Goal: Task Accomplishment & Management: Use online tool/utility

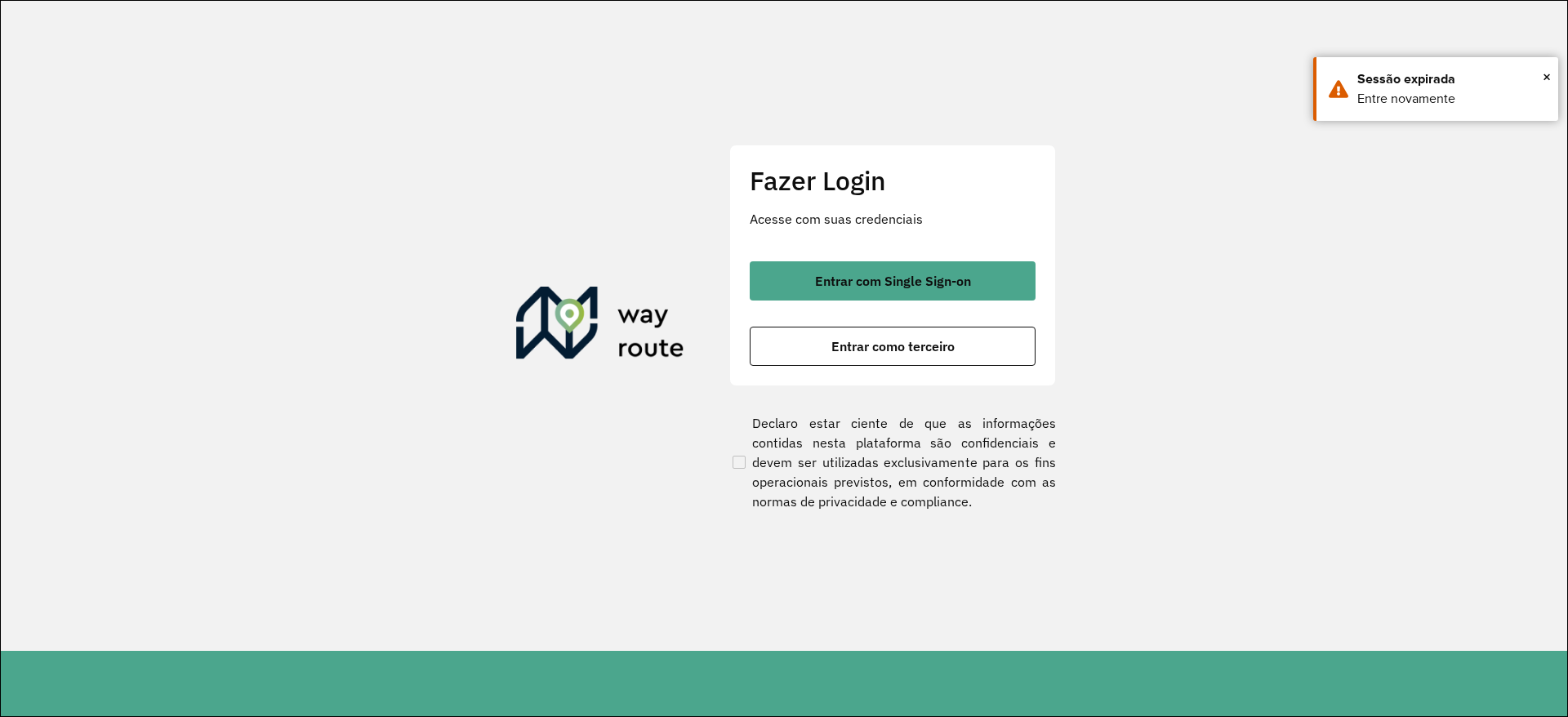
click at [151, 25] on section "Fazer Login Acesse com suas credenciais Entrar com Single Sign-on Entrar como t…" at bounding box center [784, 326] width 1566 height 650
drag, startPoint x: 0, startPoint y: 0, endPoint x: 457, endPoint y: 4, distance: 457.0
click at [457, 4] on section "Fazer Login Acesse com suas credenciais Entrar com Single Sign-on Entrar como t…" at bounding box center [784, 326] width 1566 height 650
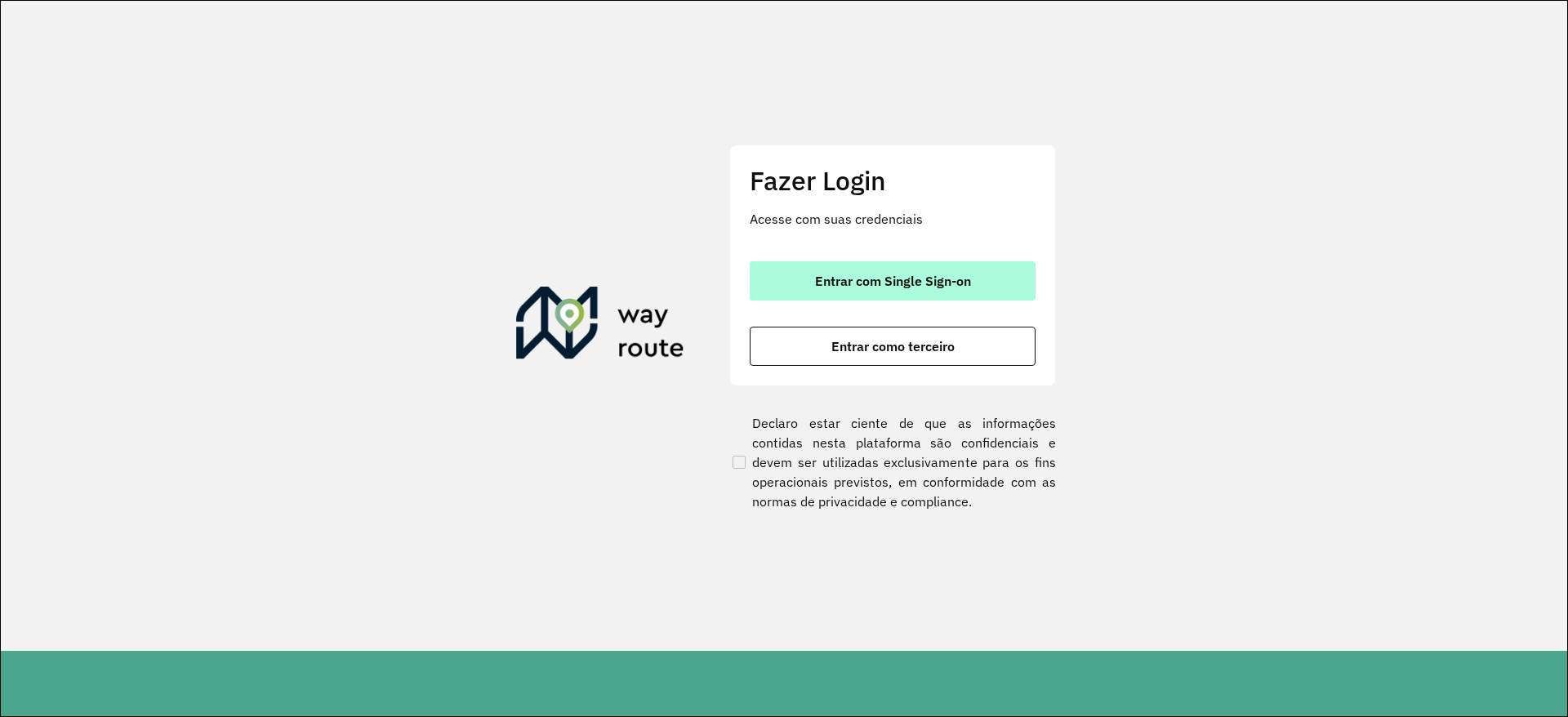
click at [833, 274] on span "Entrar com Single Sign-on" at bounding box center [892, 280] width 156 height 13
click at [863, 287] on span "Entrar com Single Sign-on" at bounding box center [892, 280] width 156 height 13
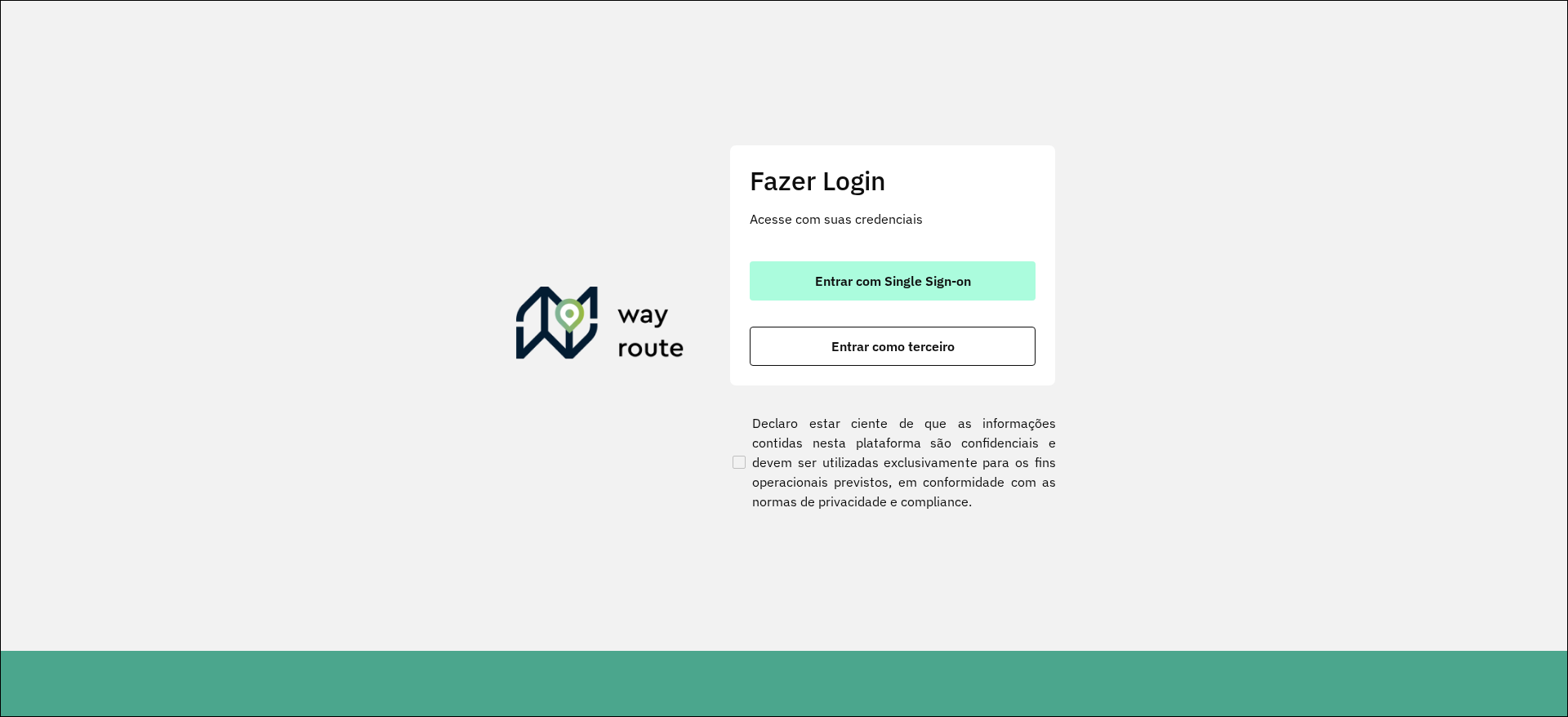
click at [863, 287] on span "Entrar com Single Sign-on" at bounding box center [892, 280] width 156 height 13
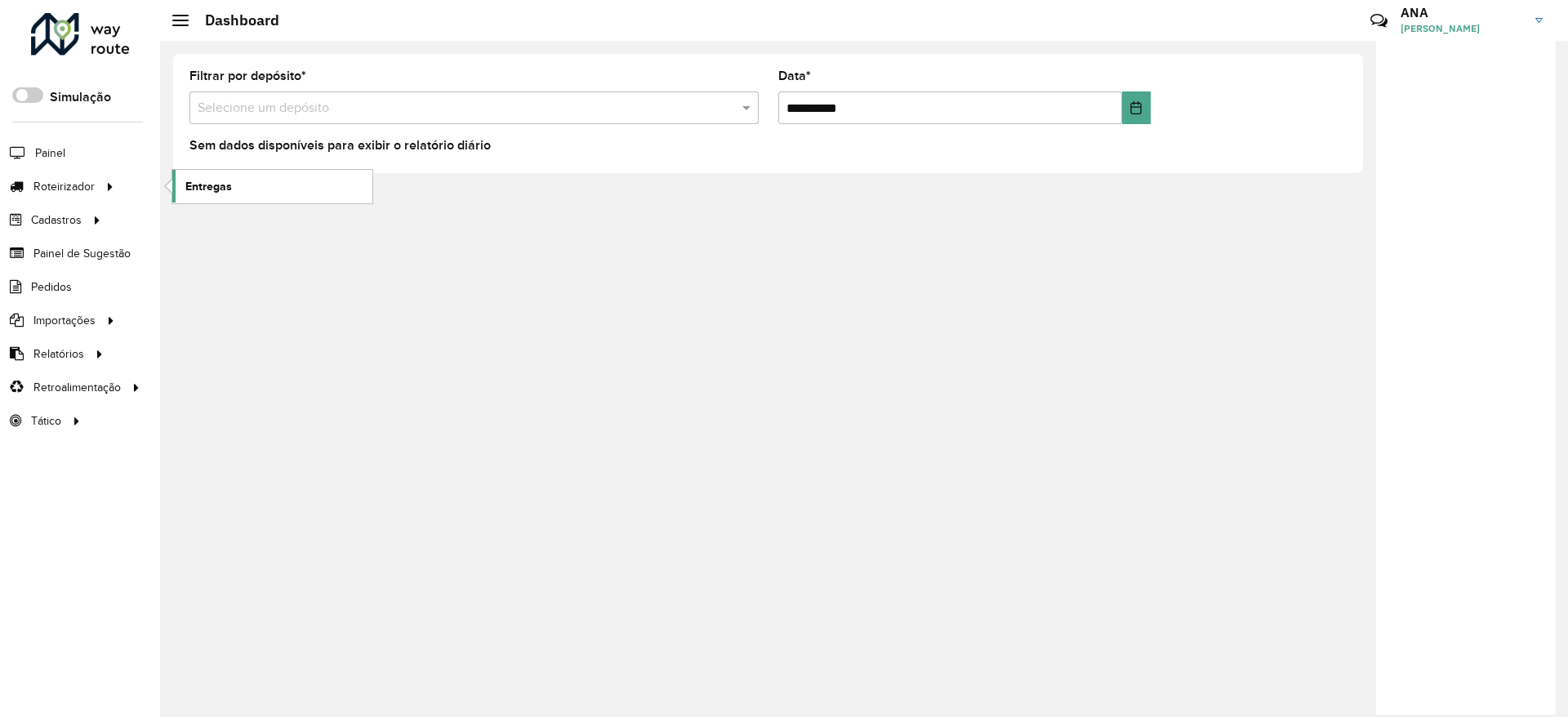
click at [196, 190] on span "Entregas" at bounding box center [208, 186] width 47 height 17
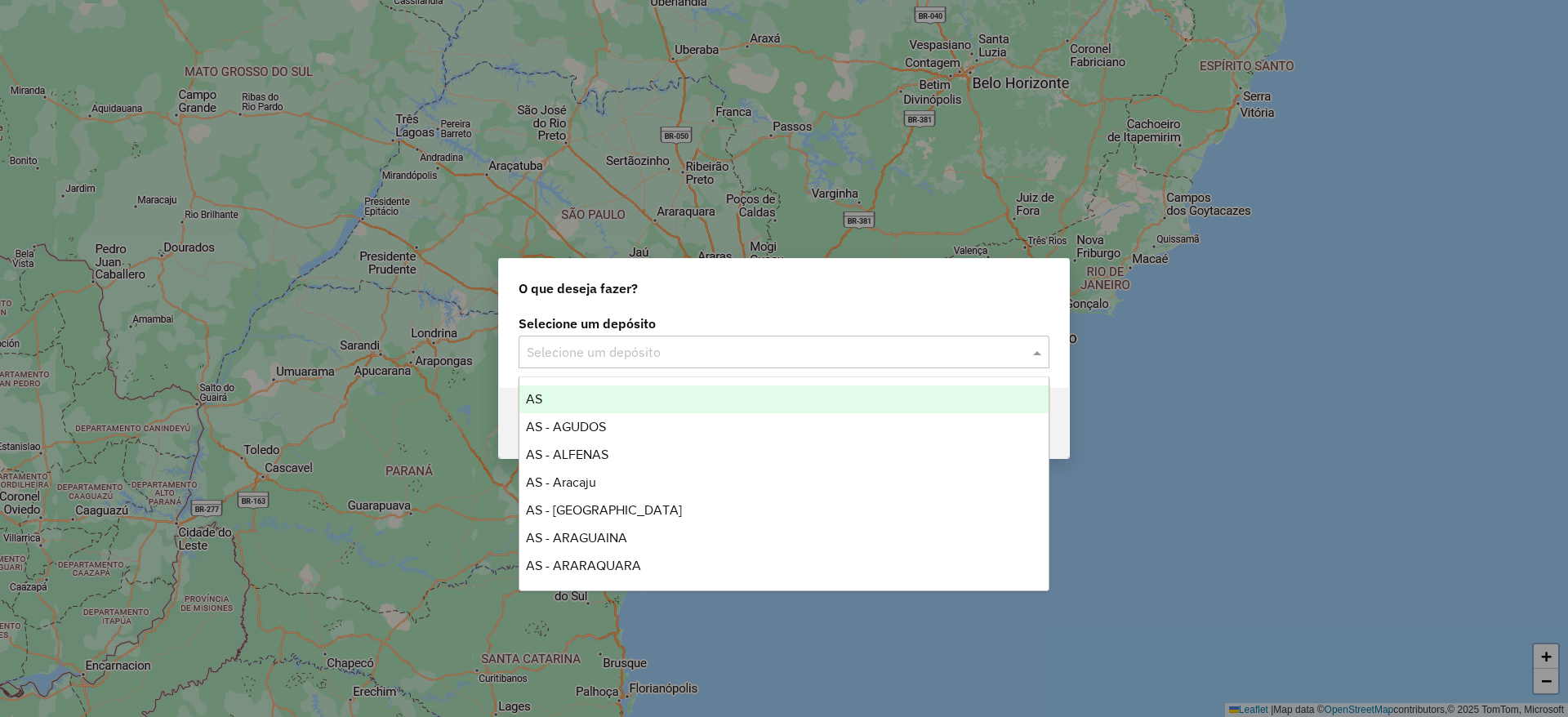
click at [550, 344] on input "text" at bounding box center [767, 354] width 481 height 20
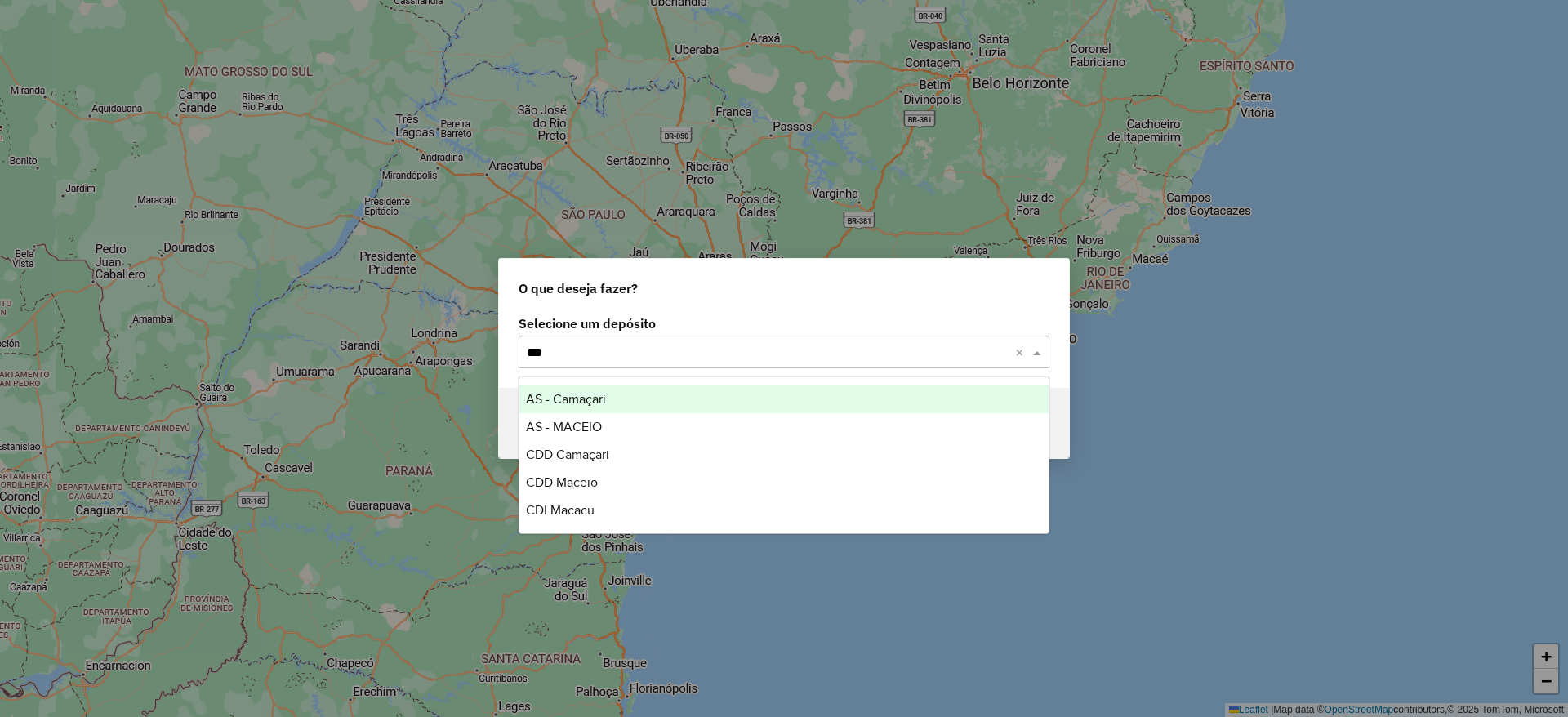
type input "****"
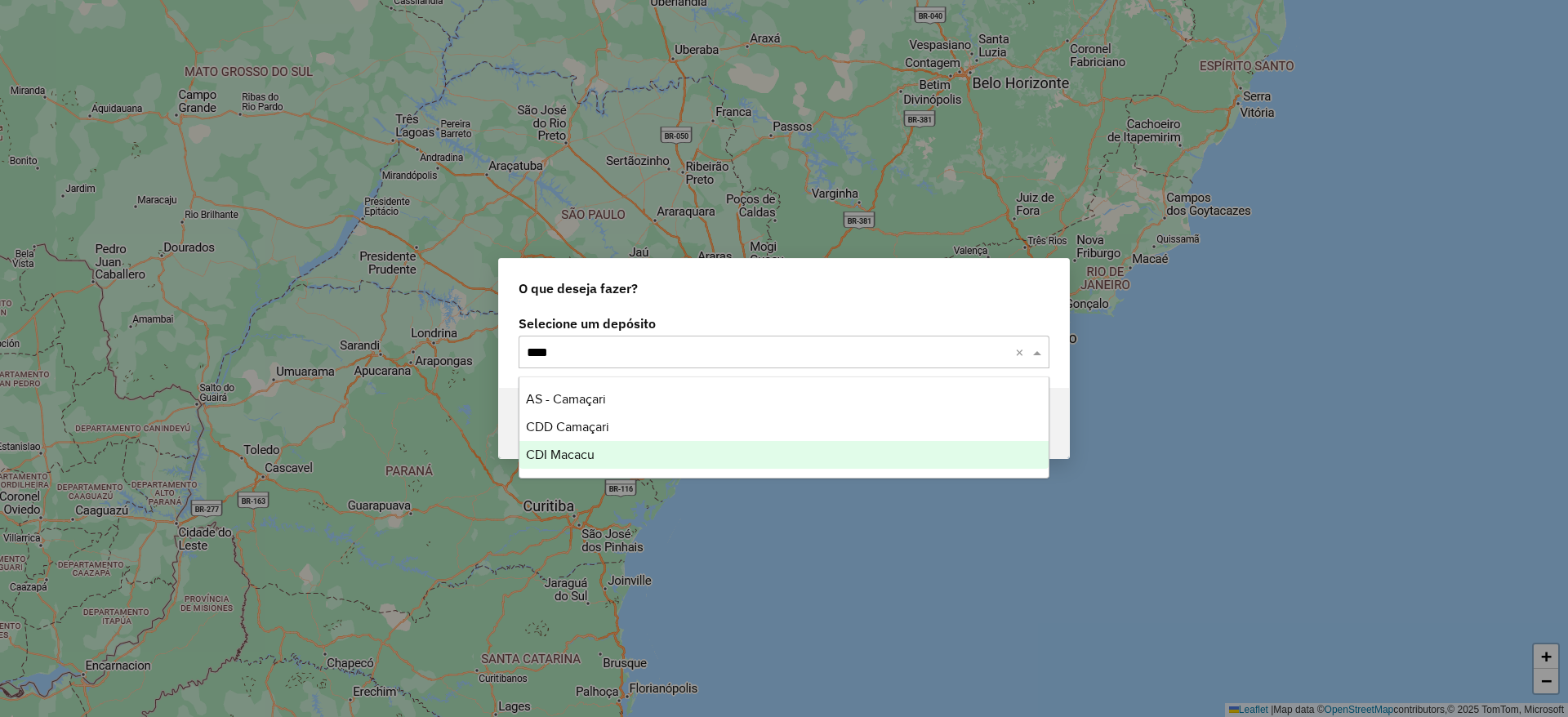
click at [575, 462] on div "CDI Macacu" at bounding box center [783, 455] width 529 height 28
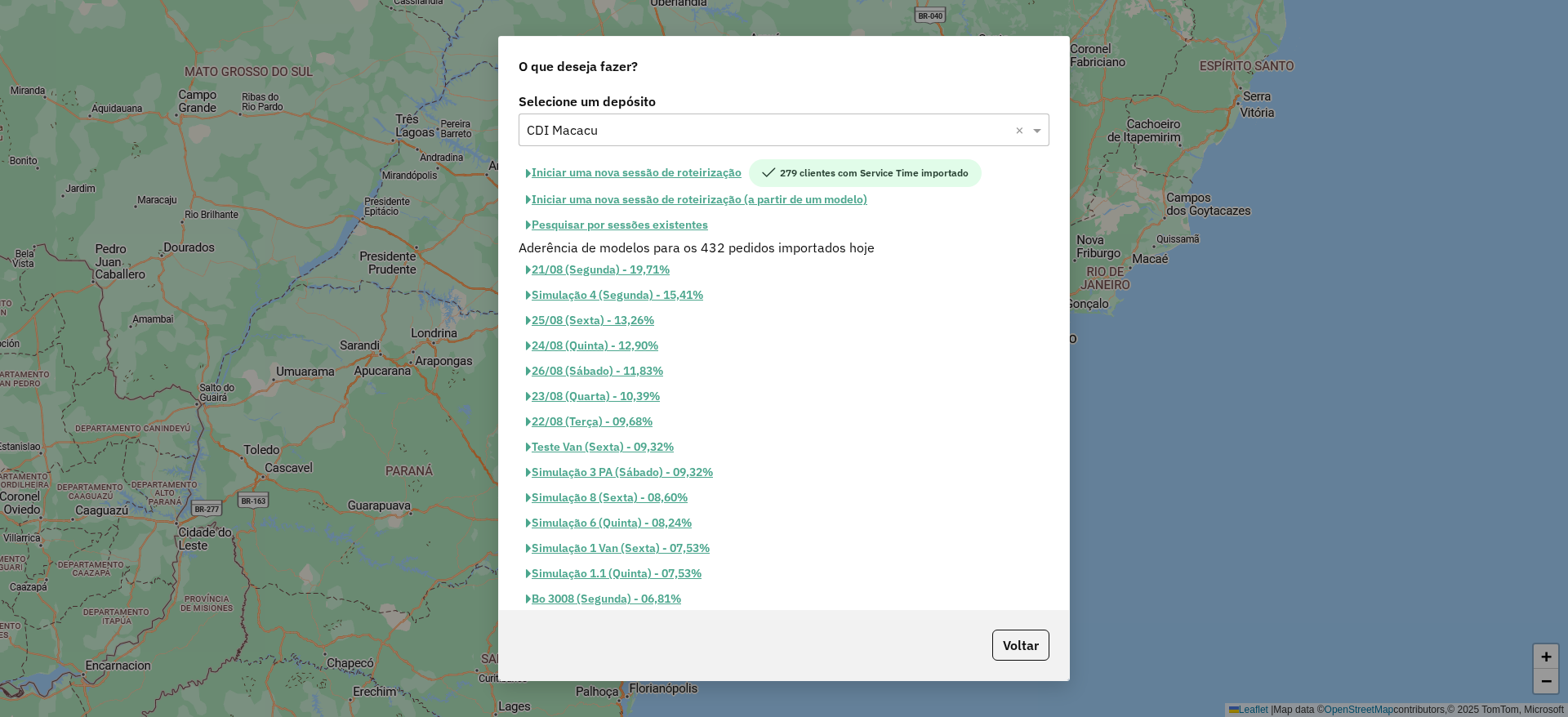
click at [638, 223] on button "Pesquisar por sessões existentes" at bounding box center [616, 225] width 196 height 26
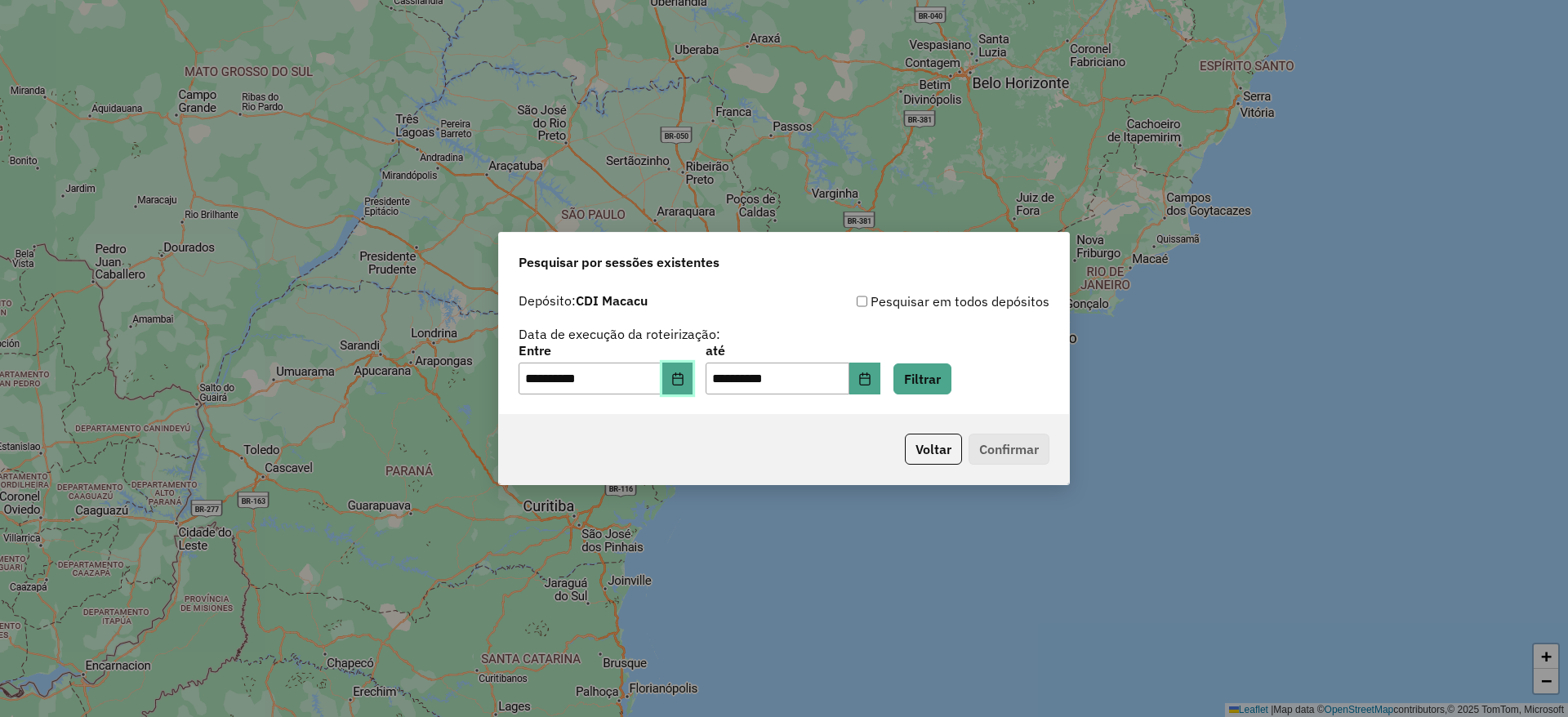
click at [684, 375] on icon "Choose Date" at bounding box center [677, 378] width 13 height 13
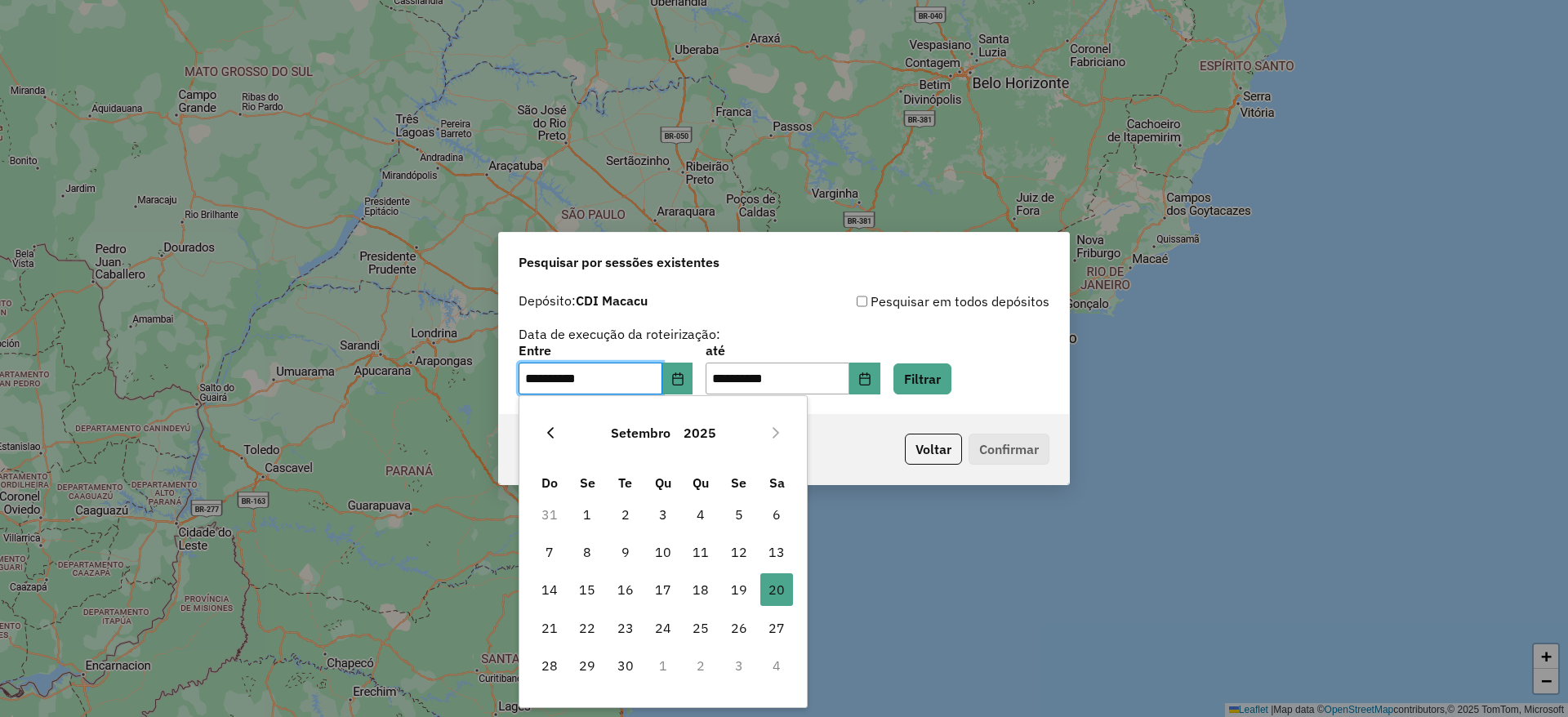
click at [556, 420] on button "Previous Month" at bounding box center [550, 433] width 26 height 26
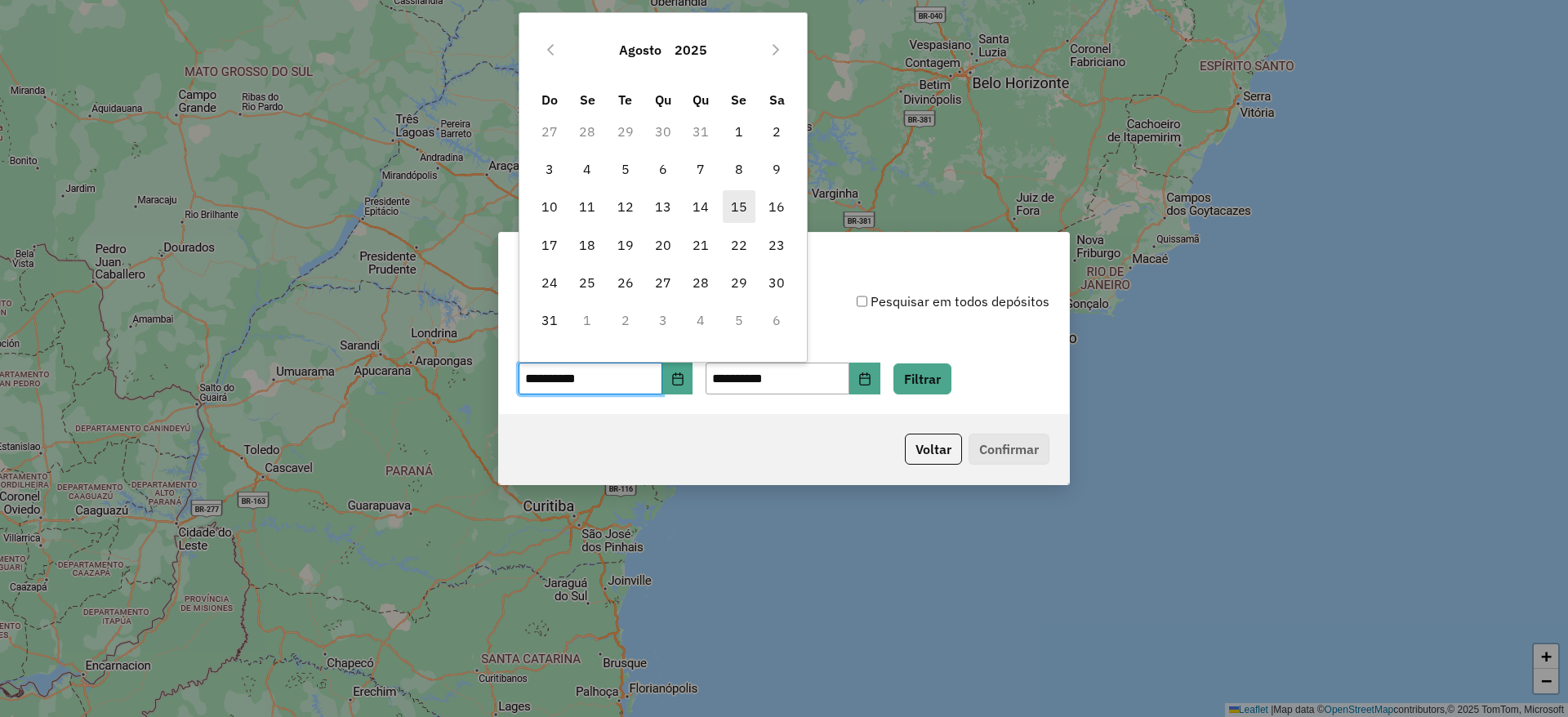
click at [739, 207] on span "15" at bounding box center [738, 207] width 33 height 33
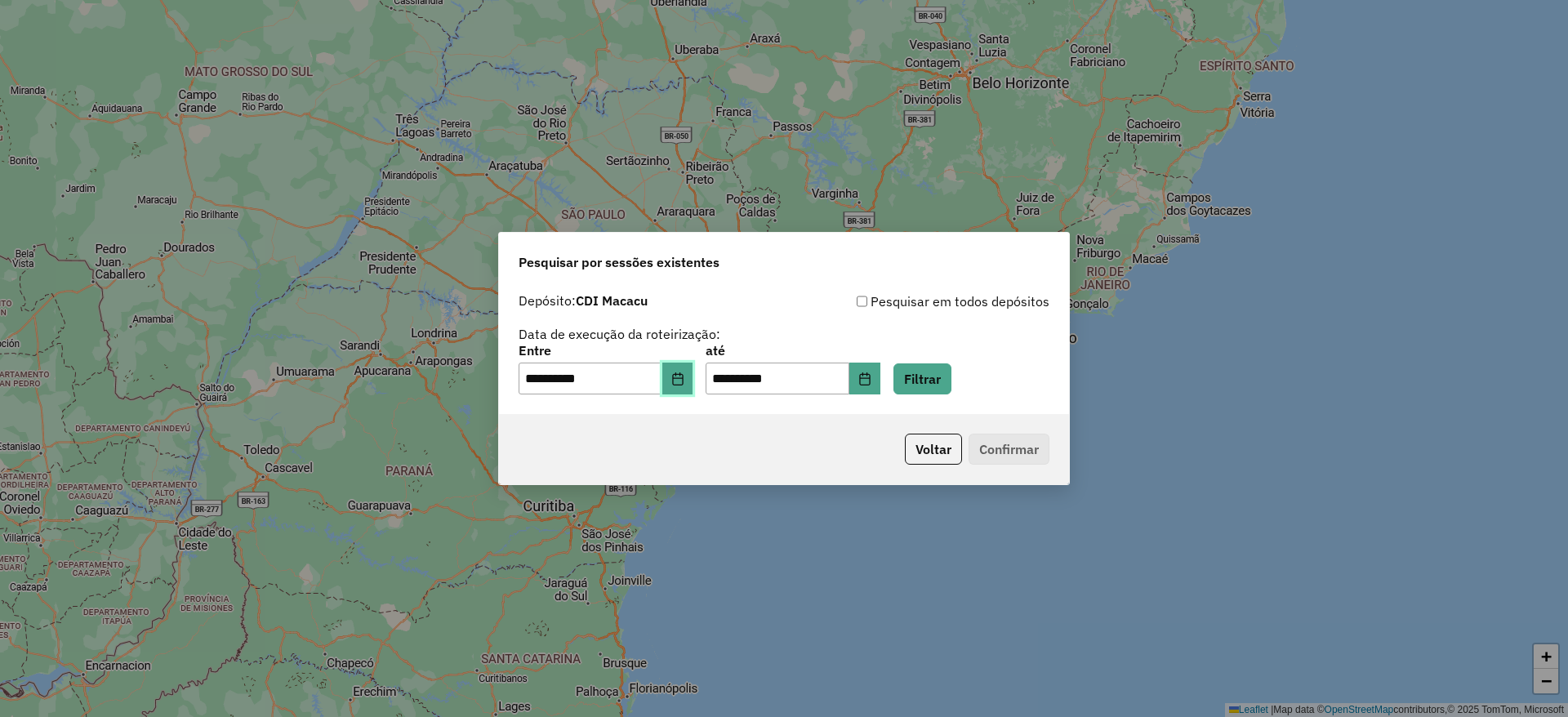
click at [691, 369] on button "Choose Date" at bounding box center [677, 378] width 31 height 33
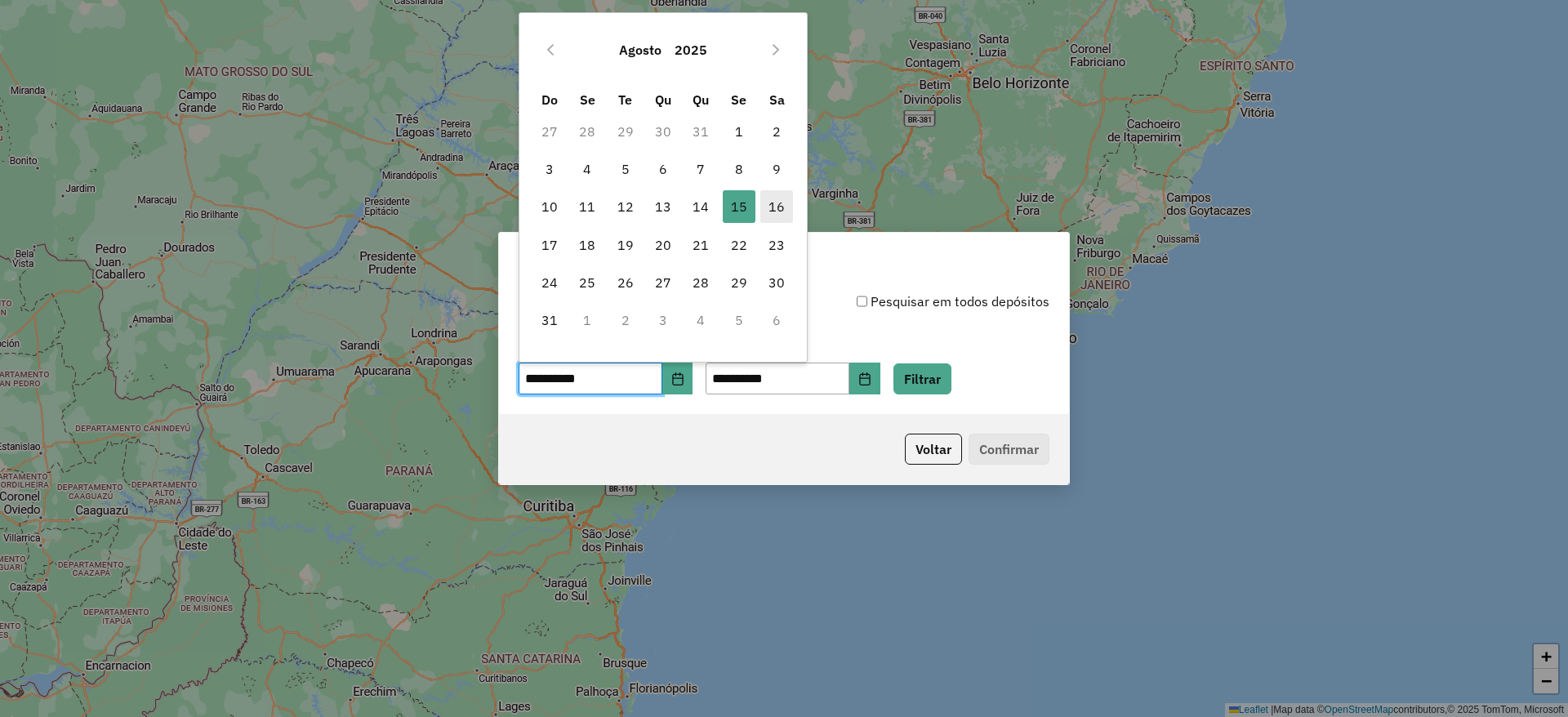
click at [788, 203] on span "16" at bounding box center [776, 207] width 33 height 33
type input "**********"
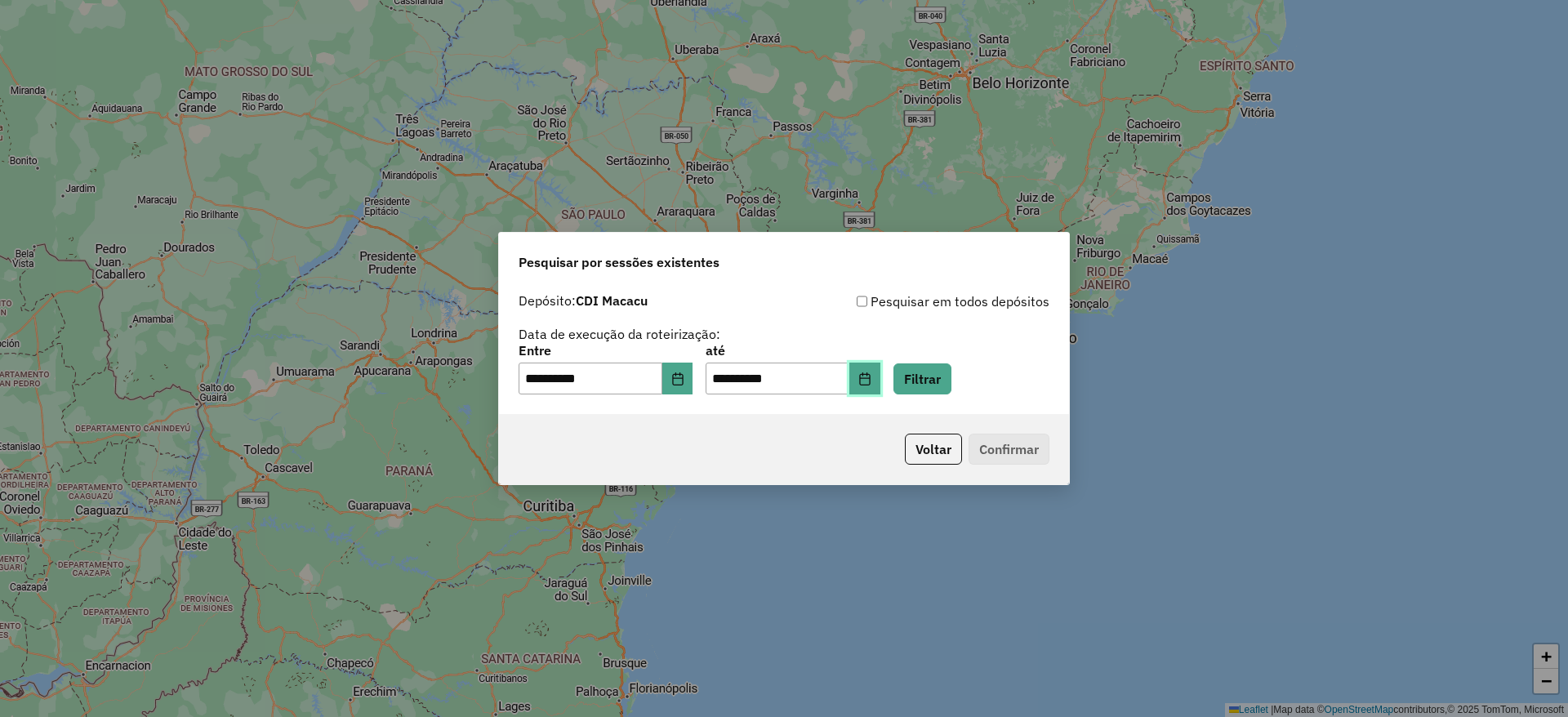
click at [880, 369] on button "Choose Date" at bounding box center [864, 378] width 31 height 33
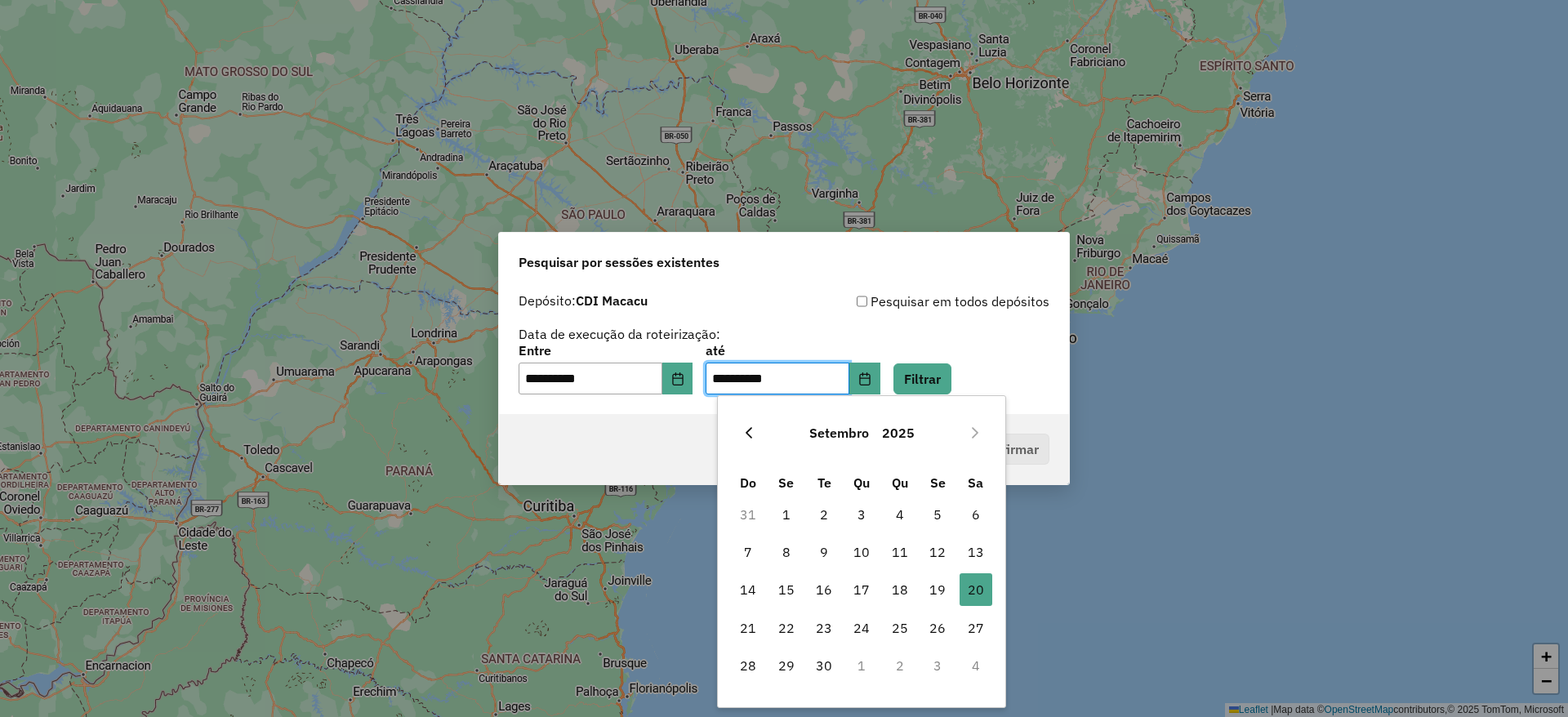
click at [736, 438] on button "Previous Month" at bounding box center [748, 433] width 26 height 26
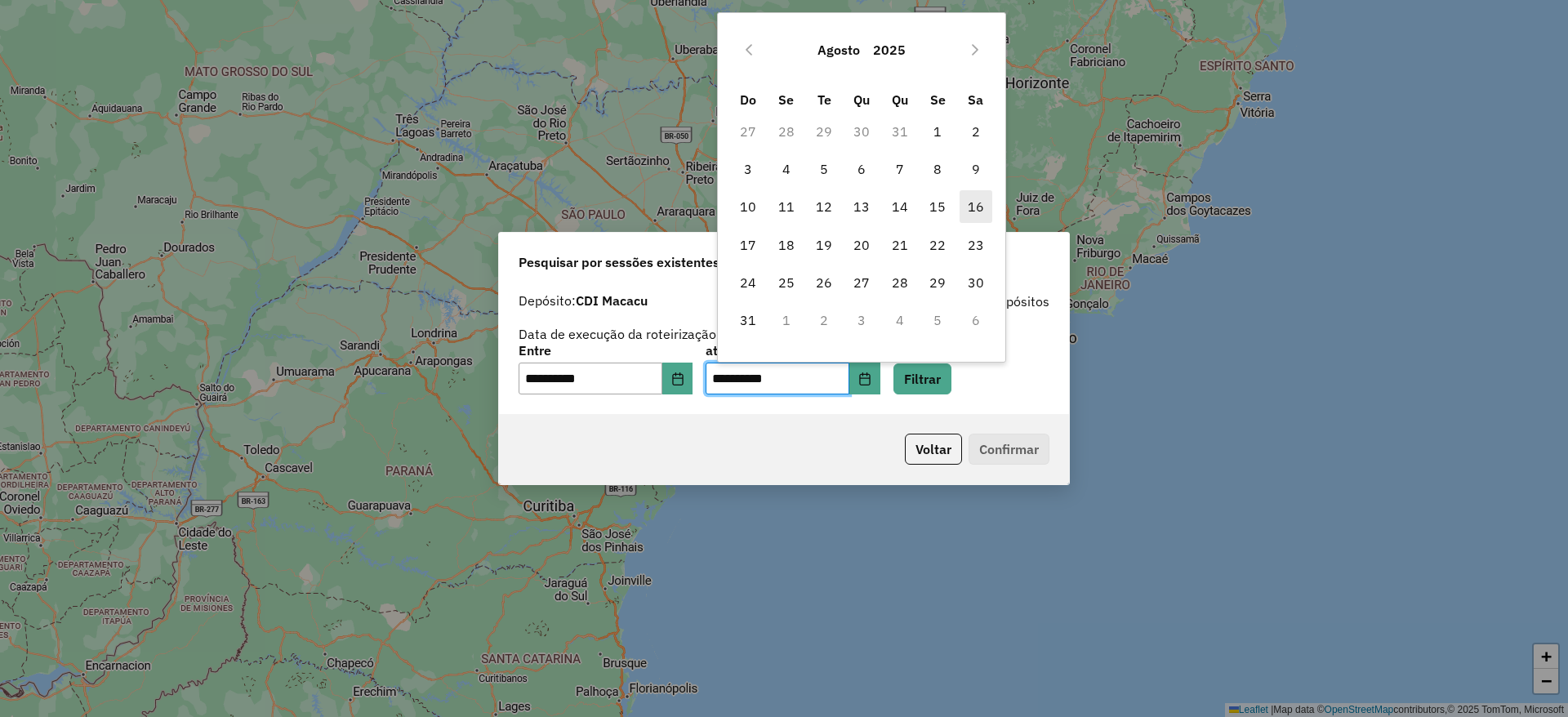
click at [981, 202] on span "16" at bounding box center [976, 207] width 33 height 33
type input "**********"
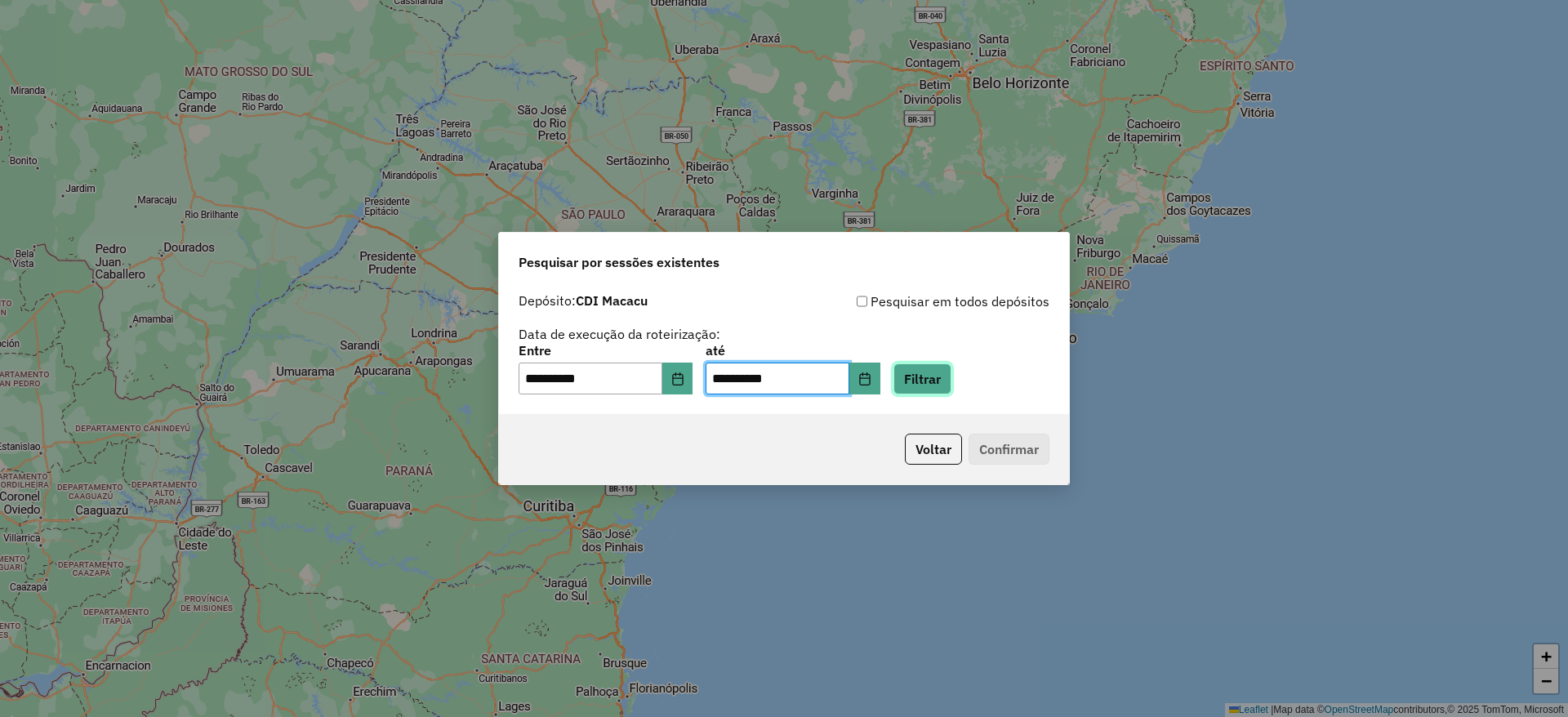
click at [949, 379] on button "Filtrar" at bounding box center [922, 378] width 58 height 31
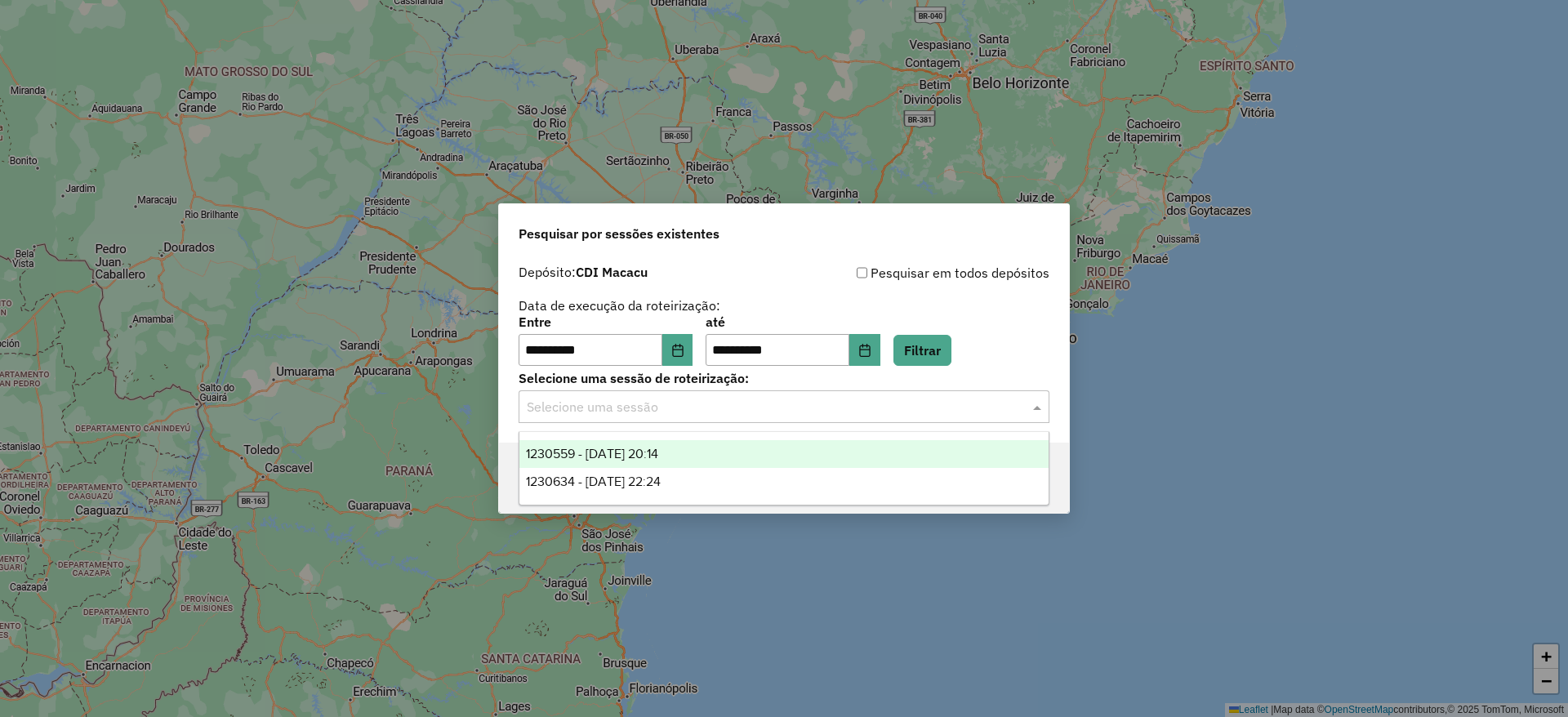
click at [838, 412] on input "text" at bounding box center [767, 408] width 481 height 20
click at [793, 451] on div "1230559 - 16/08/2025 20:14" at bounding box center [783, 454] width 529 height 28
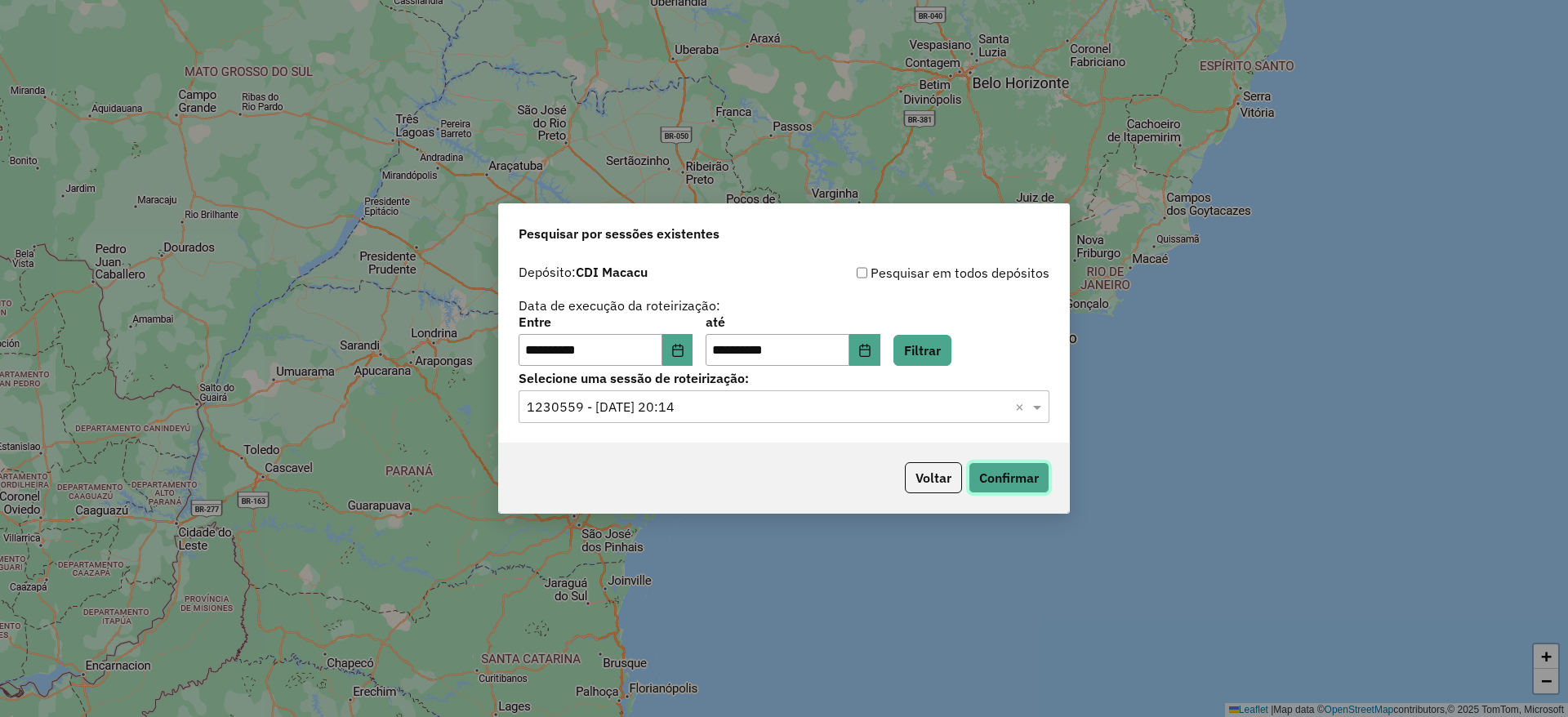
click at [992, 487] on button "Confirmar" at bounding box center [1008, 478] width 80 height 31
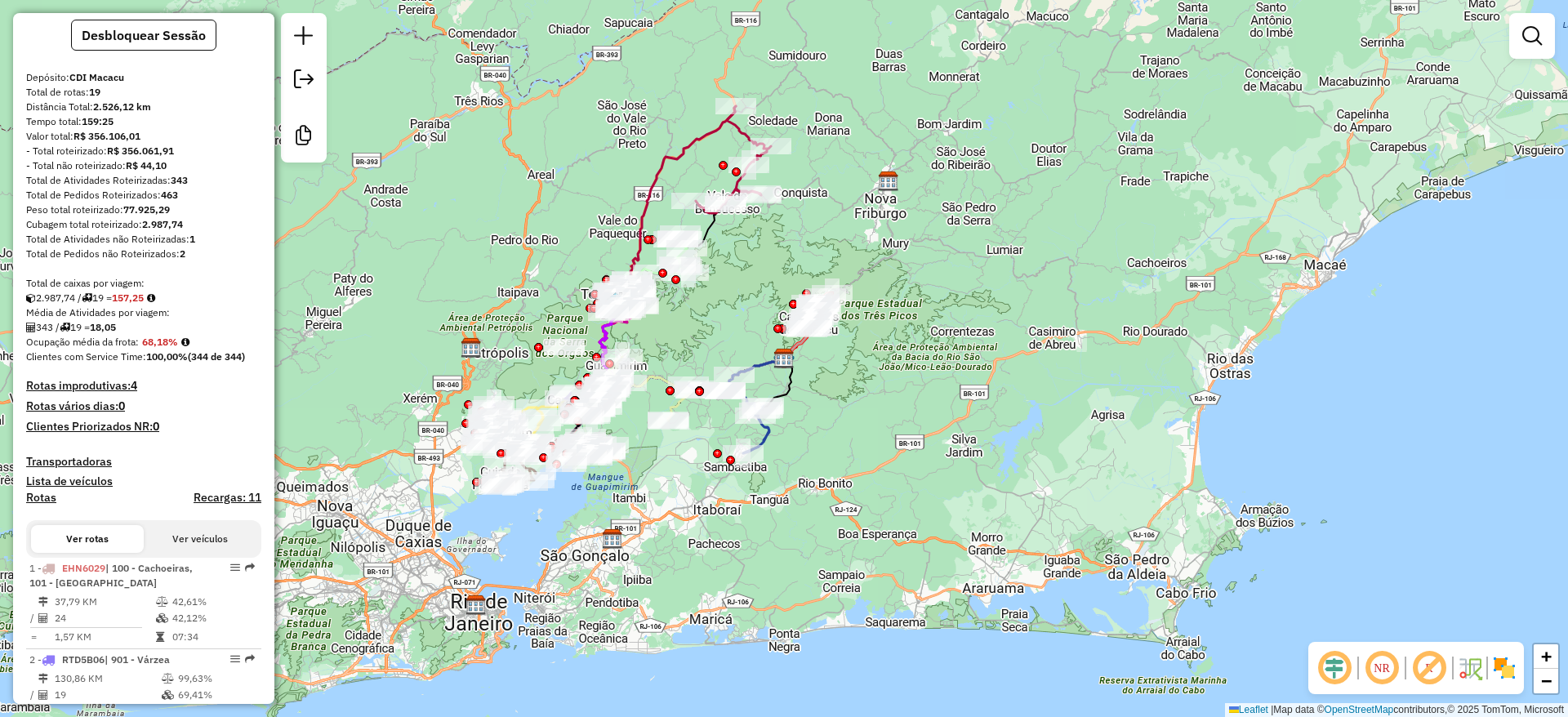
scroll to position [127, 0]
click at [532, 166] on div "Janela de atendimento Grade de atendimento Capacidade Transportadoras Veículos …" at bounding box center [784, 358] width 1568 height 717
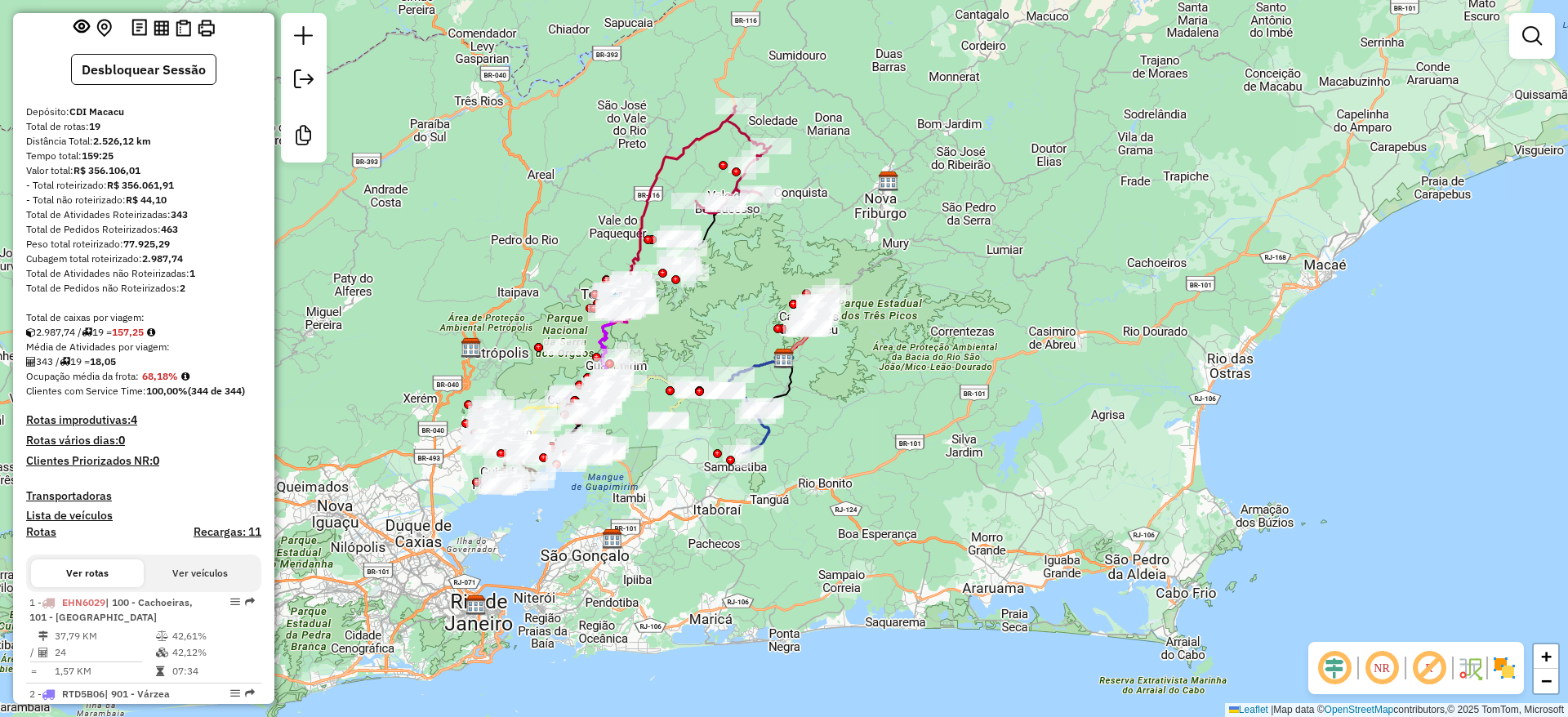
scroll to position [0, 0]
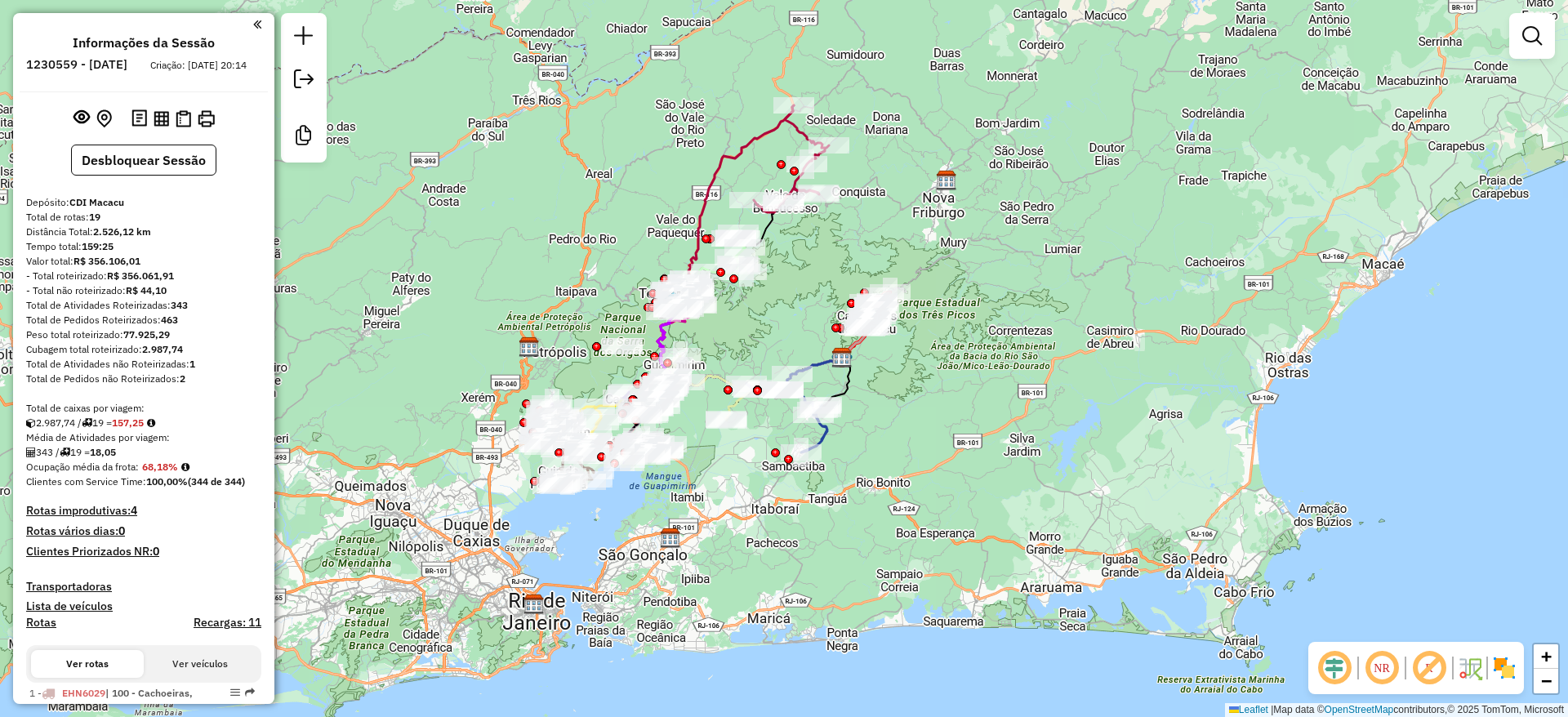
drag, startPoint x: 762, startPoint y: 53, endPoint x: 825, endPoint y: 52, distance: 63.0
click at [825, 52] on div "Janela de atendimento Grade de atendimento Capacidade Transportadoras Veículos …" at bounding box center [784, 358] width 1568 height 717
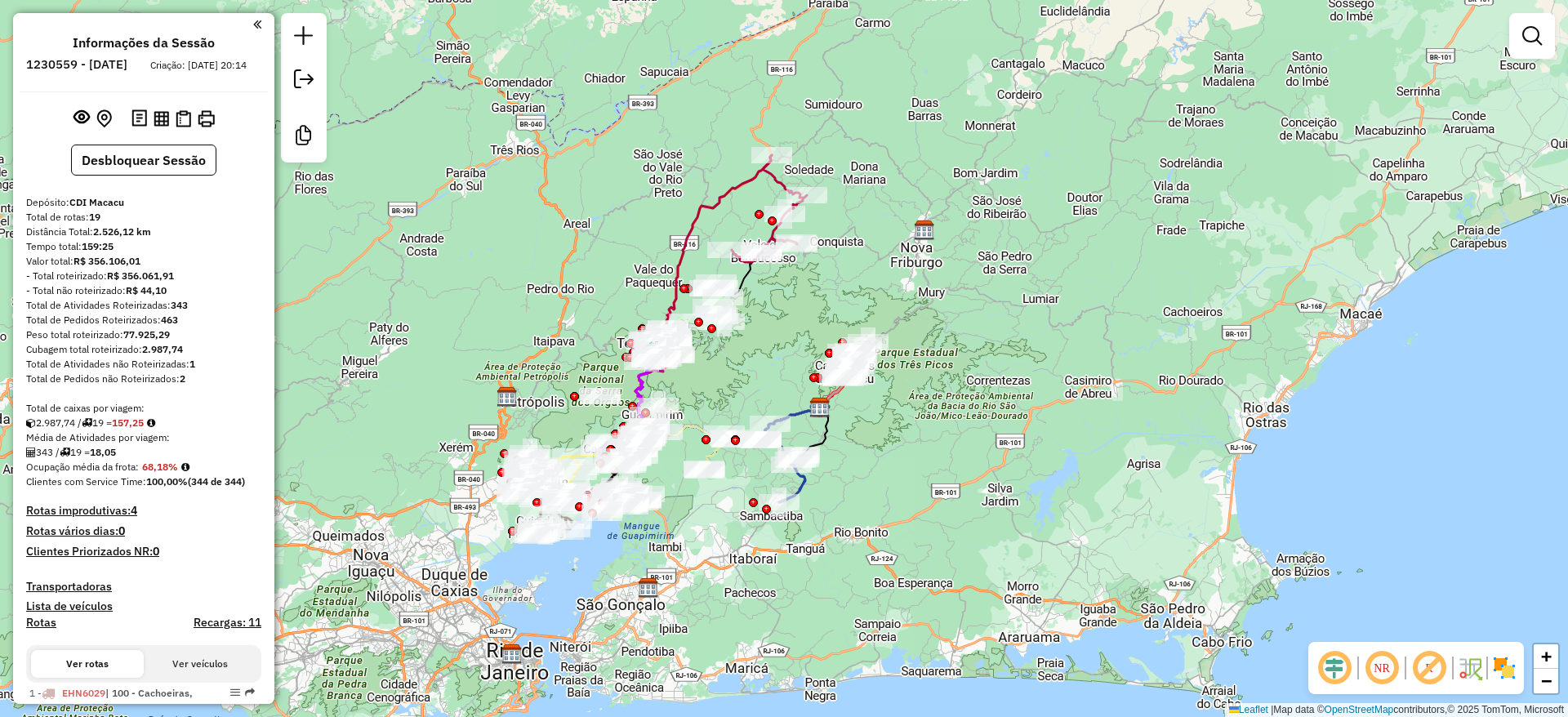
drag, startPoint x: 825, startPoint y: 57, endPoint x: 799, endPoint y: 108, distance: 57.2
click at [799, 108] on div "Janela de atendimento Grade de atendimento Capacidade Transportadoras Veículos …" at bounding box center [784, 358] width 1568 height 717
click at [181, 176] on button "Desbloquear Sessão" at bounding box center [144, 160] width 145 height 31
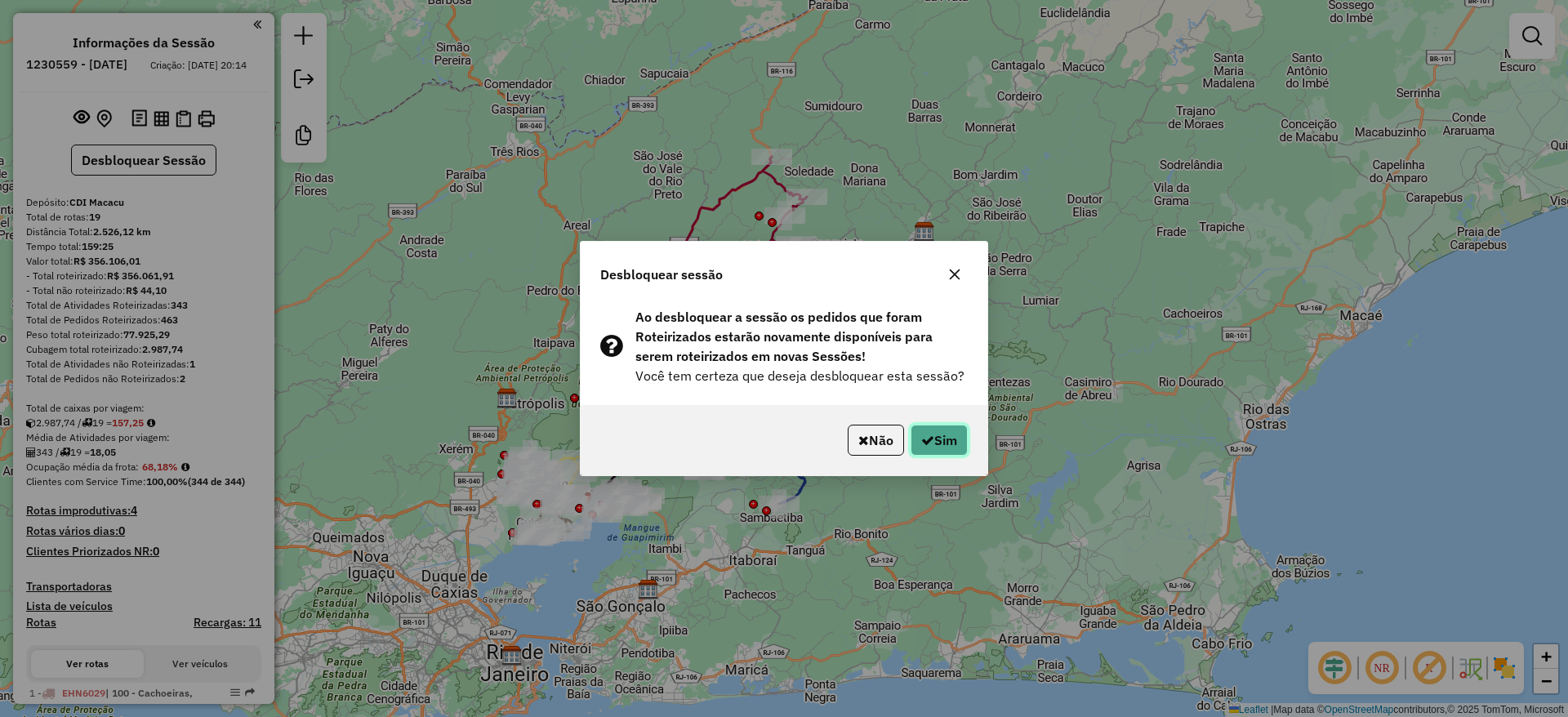
click at [952, 435] on button "Sim" at bounding box center [939, 440] width 58 height 31
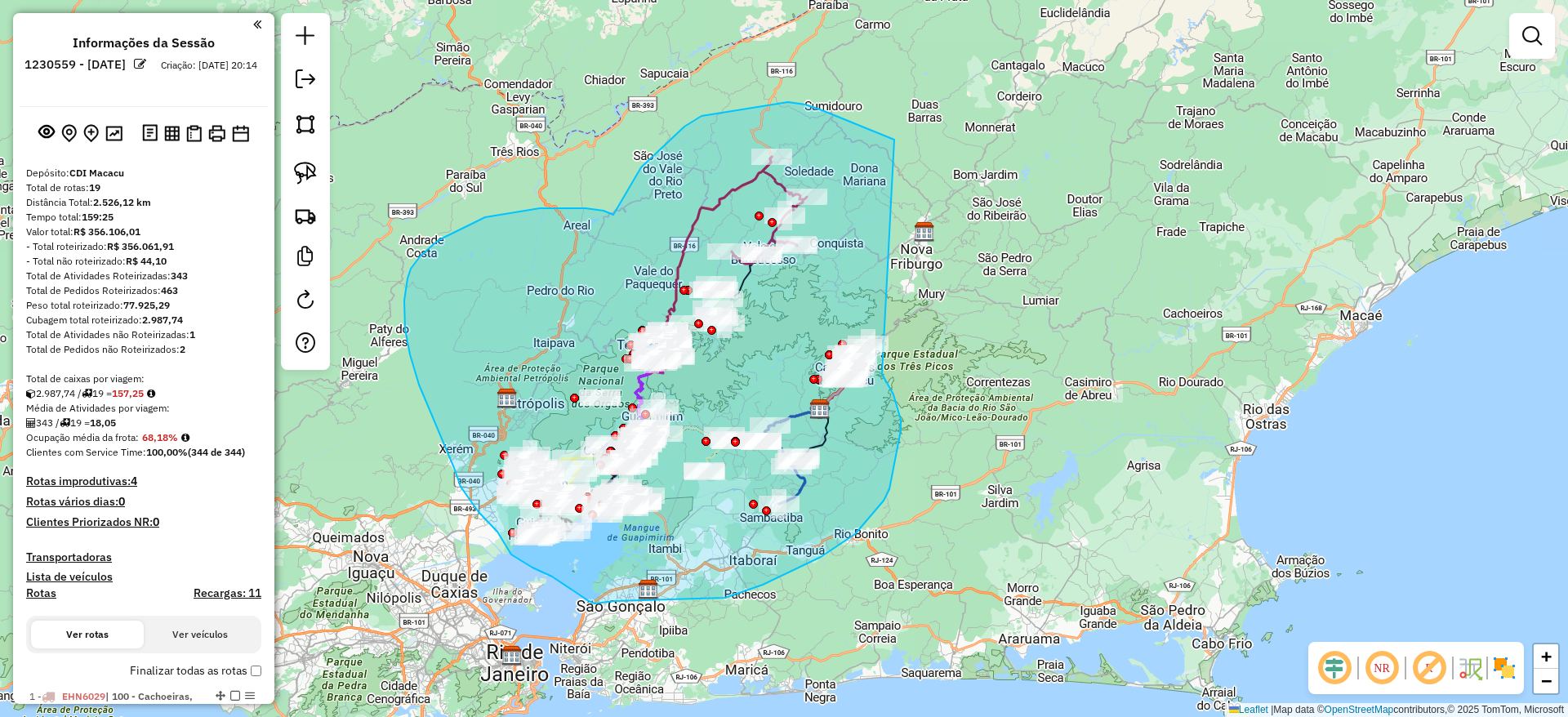
click at [854, 356] on div "Janela de atendimento Grade de atendimento Capacidade Transportadoras Veículos …" at bounding box center [784, 358] width 1568 height 717
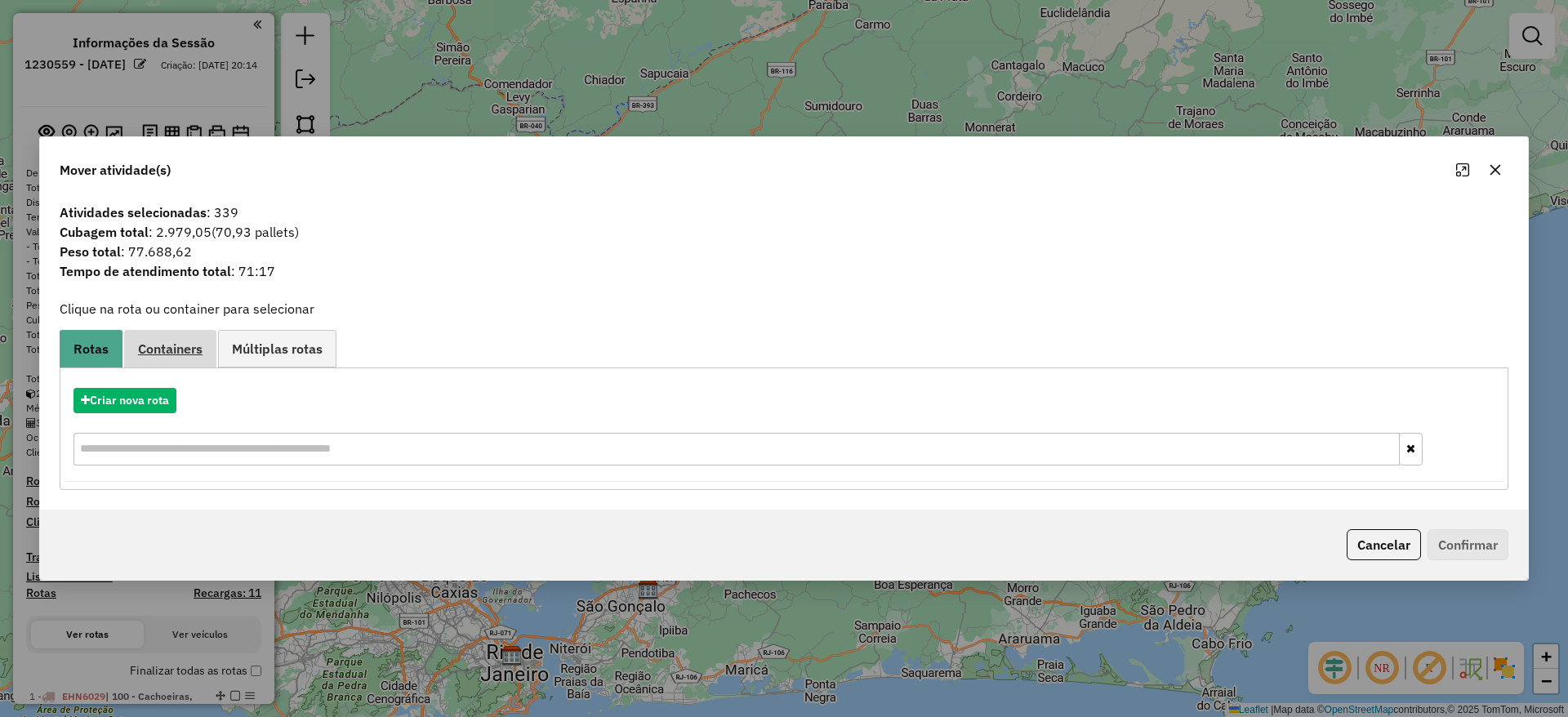
click at [182, 352] on span "Containers" at bounding box center [170, 349] width 65 height 13
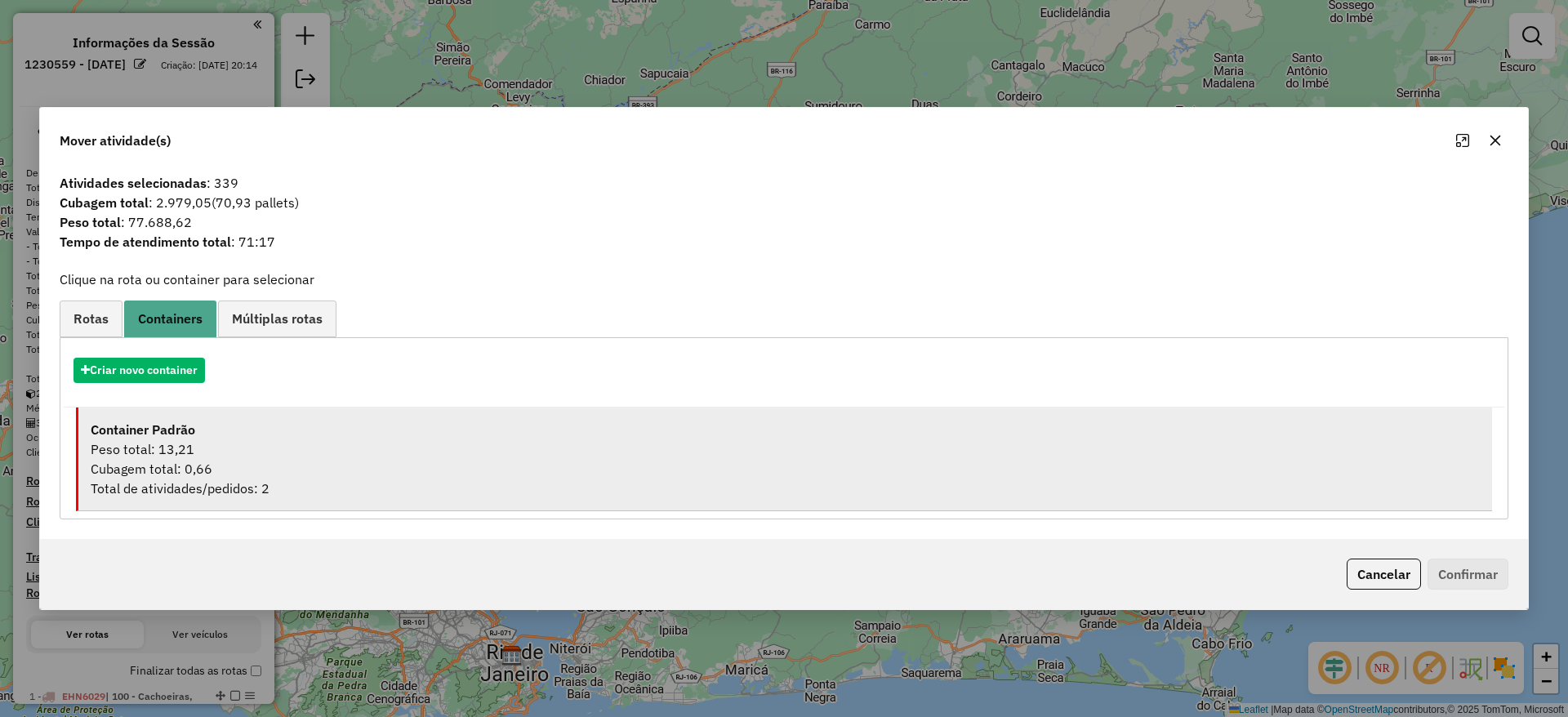
click at [221, 468] on div "Cubagem total: 0,66" at bounding box center [785, 469] width 1389 height 20
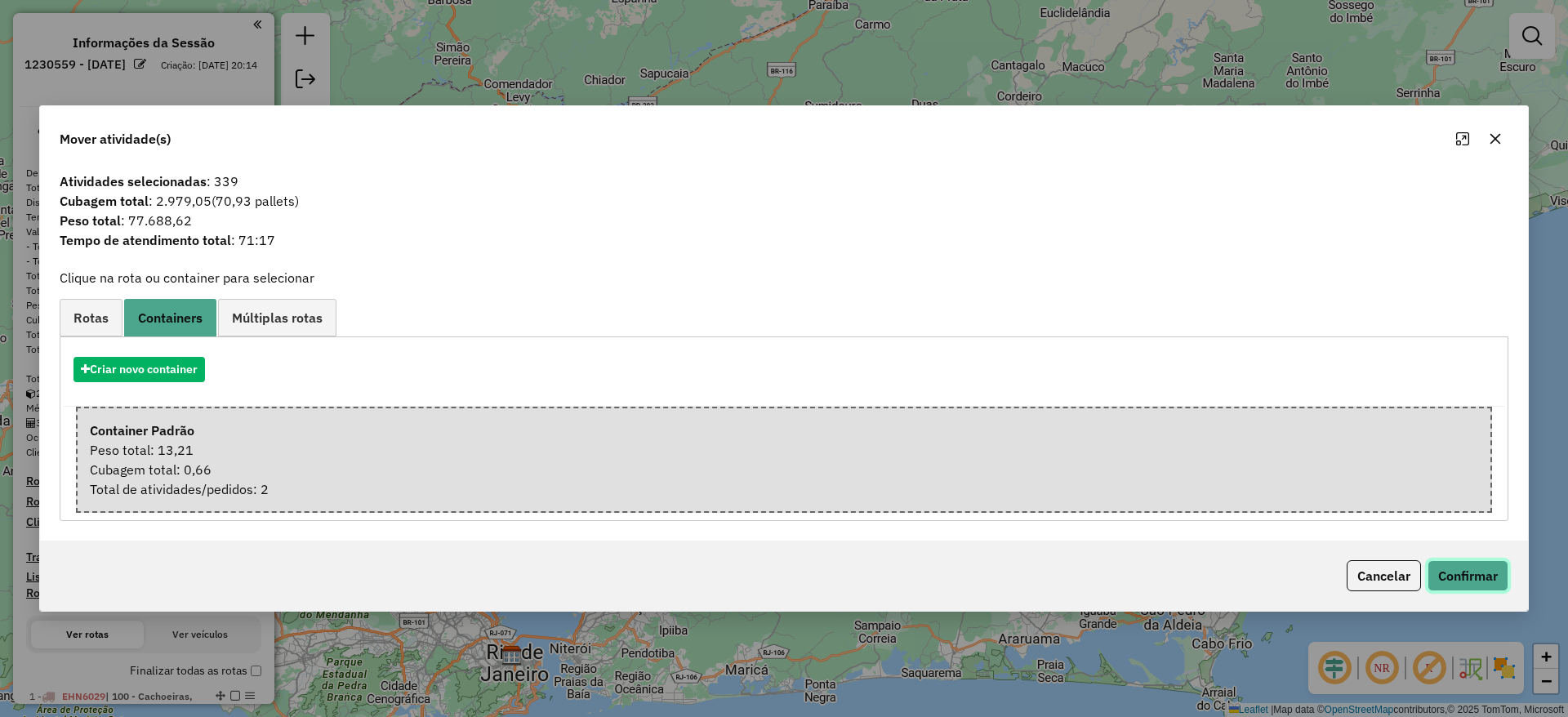
click at [1465, 574] on button "Confirmar" at bounding box center [1467, 575] width 80 height 31
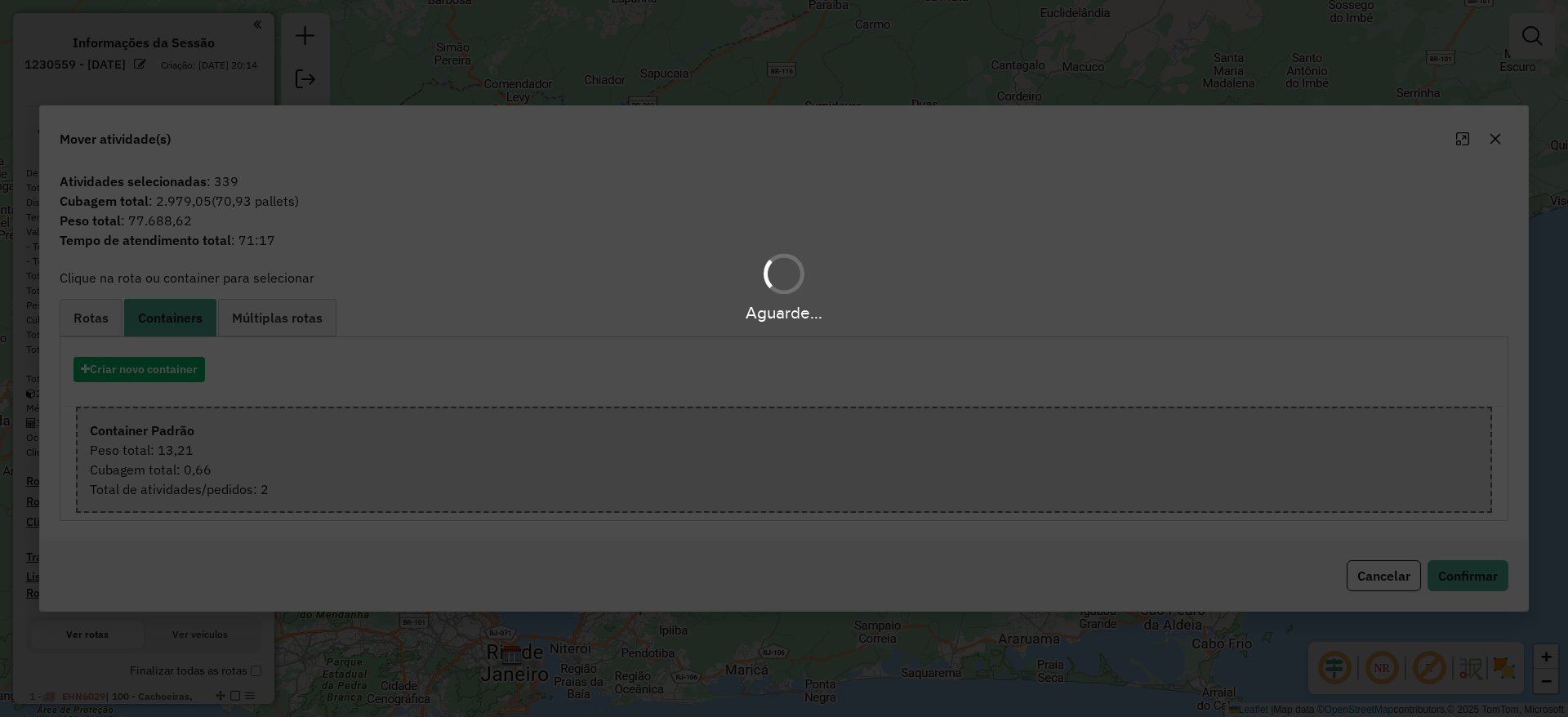
click at [1004, 283] on div "Aguarde..." at bounding box center [784, 287] width 1568 height 77
click at [395, 203] on div "Aguarde..." at bounding box center [784, 358] width 1568 height 717
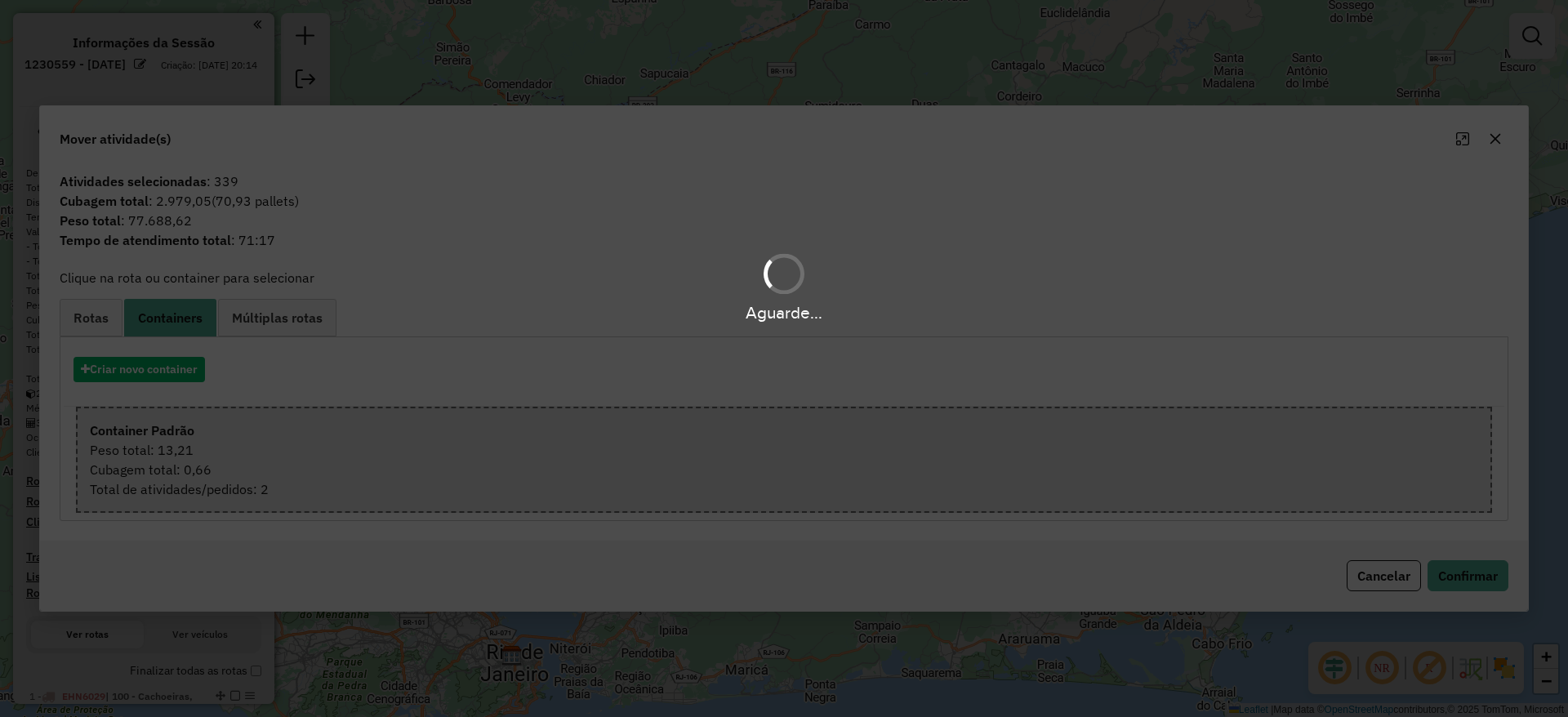
click at [395, 203] on div "Aguarde..." at bounding box center [784, 358] width 1568 height 717
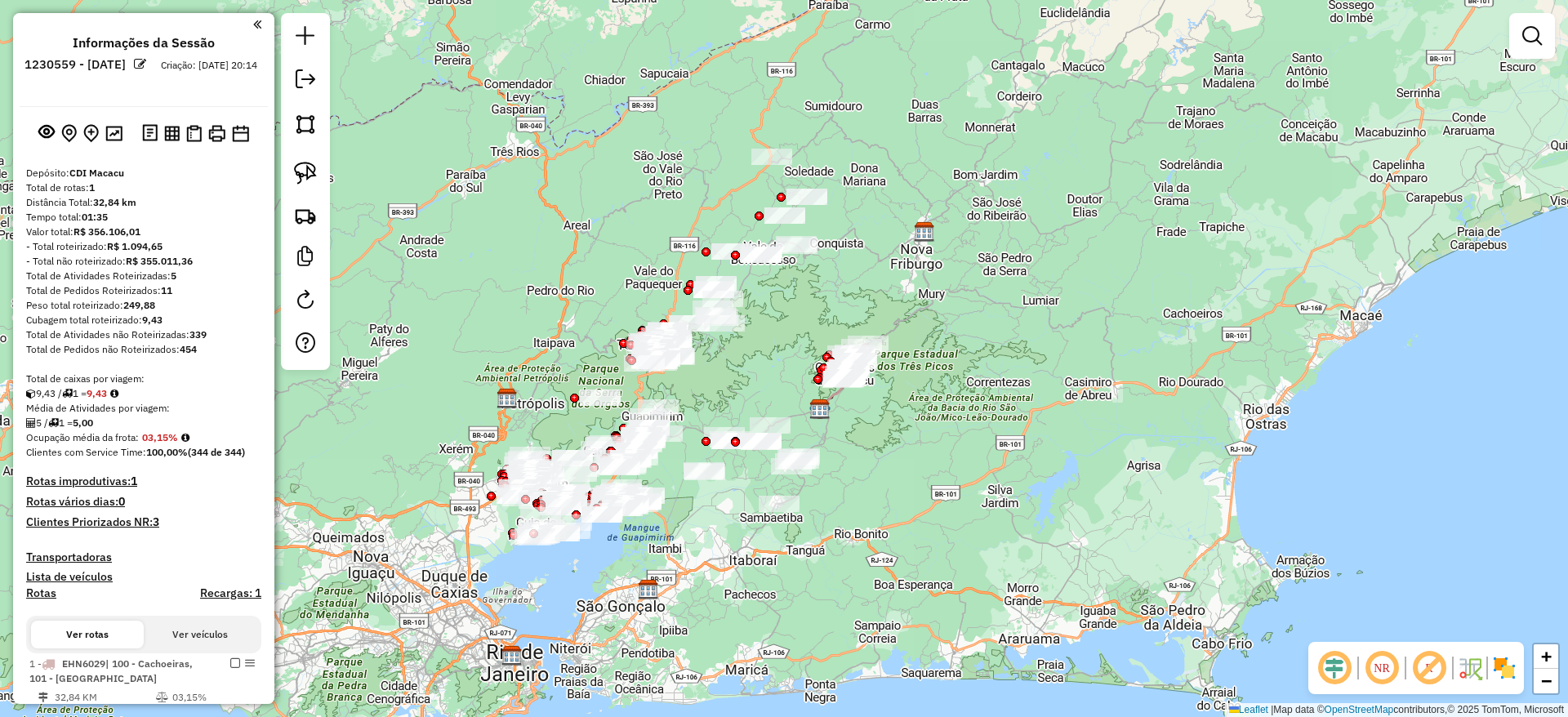
scroll to position [407, 0]
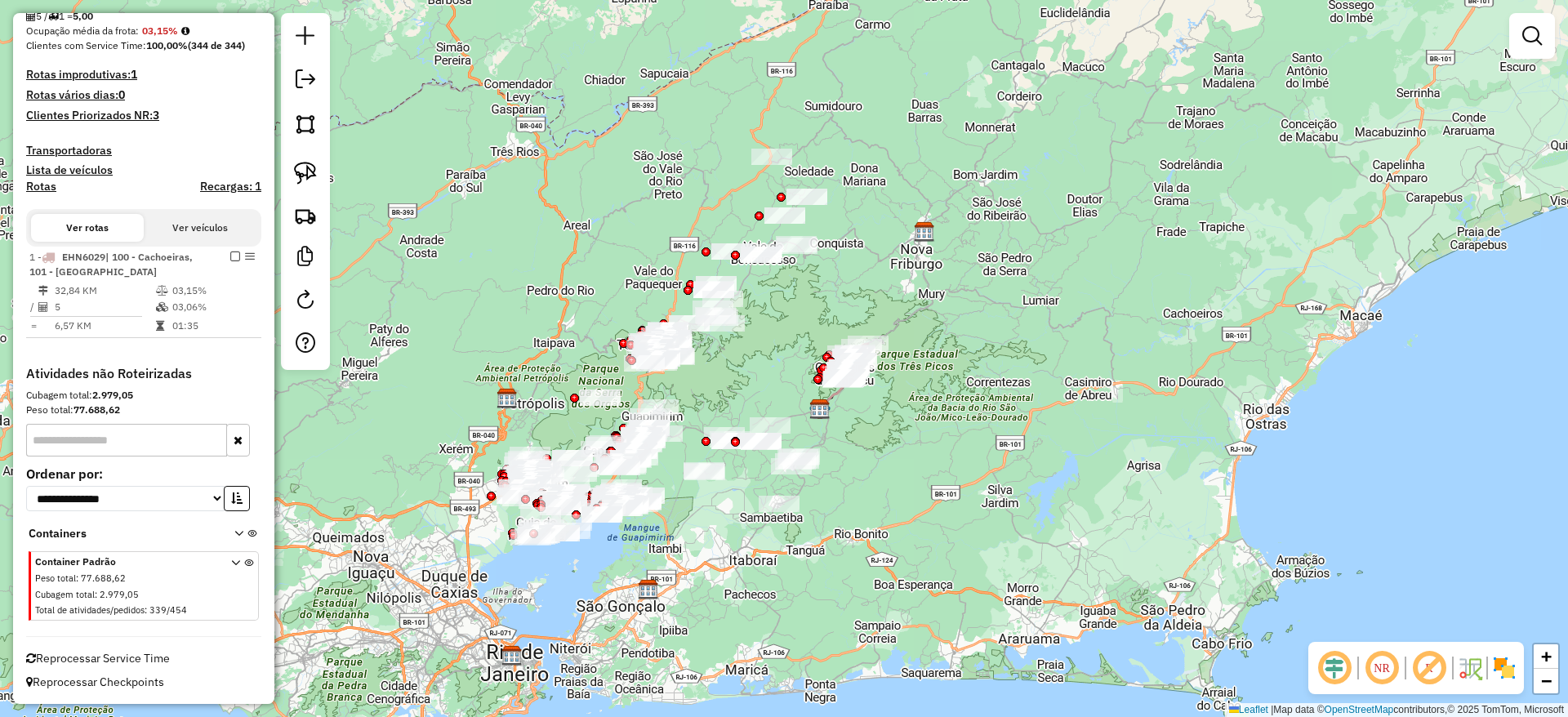
click at [241, 311] on td "03,06%" at bounding box center [212, 307] width 82 height 16
select select "**********"
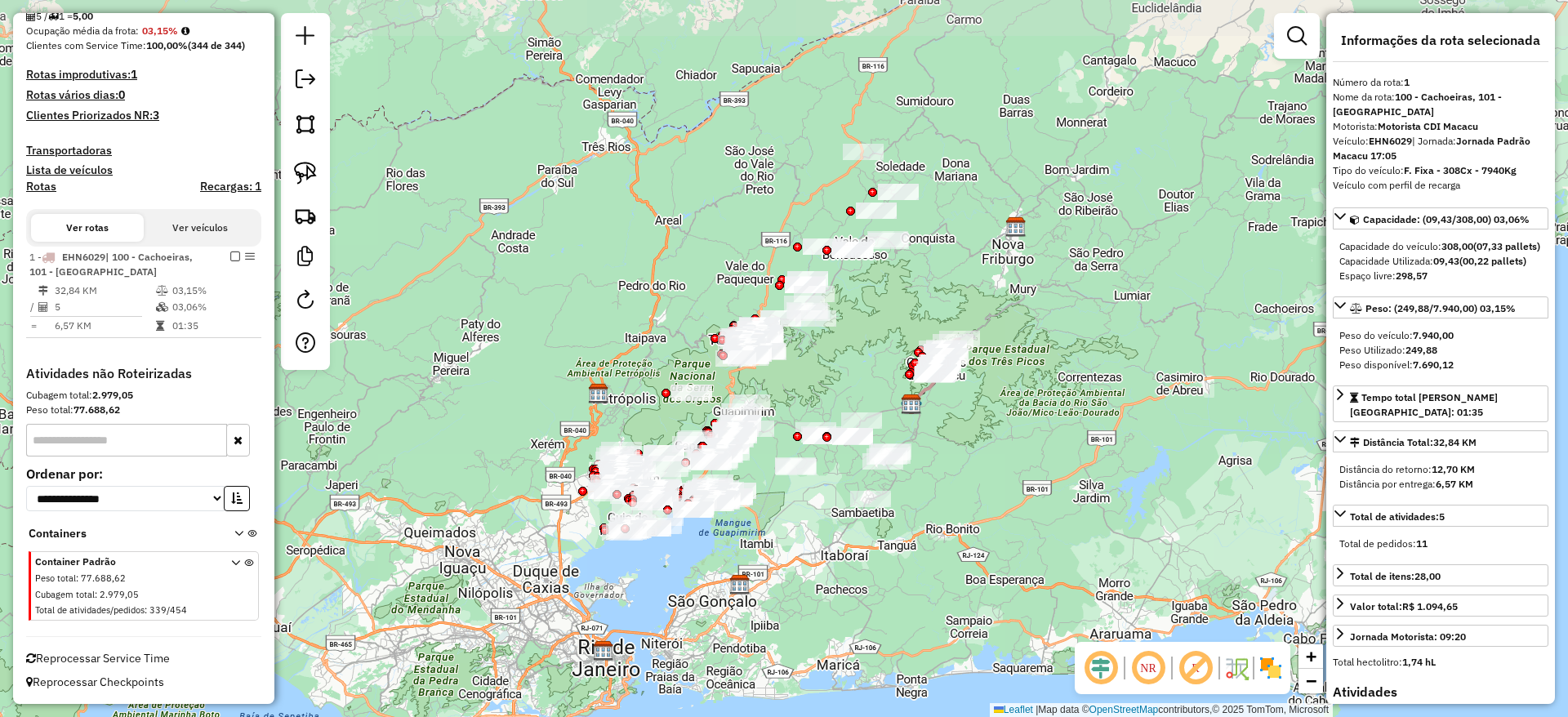
drag, startPoint x: 468, startPoint y: 285, endPoint x: 794, endPoint y: 350, distance: 332.4
click at [794, 350] on div "Janela de atendimento Grade de atendimento Capacidade Transportadoras Veículos …" at bounding box center [784, 358] width 1568 height 717
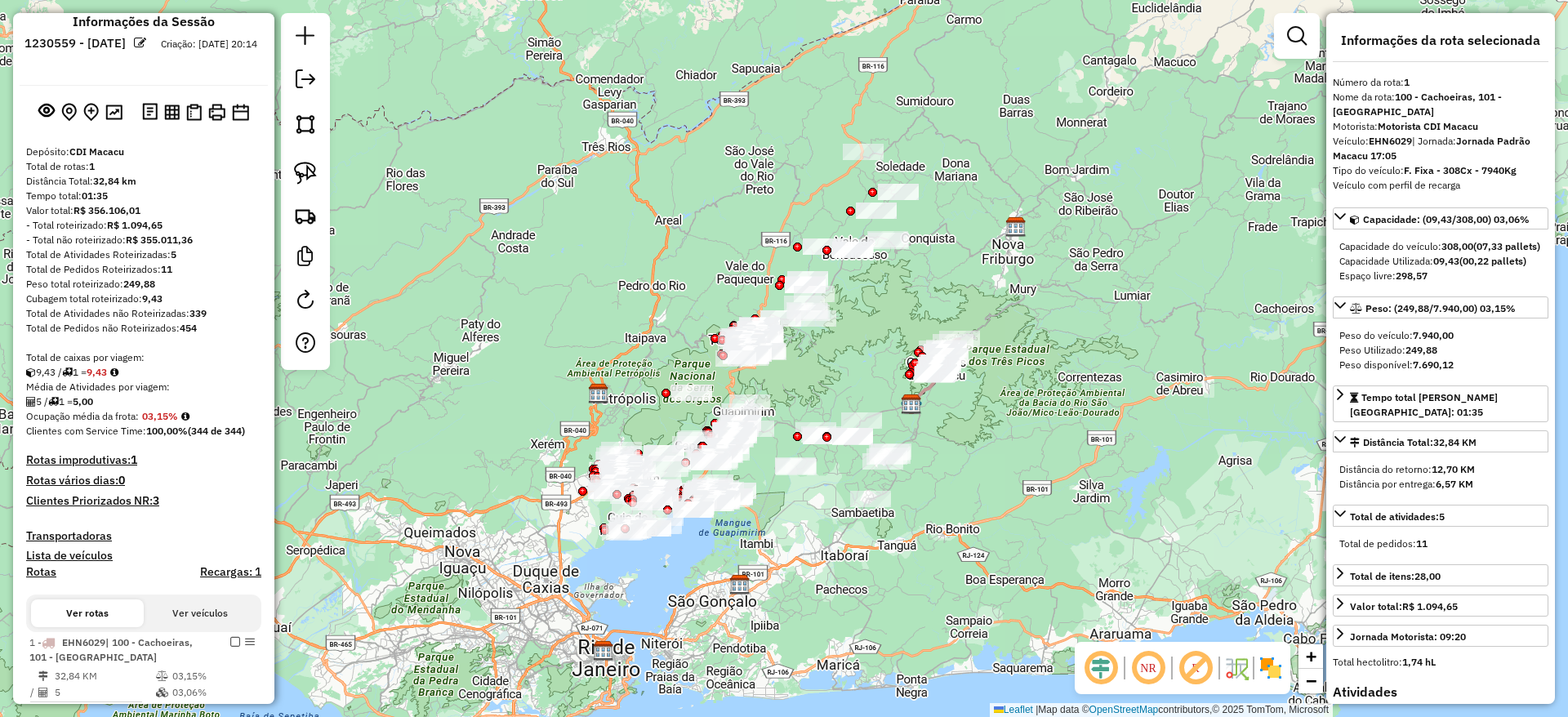
scroll to position [0, 0]
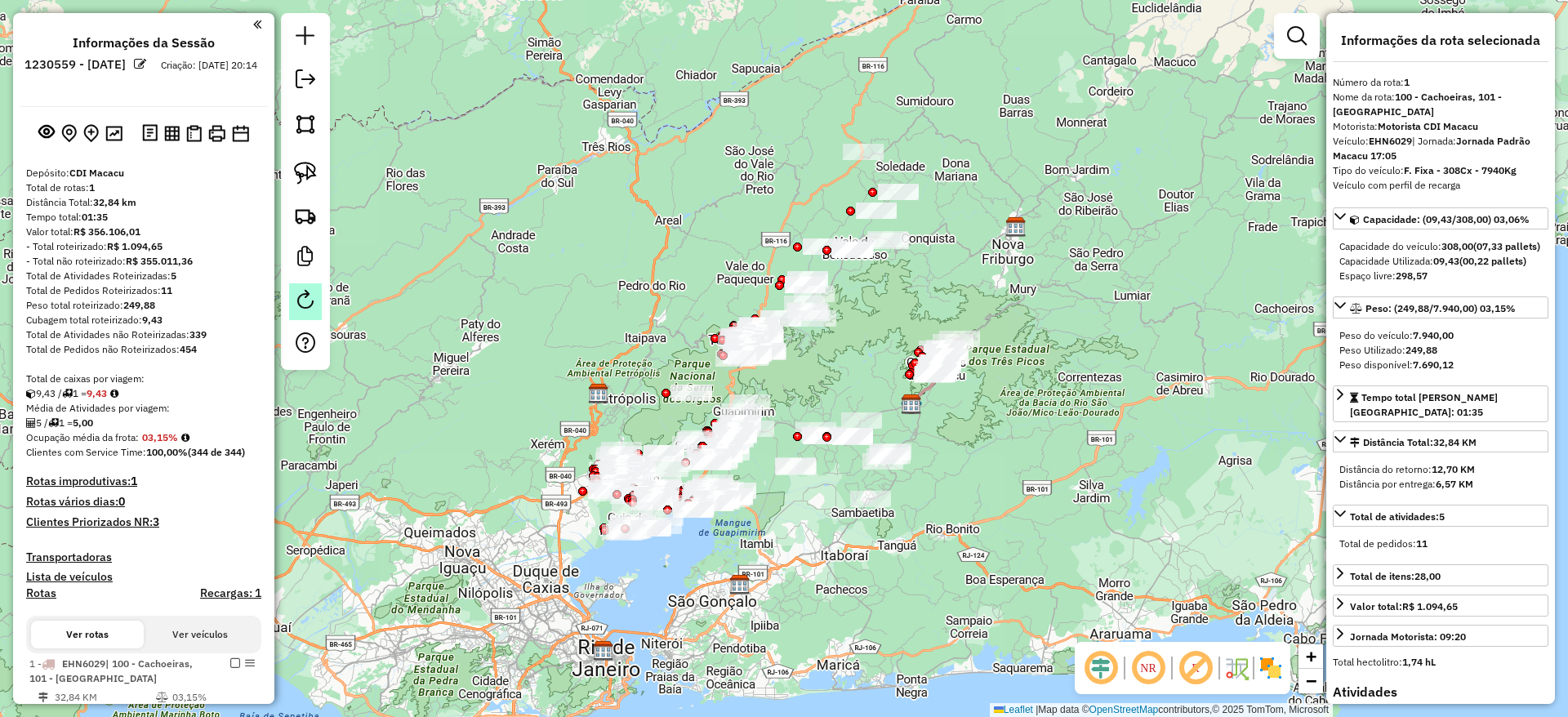
click at [311, 308] on em at bounding box center [306, 300] width 20 height 20
select select "*"
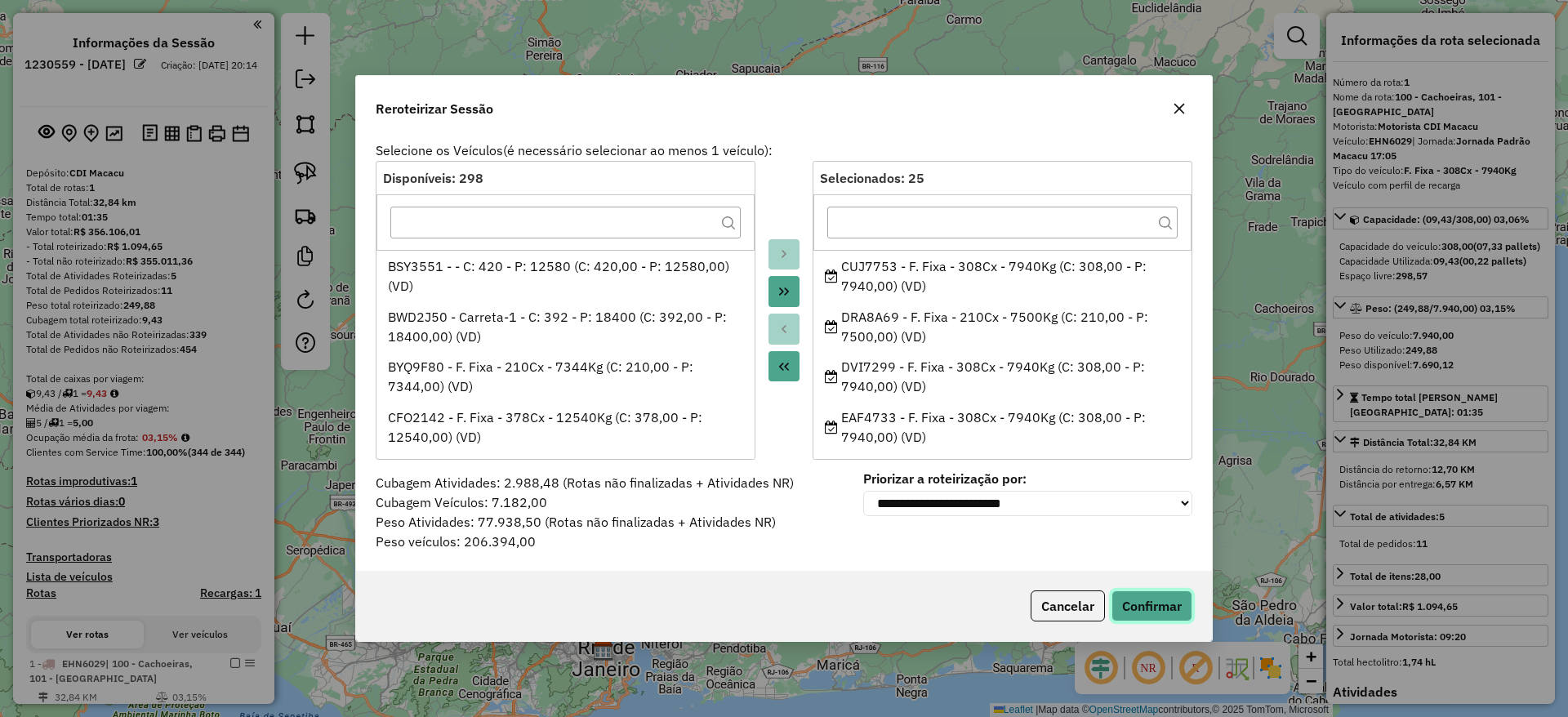
click at [1129, 613] on button "Confirmar" at bounding box center [1151, 606] width 80 height 31
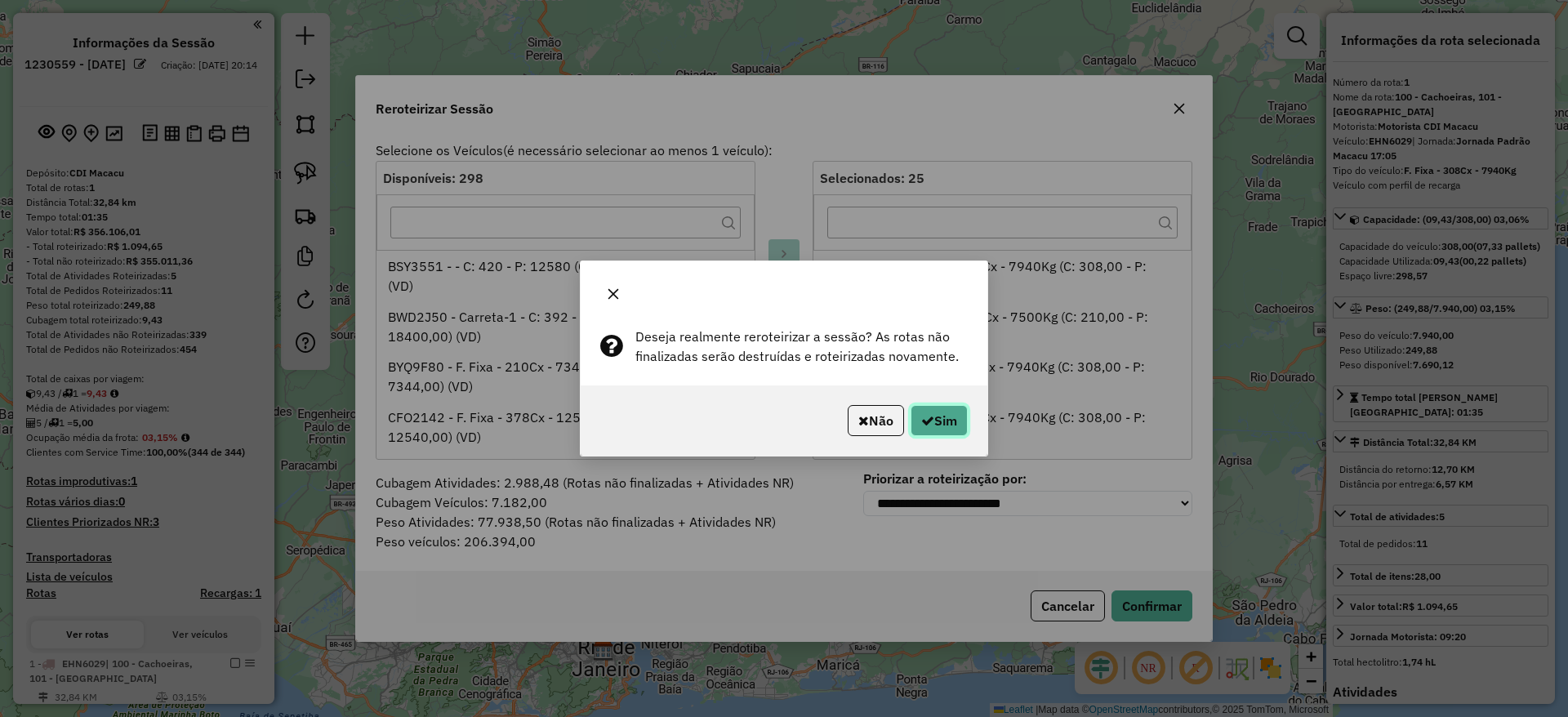
click at [947, 412] on button "Sim" at bounding box center [939, 420] width 58 height 31
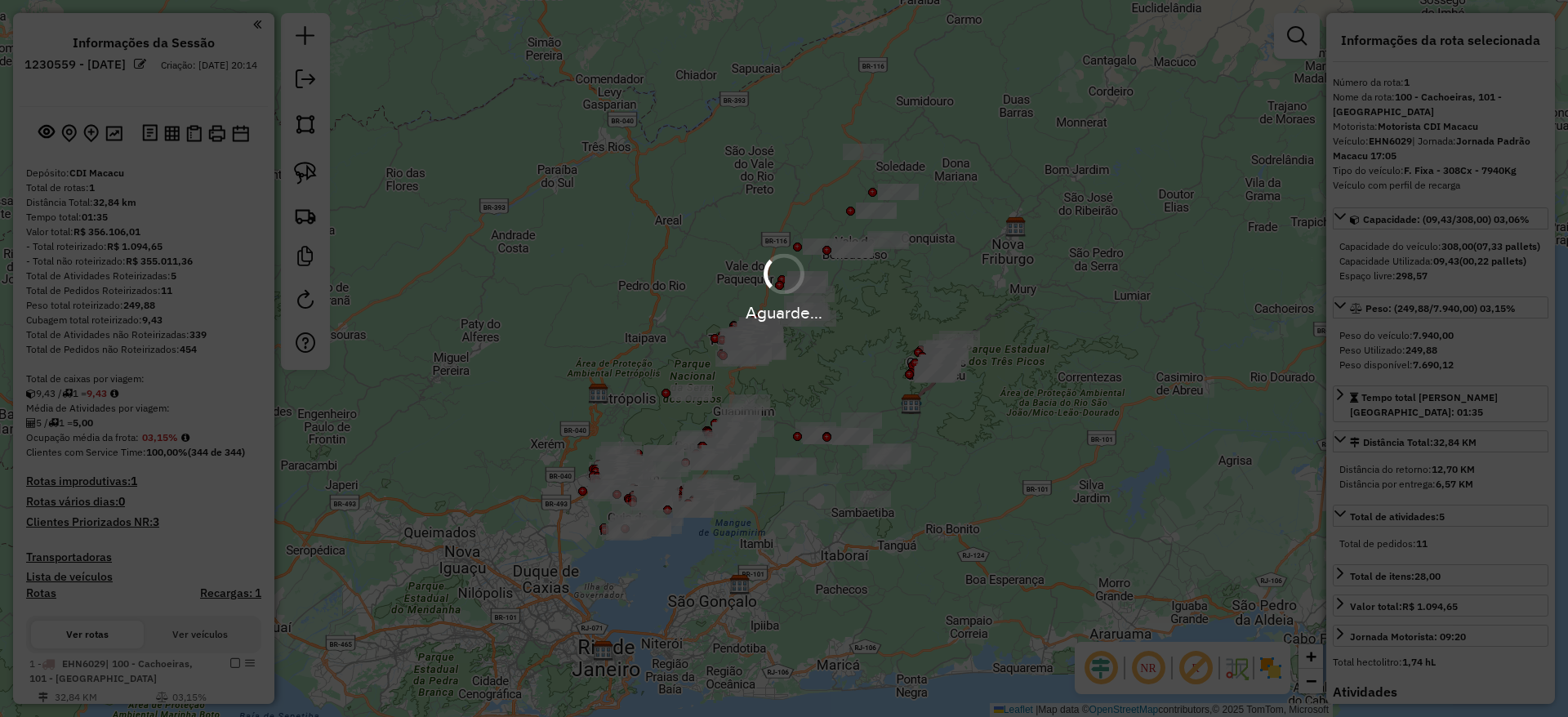
click at [947, 412] on div "Aguarde..." at bounding box center [784, 358] width 1568 height 717
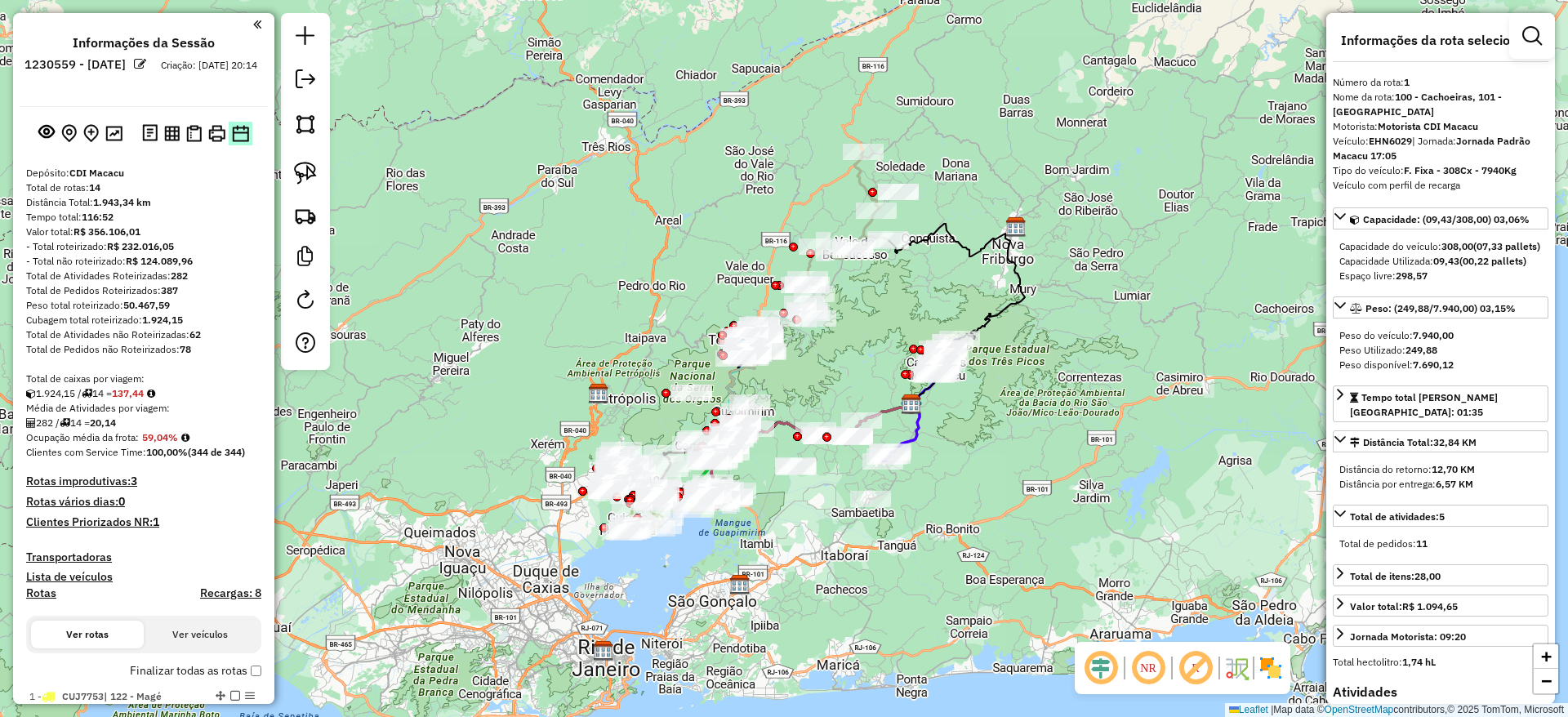
click at [237, 134] on img at bounding box center [240, 133] width 17 height 17
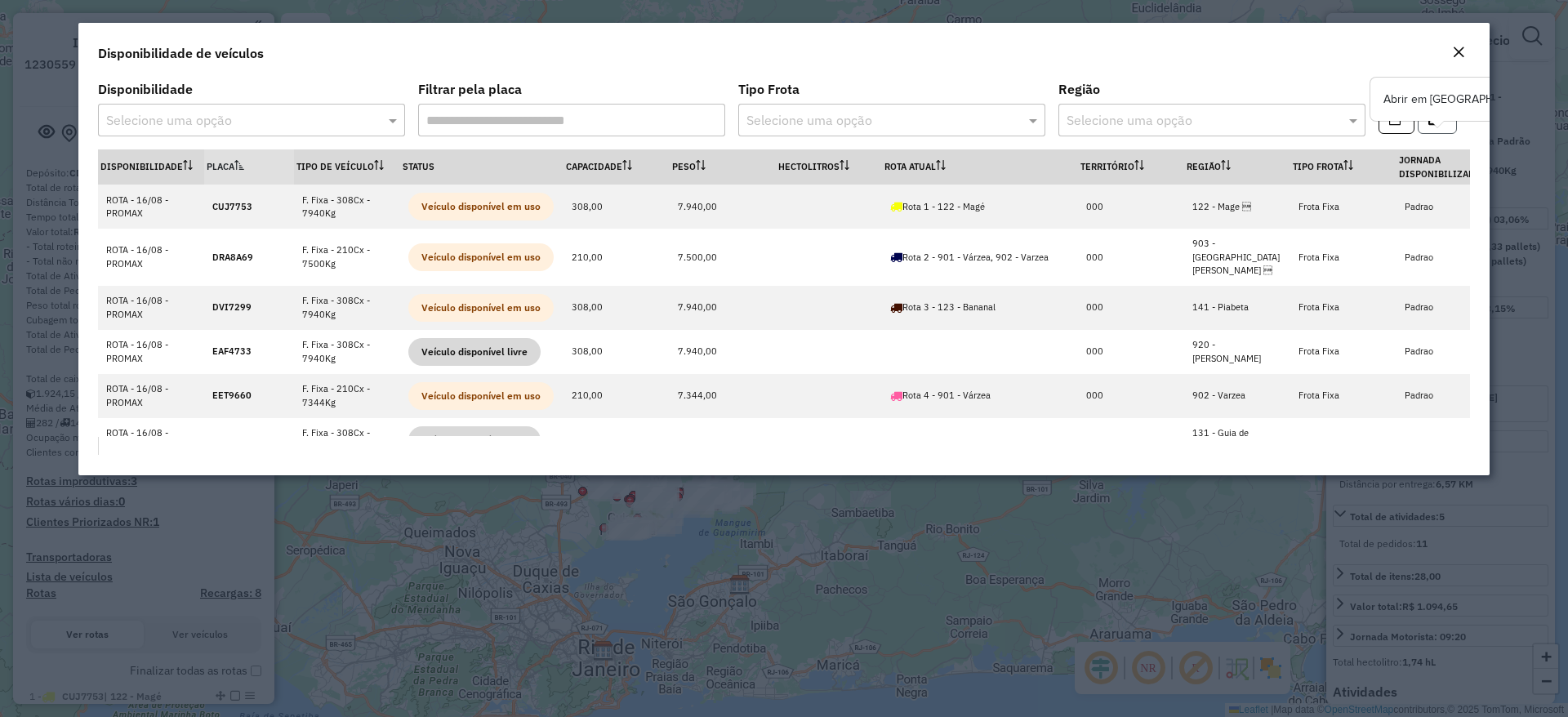
click at [1425, 127] on button "button" at bounding box center [1436, 118] width 39 height 31
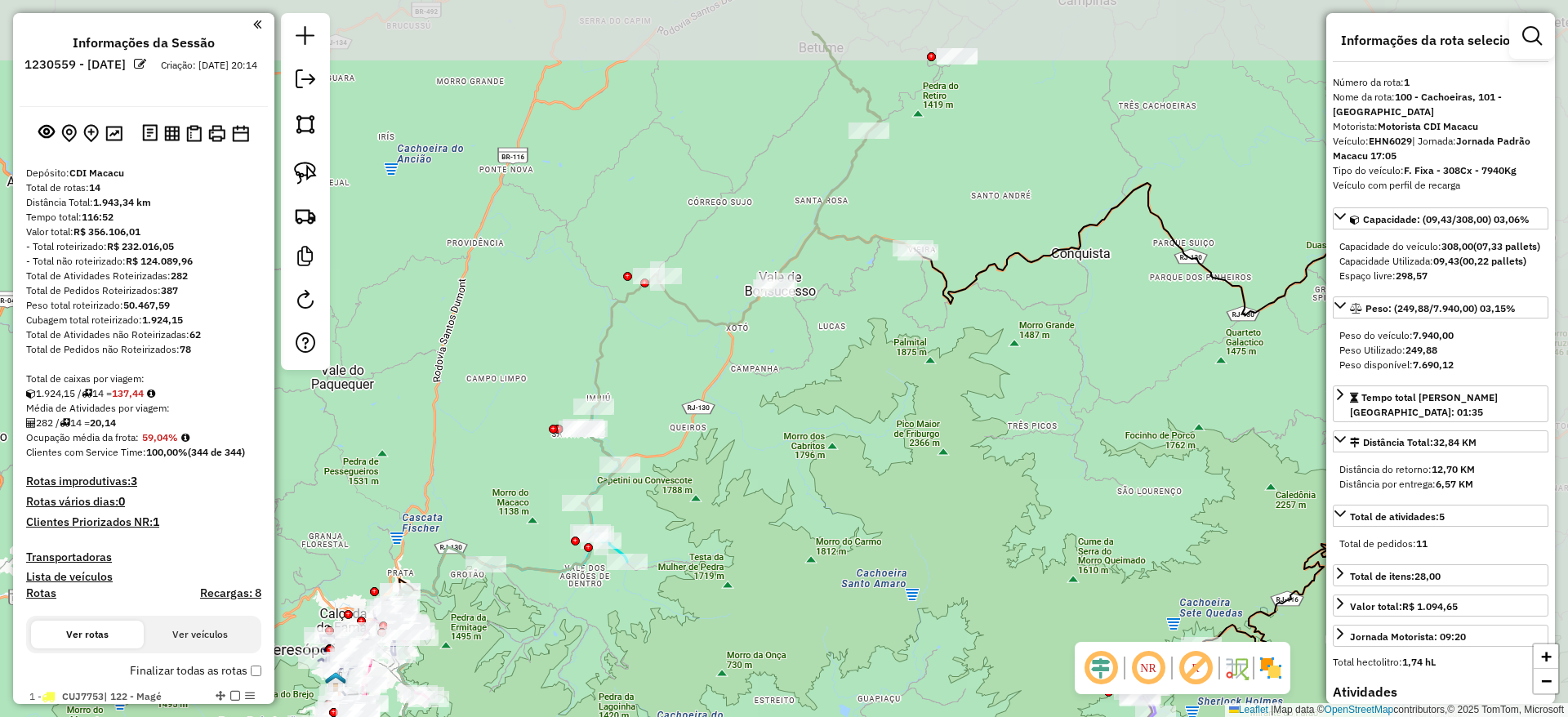
drag, startPoint x: 916, startPoint y: 237, endPoint x: 547, endPoint y: 393, distance: 400.6
click at [547, 393] on div "Janela de atendimento Grade de atendimento Capacidade Transportadoras Veículos …" at bounding box center [784, 358] width 1568 height 717
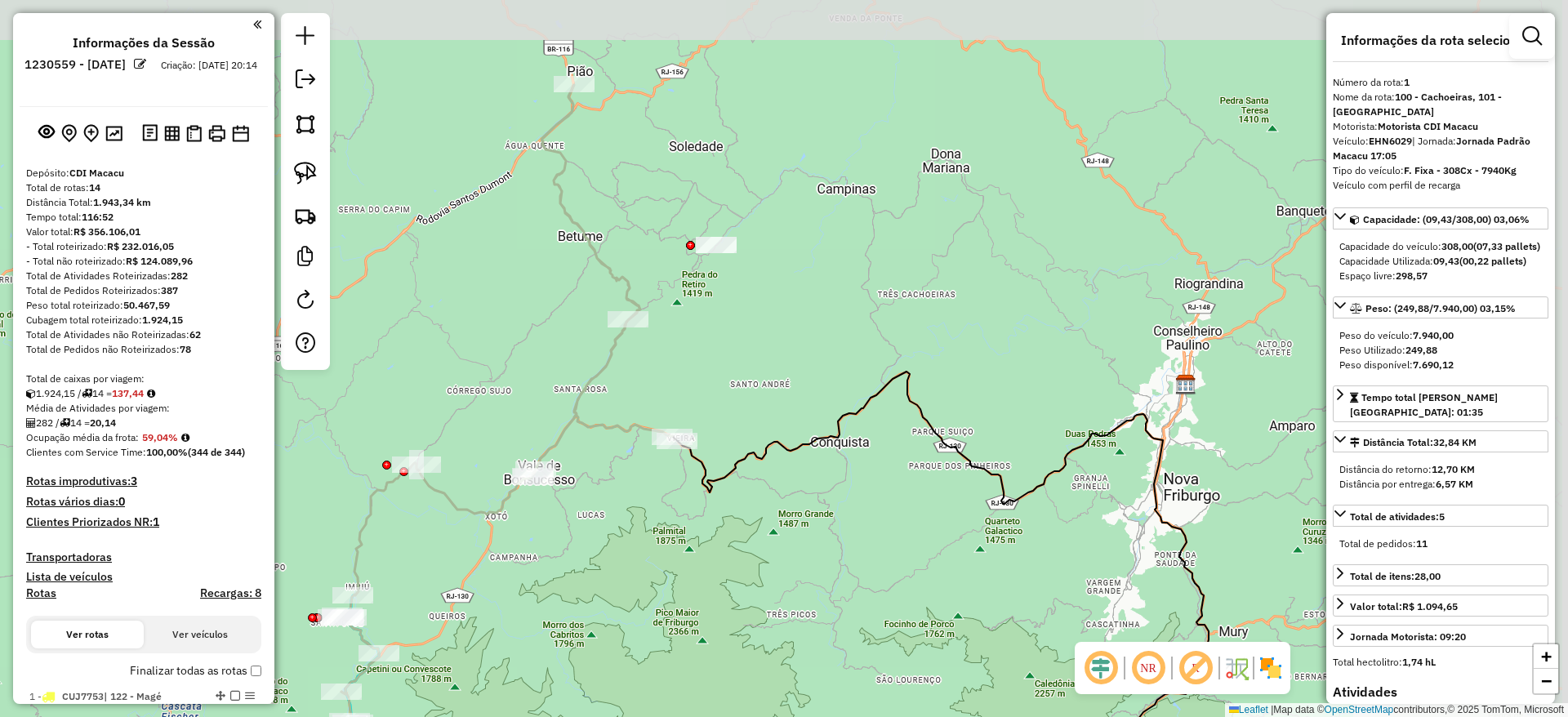
drag, startPoint x: 868, startPoint y: 336, endPoint x: 634, endPoint y: 470, distance: 269.7
click at [634, 470] on div "Janela de atendimento Grade de atendimento Capacidade Transportadoras Veículos …" at bounding box center [784, 358] width 1568 height 717
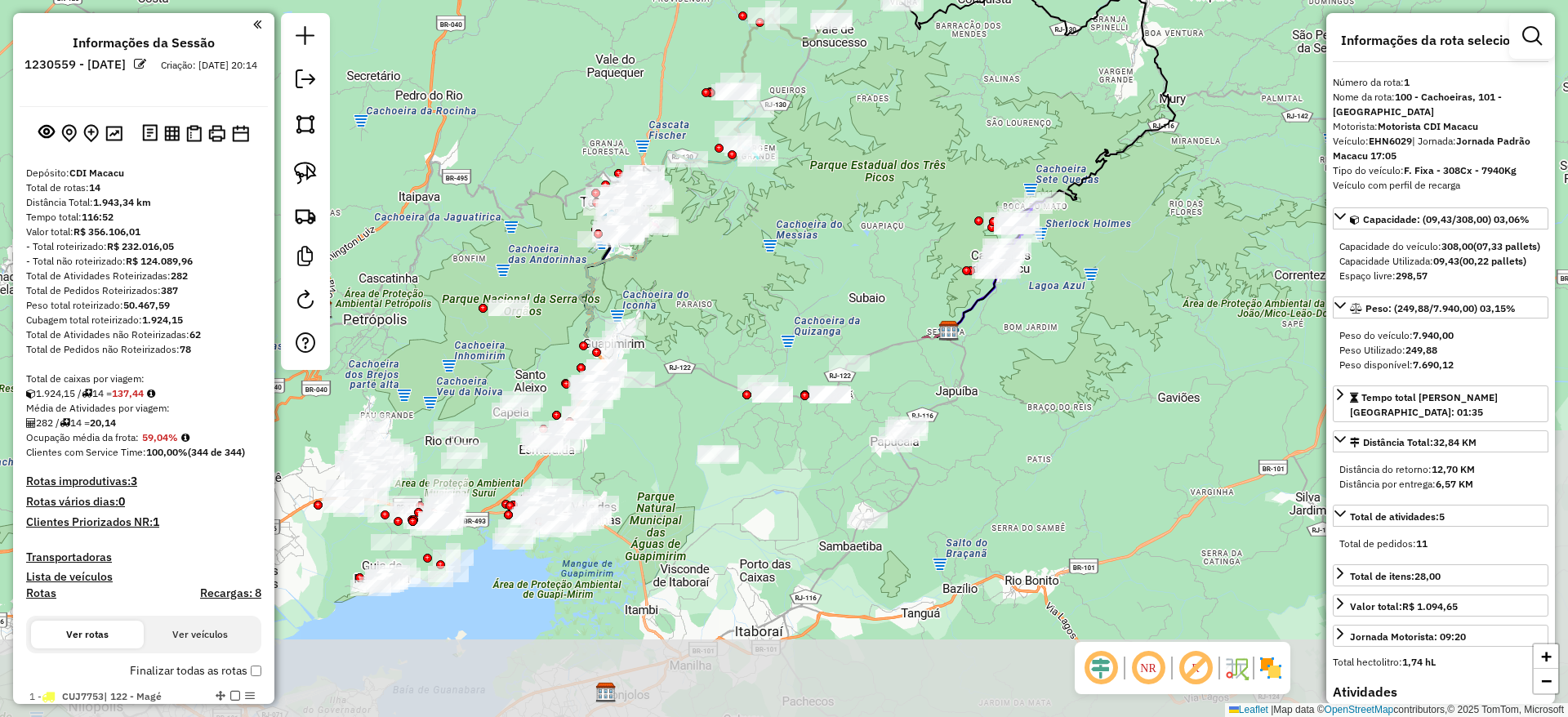
drag, startPoint x: 634, startPoint y: 470, endPoint x: 885, endPoint y: 19, distance: 516.1
click at [885, 19] on div "Janela de atendimento Grade de atendimento Capacidade Transportadoras Veículos …" at bounding box center [784, 358] width 1568 height 717
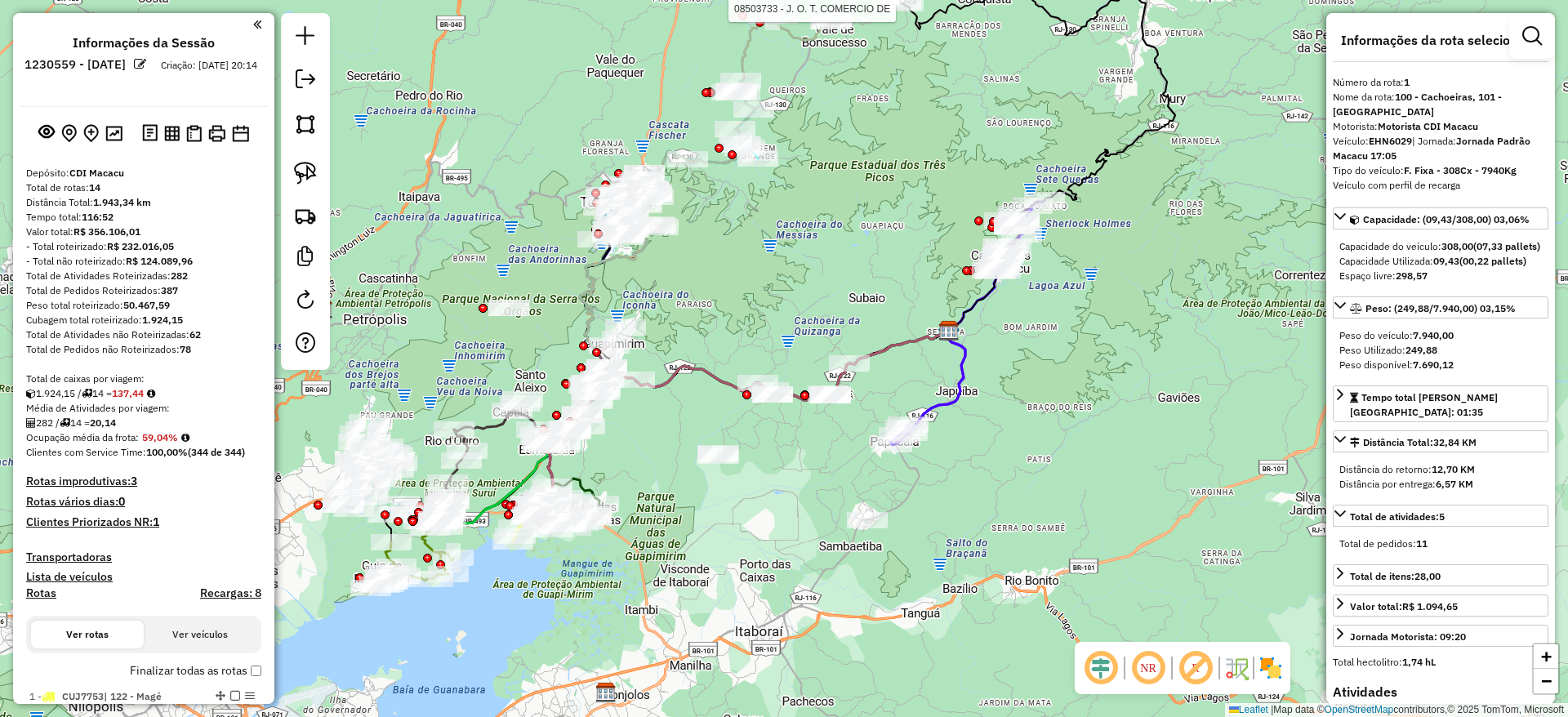
click at [1212, 670] on em at bounding box center [1195, 667] width 39 height 39
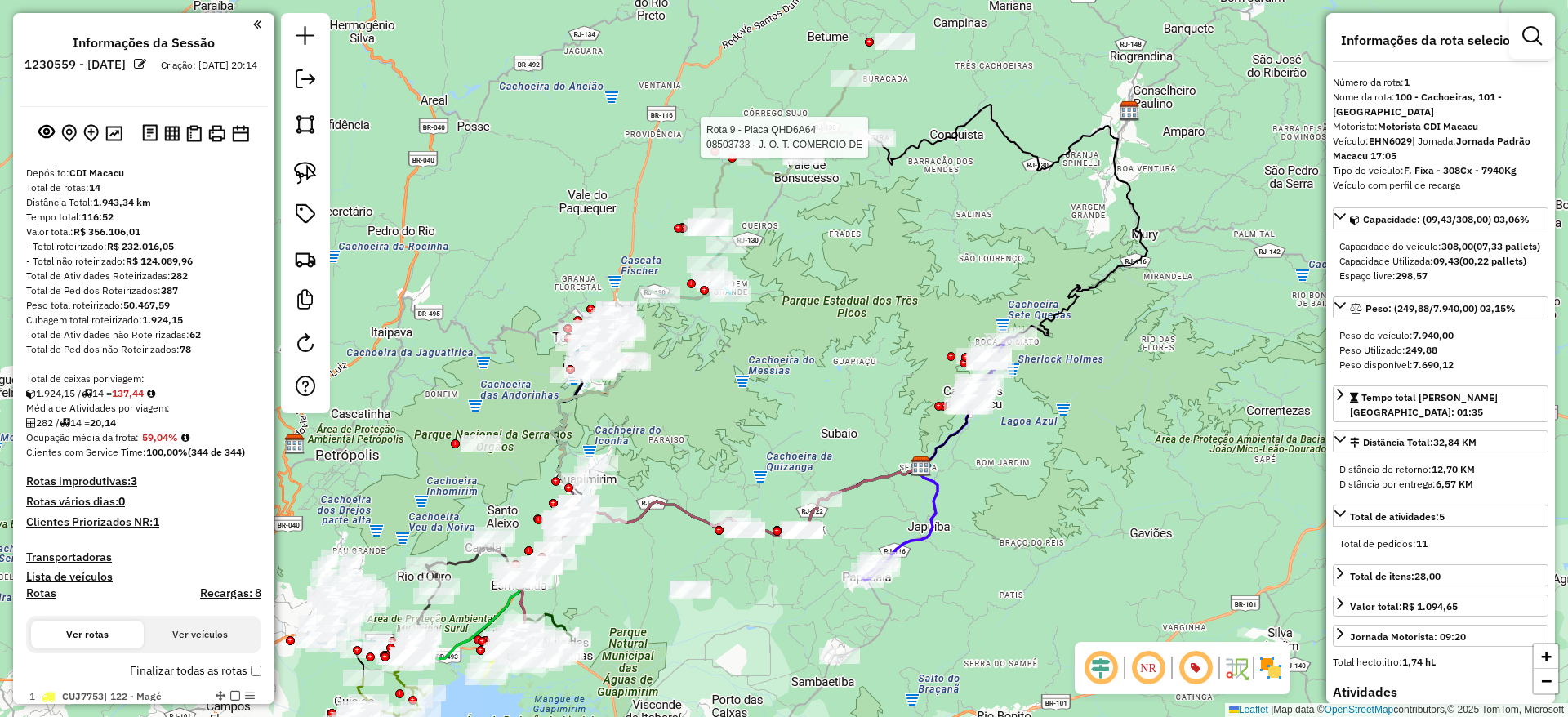
drag, startPoint x: 817, startPoint y: 276, endPoint x: 789, endPoint y: 412, distance: 138.9
click at [789, 412] on div "Rota 9 - Placa QHD6A64 08503733 - J. O. T. COMERCIO DE Janela de atendimento Gr…" at bounding box center [784, 358] width 1568 height 717
click at [819, 357] on div "Rota 9 - Placa QHD6A64 08503733 - J. O. T. COMERCIO DE Janela de atendimento Gr…" at bounding box center [784, 358] width 1568 height 717
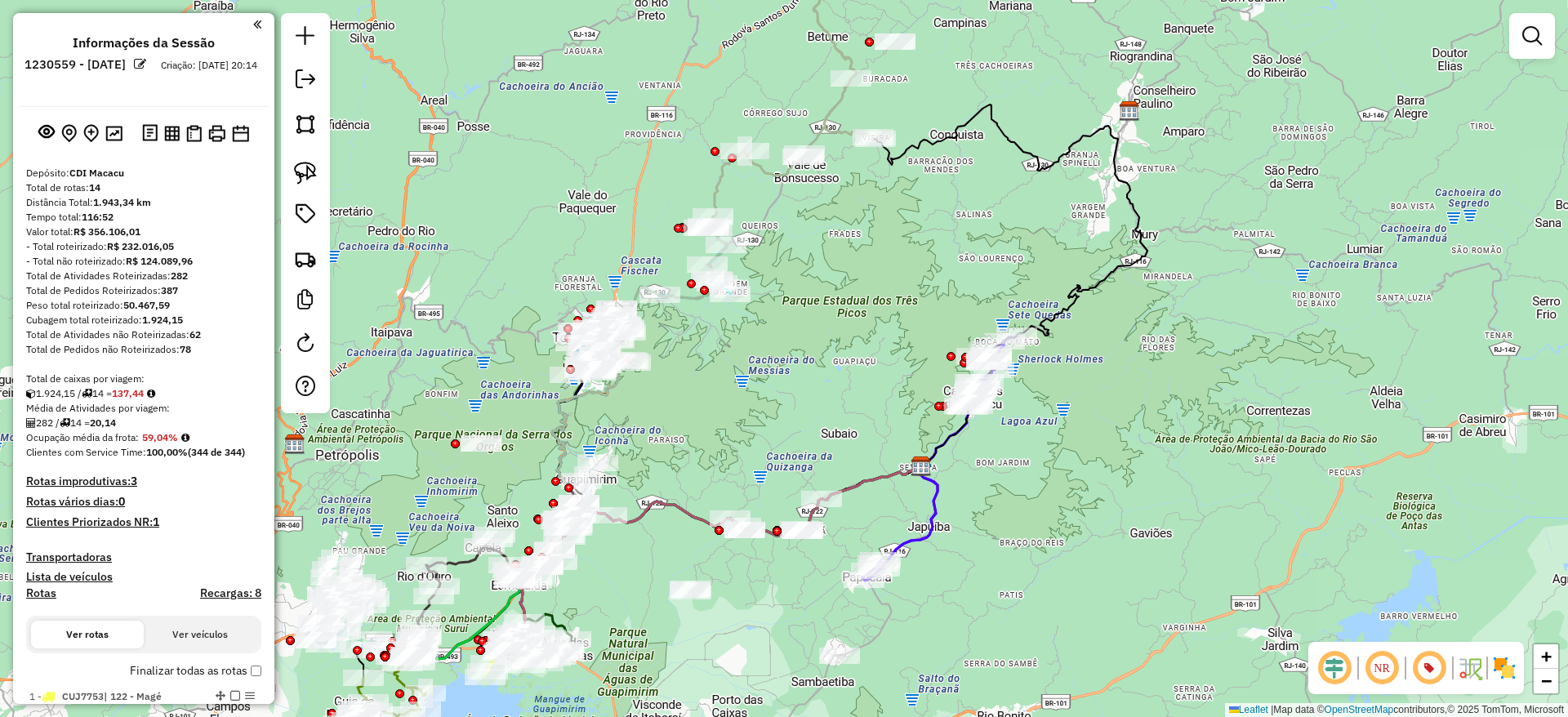
click at [1504, 671] on img at bounding box center [1503, 668] width 26 height 26
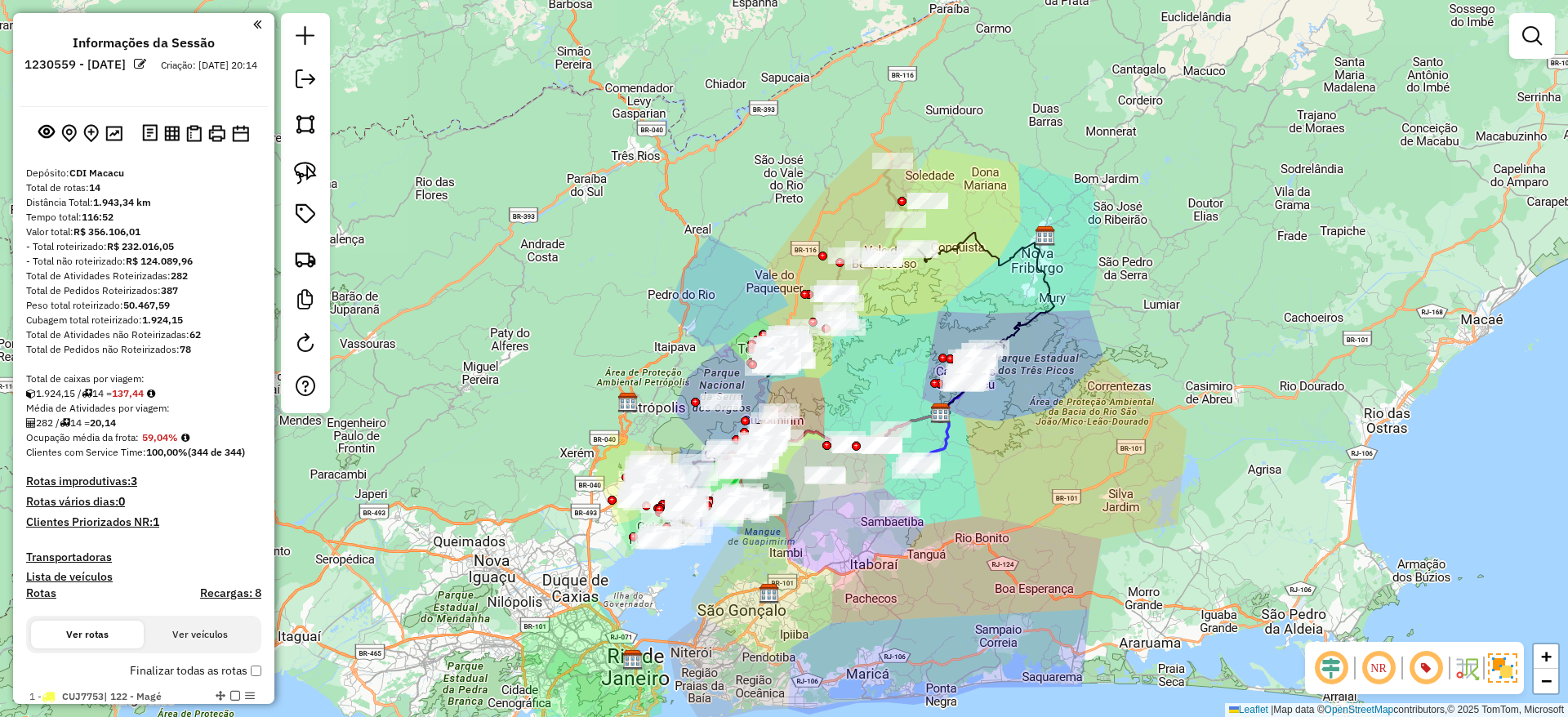
drag, startPoint x: 993, startPoint y: 280, endPoint x: 978, endPoint y: 324, distance: 46.5
click at [978, 324] on div "Janela de atendimento Grade de atendimento Capacidade Transportadoras Veículos …" at bounding box center [784, 358] width 1568 height 717
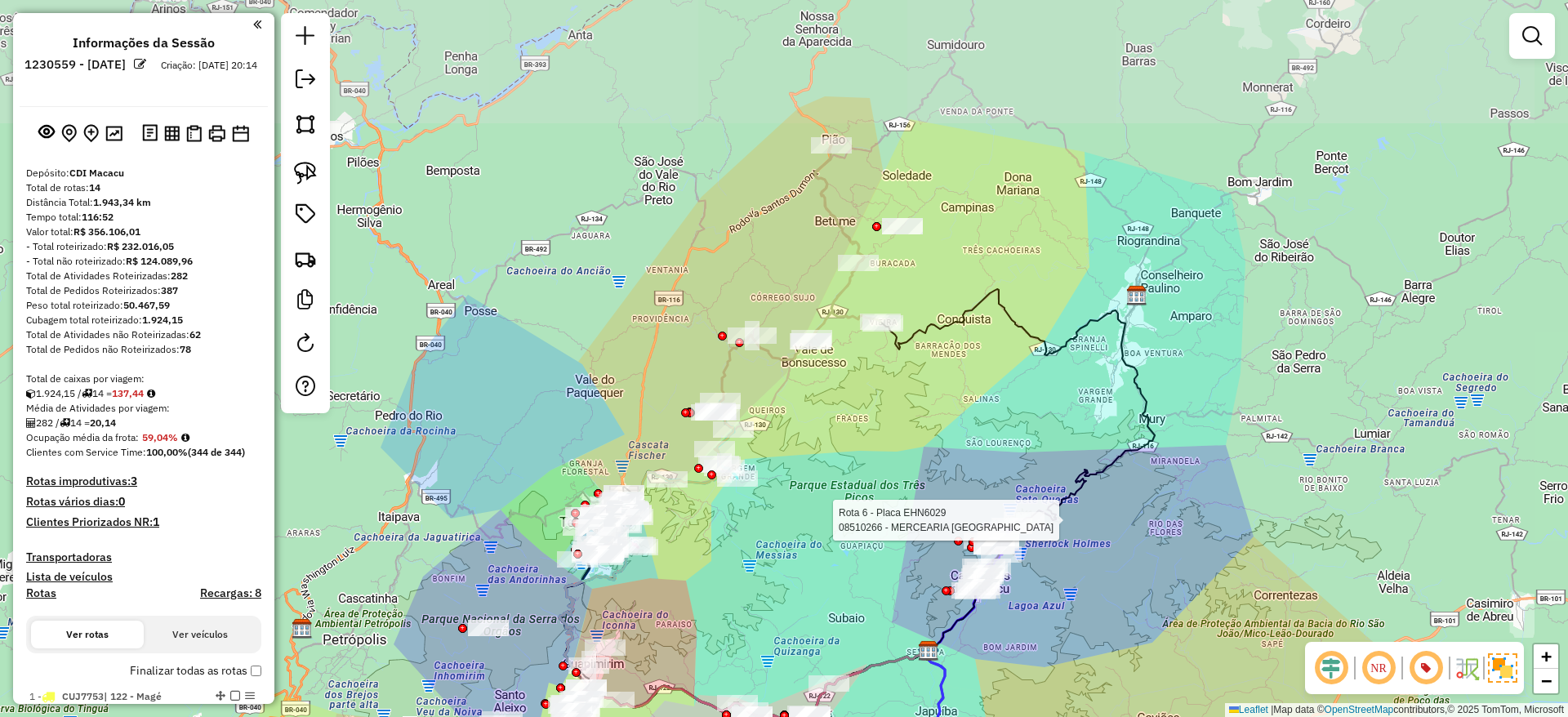
drag, startPoint x: 972, startPoint y: 194, endPoint x: 996, endPoint y: 335, distance: 143.0
click at [996, 335] on div "Rota 6 - Placa EHN6029 08510266 - MERCEARIA BOCA DO MA Janela de atendimento Gr…" at bounding box center [784, 358] width 1568 height 717
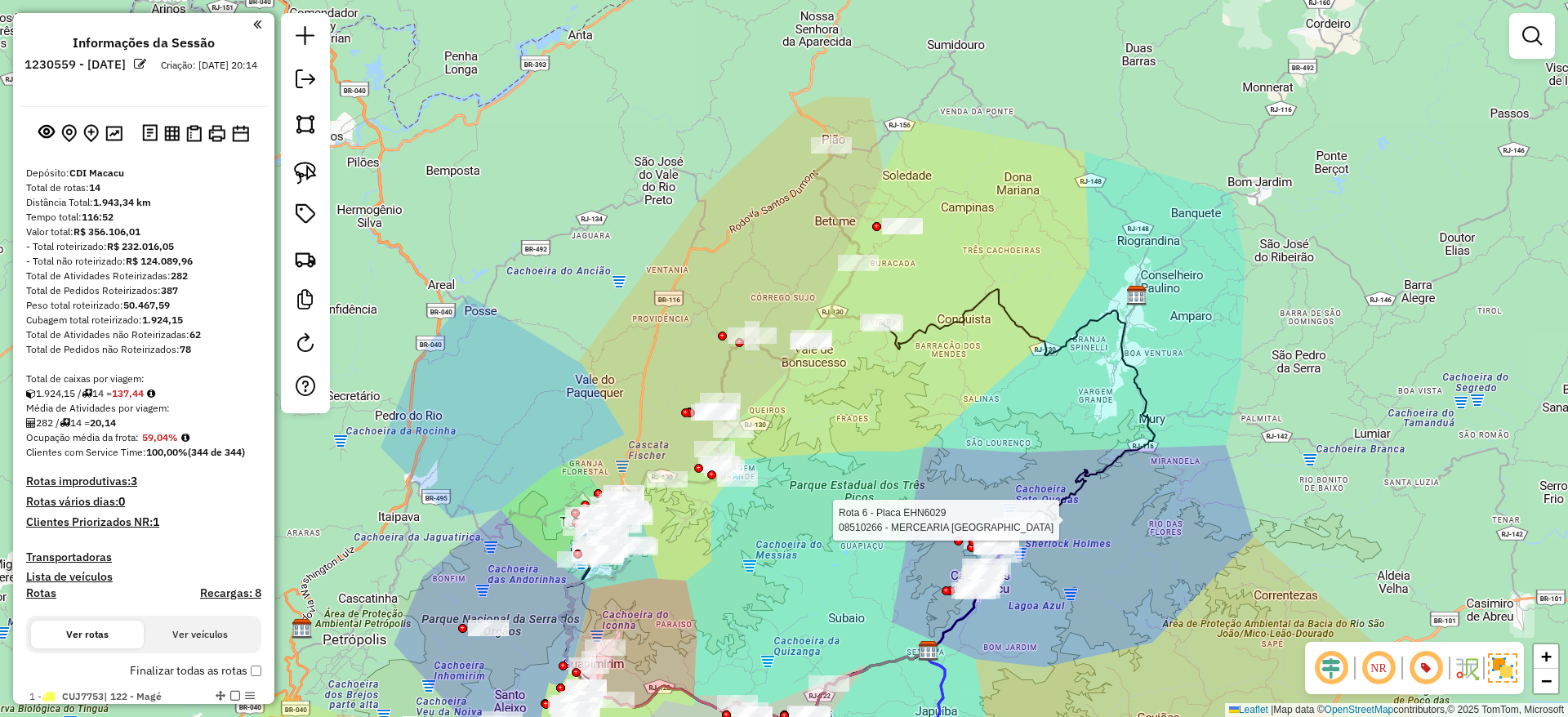
click at [1512, 28] on div at bounding box center [1531, 36] width 46 height 46
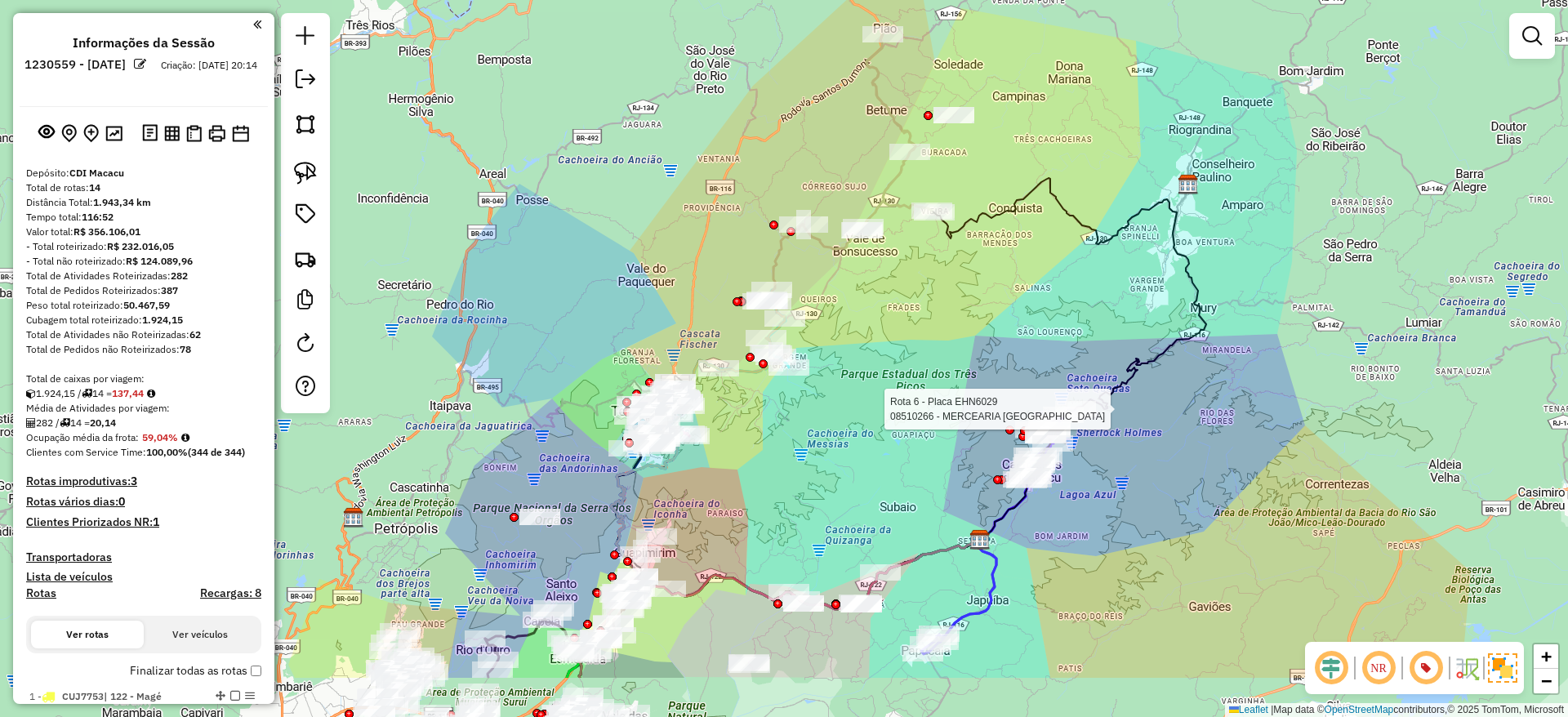
drag, startPoint x: 1025, startPoint y: 412, endPoint x: 1090, endPoint y: 258, distance: 167.2
click at [1090, 258] on div "Rota 6 - Placa EHN6029 08510266 - MERCEARIA BOCA DO MA Janela de atendimento Gr…" at bounding box center [784, 358] width 1568 height 717
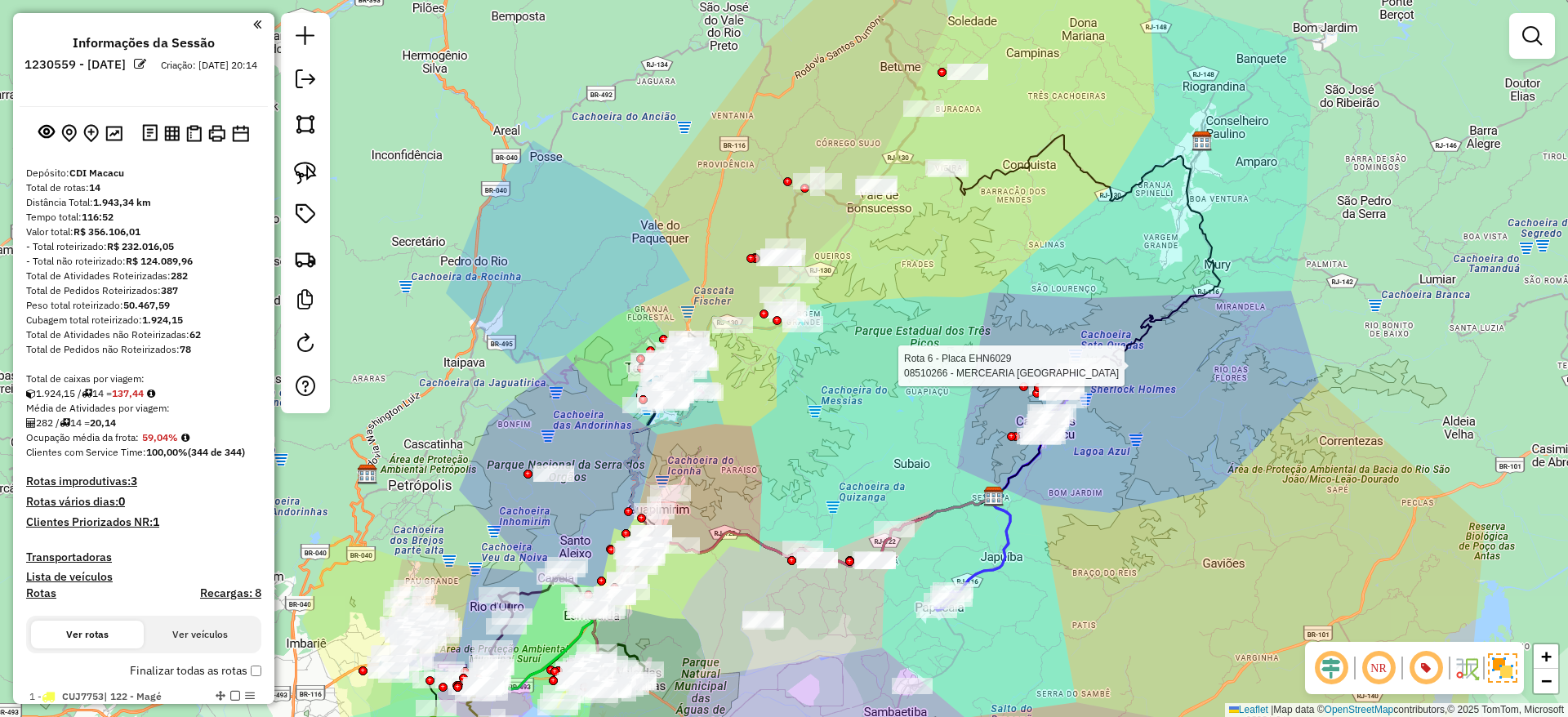
click at [938, 305] on div "Rota 6 - Placa EHN6029 08510266 - MERCEARIA BOCA DO MA Janela de atendimento Gr…" at bounding box center [784, 358] width 1568 height 717
click at [1527, 60] on div "Janela de atendimento Grade de atendimento Capacidade Transportadoras Veículos …" at bounding box center [1531, 43] width 46 height 61
click at [1529, 50] on link at bounding box center [1531, 36] width 33 height 33
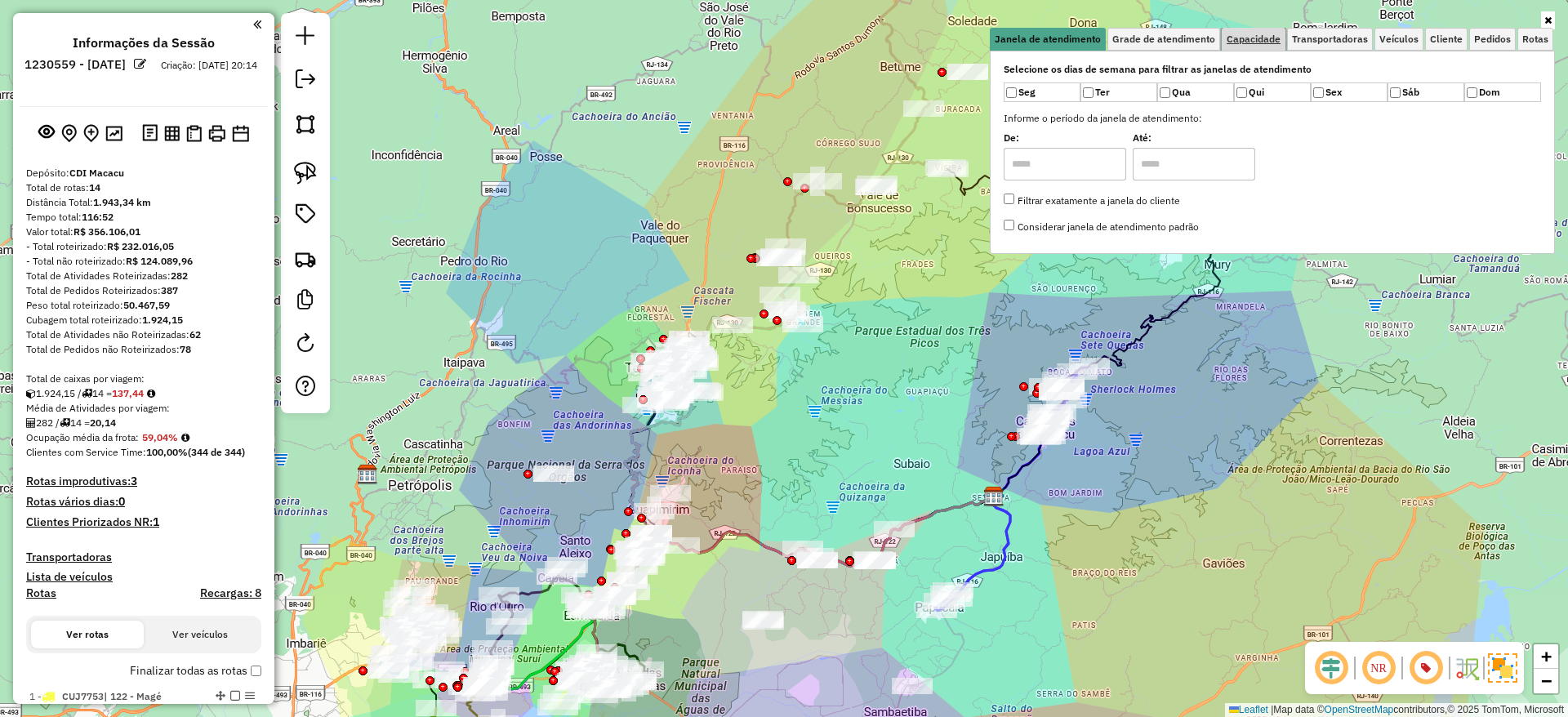
click at [1250, 44] on span "Capacidade" at bounding box center [1253, 40] width 54 height 10
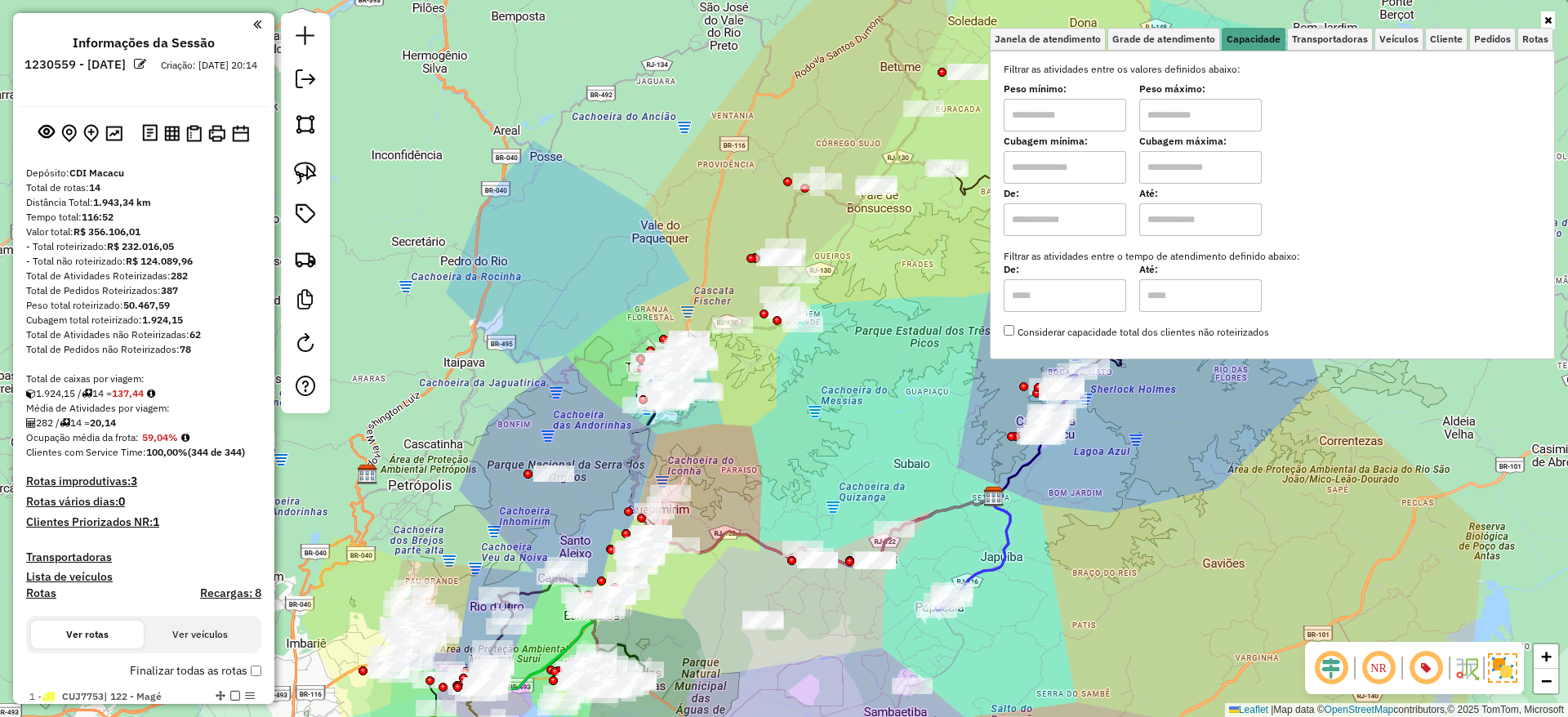
click at [1088, 119] on input "text" at bounding box center [1064, 115] width 122 height 33
click at [1435, 44] on span "Cliente" at bounding box center [1446, 40] width 33 height 10
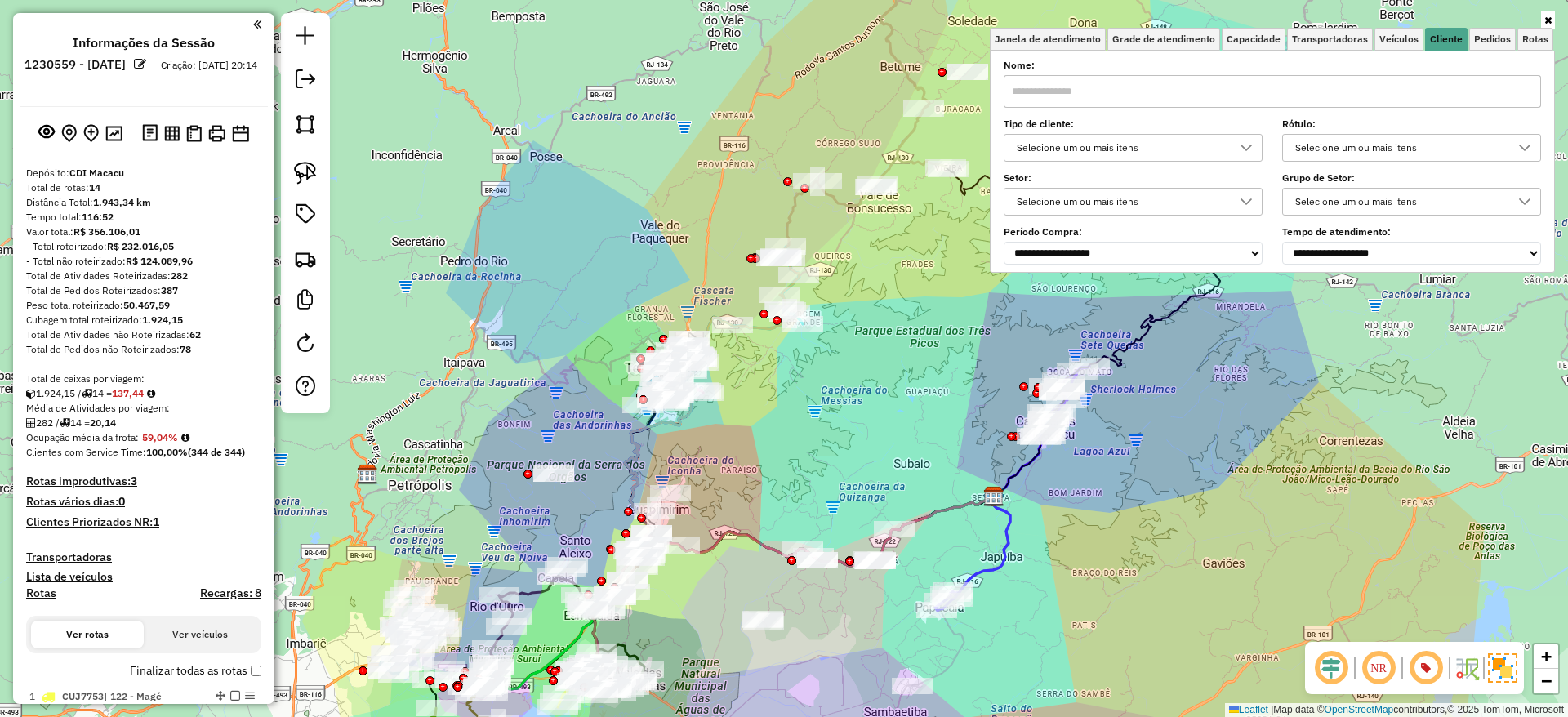
click at [1200, 146] on div "Selecione um ou mais itens" at bounding box center [1120, 148] width 219 height 26
type input "*"
click at [1115, 215] on li "9 - Difícil acesso (D)" at bounding box center [1140, 222] width 247 height 31
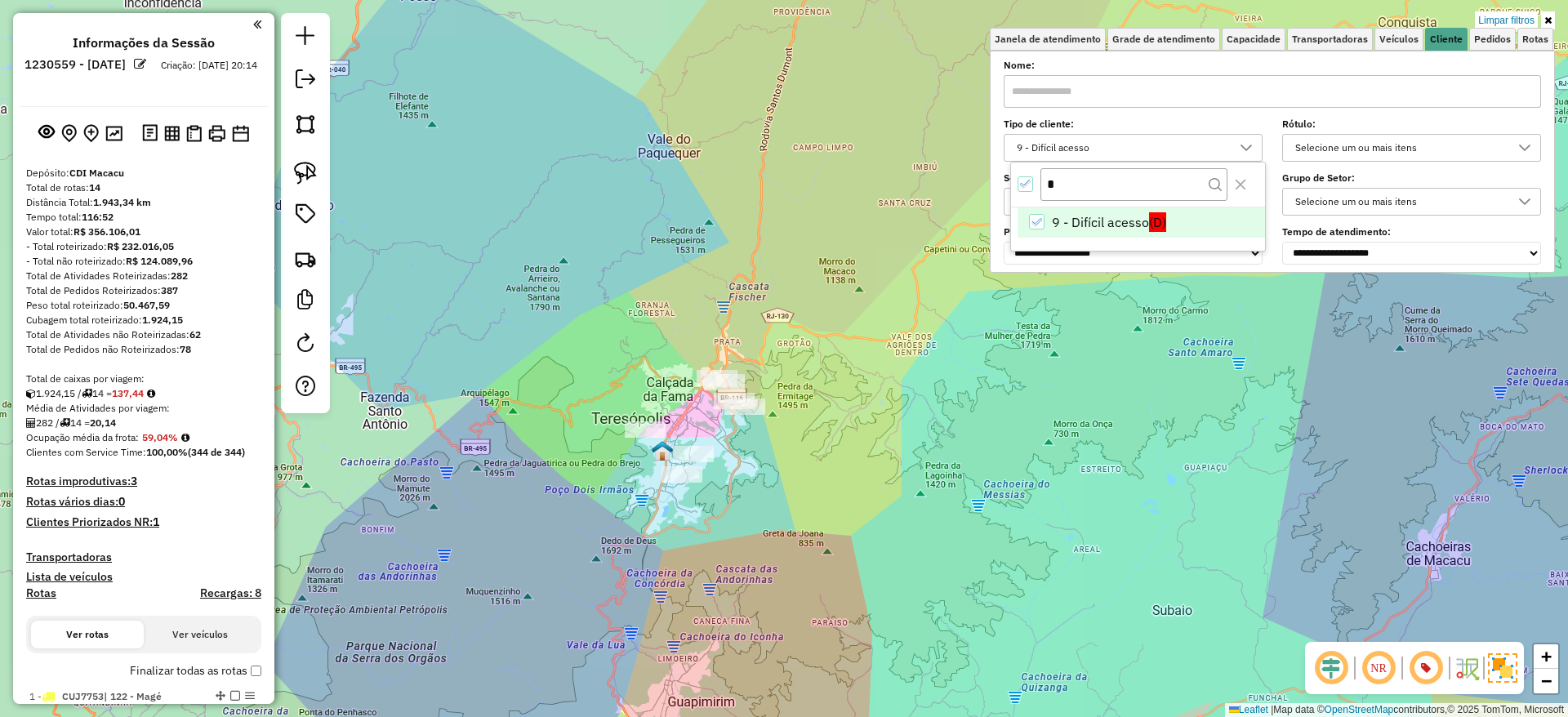
drag, startPoint x: 567, startPoint y: 461, endPoint x: 748, endPoint y: 512, distance: 188.0
click at [748, 512] on div "Limpar filtros Janela de atendimento Grade de atendimento Capacidade Transporta…" at bounding box center [784, 358] width 1568 height 717
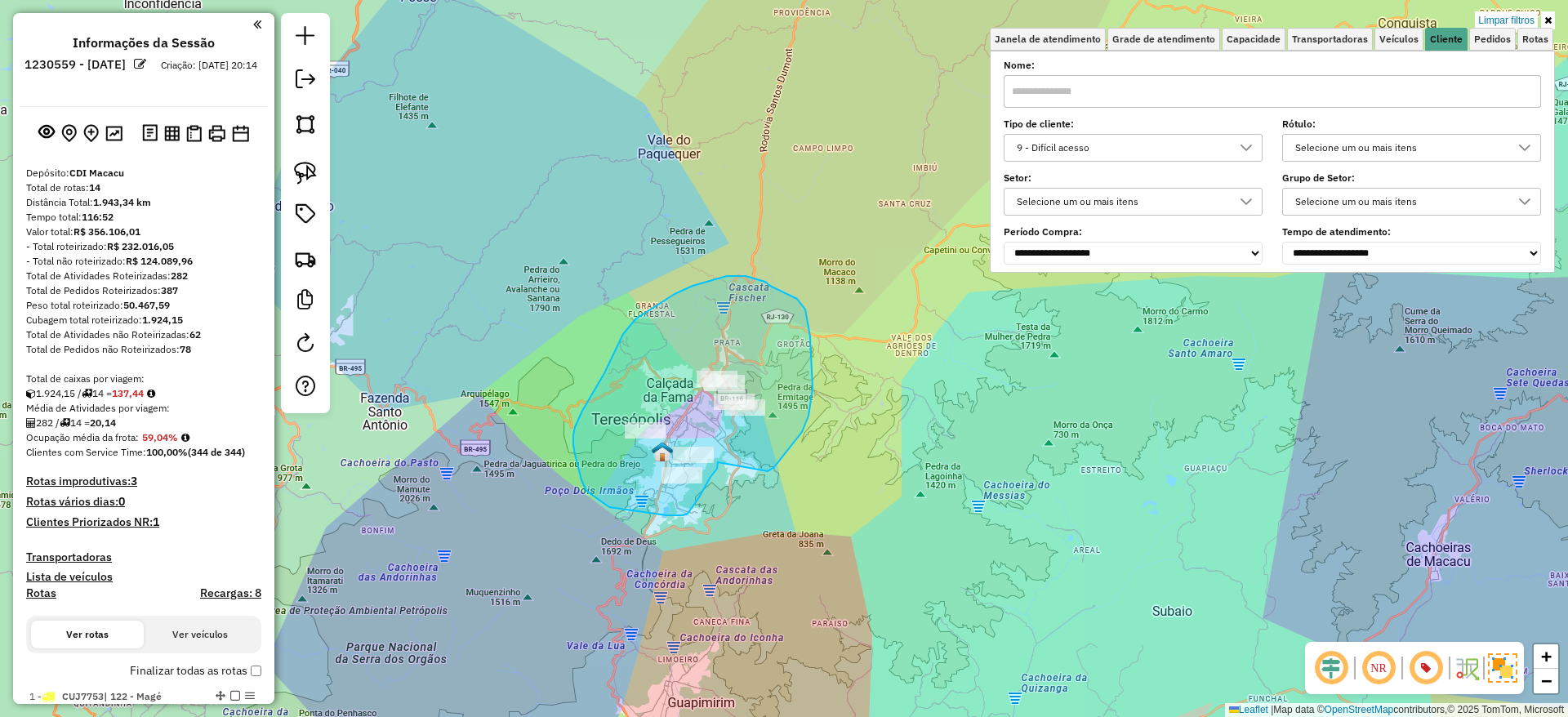
drag, startPoint x: 767, startPoint y: 473, endPoint x: 718, endPoint y: 463, distance: 50.0
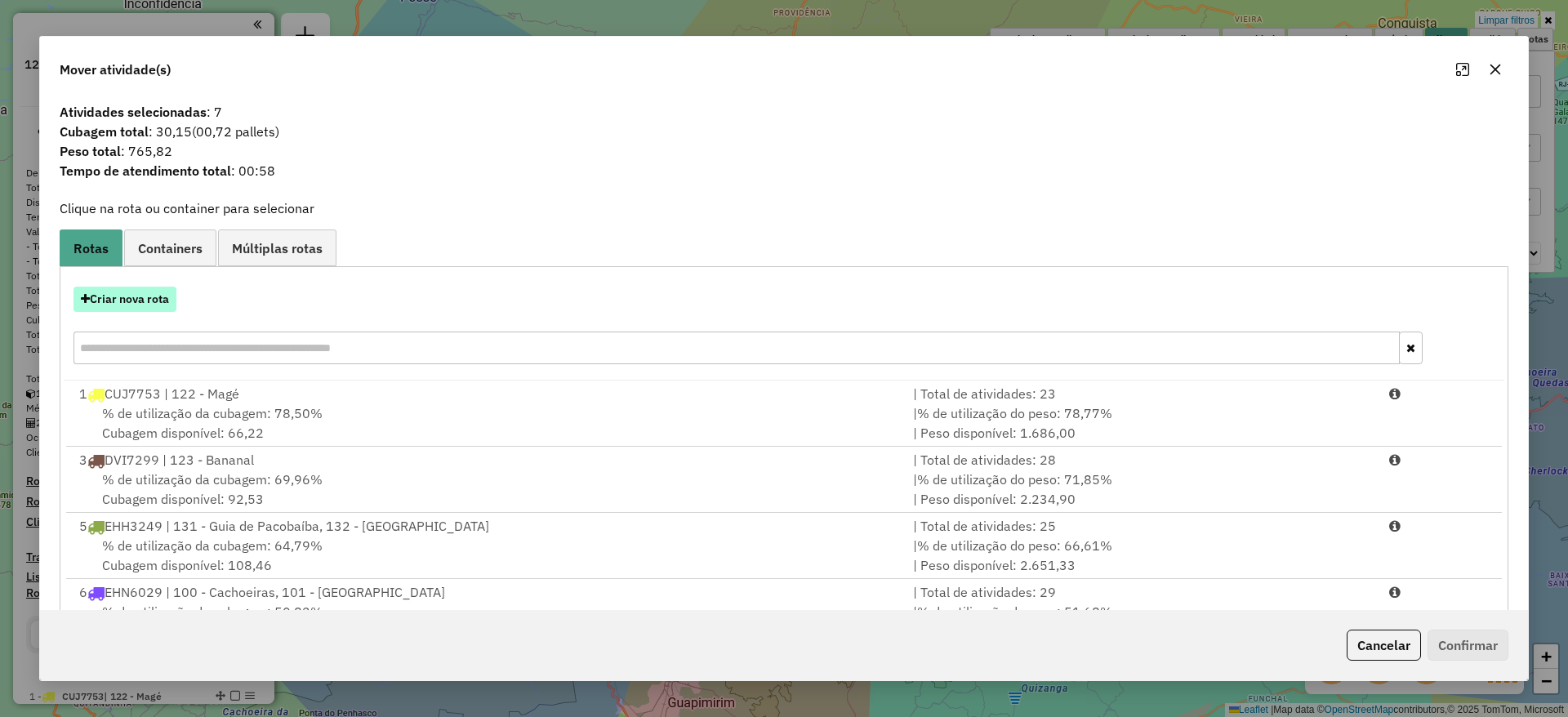
click at [141, 295] on button "Criar nova rota" at bounding box center [125, 300] width 103 height 26
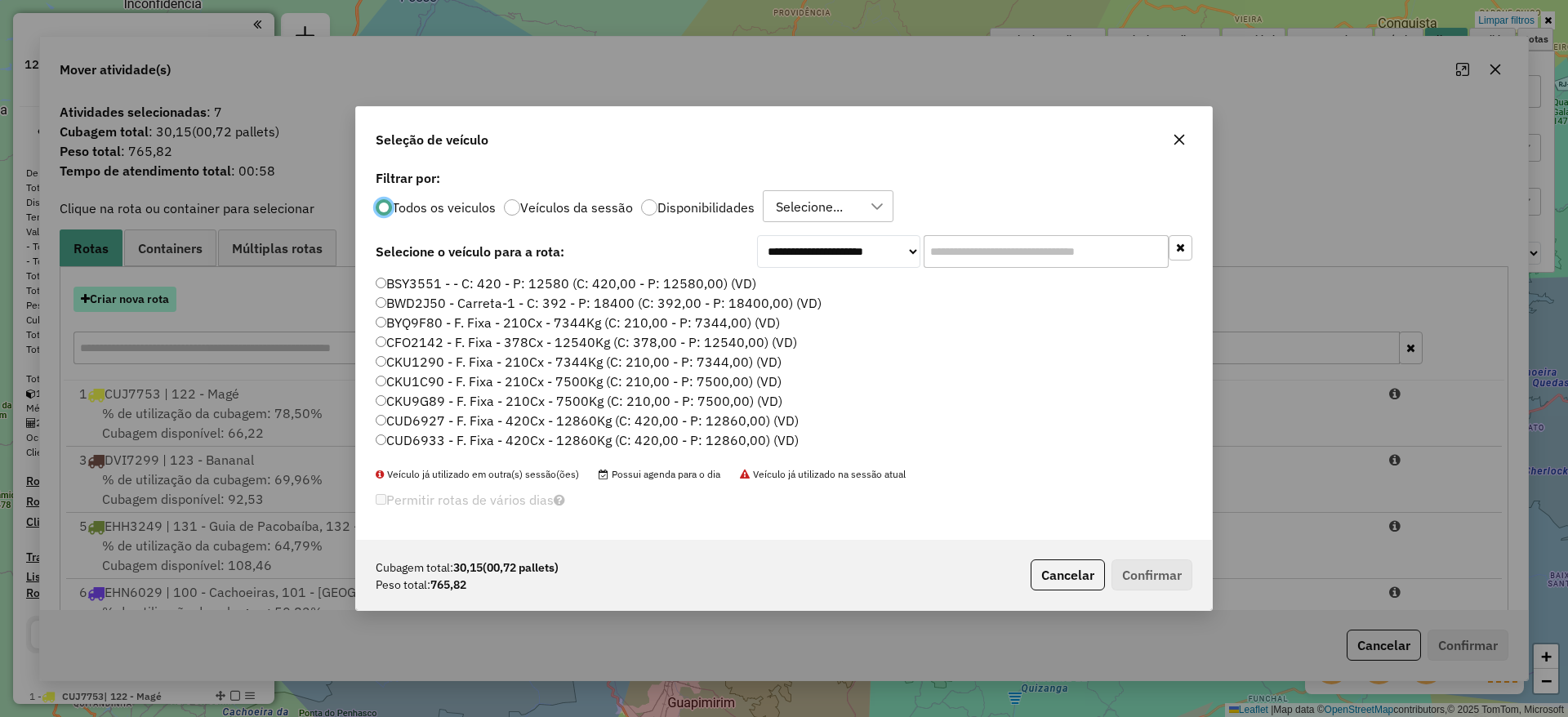
scroll to position [9, 5]
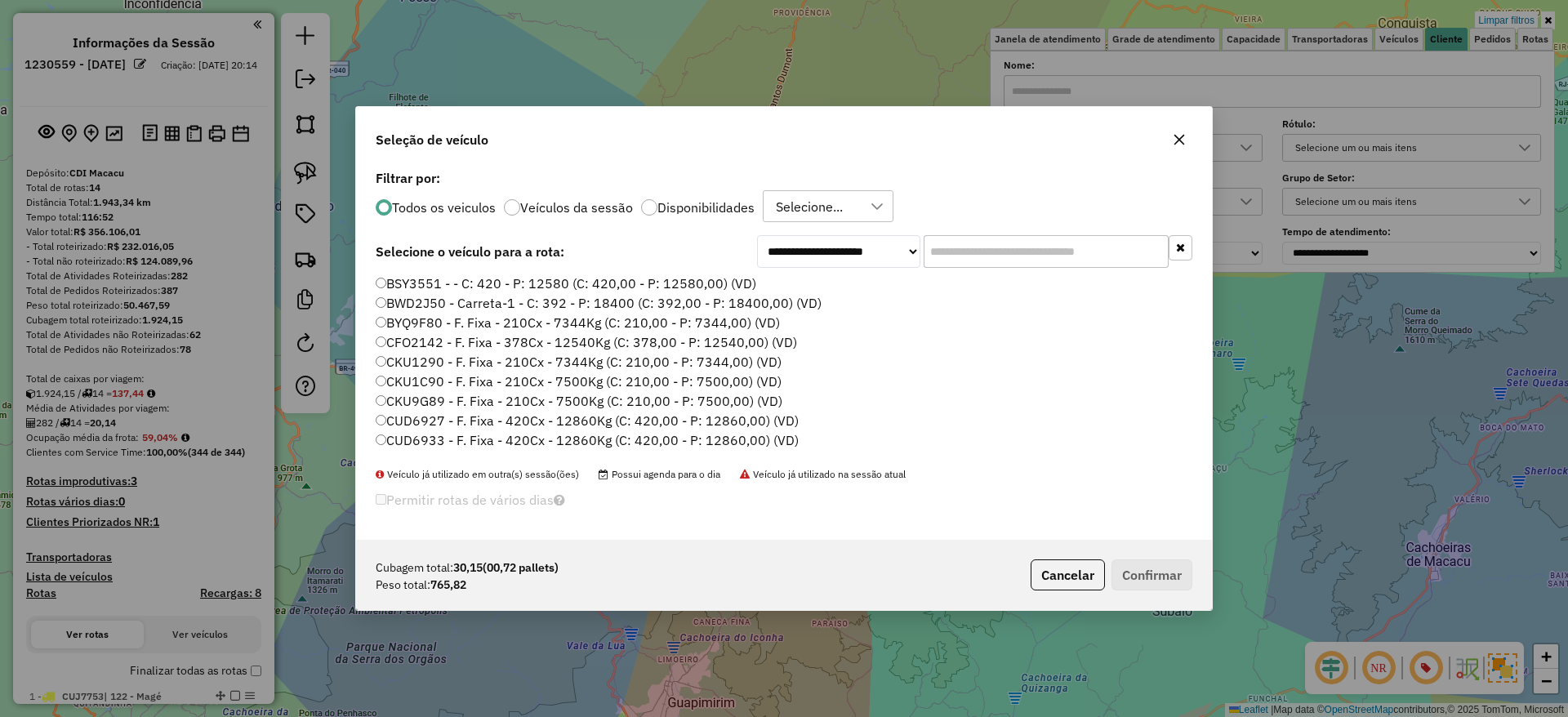
click at [1047, 266] on input "text" at bounding box center [1046, 251] width 245 height 33
paste input "*******"
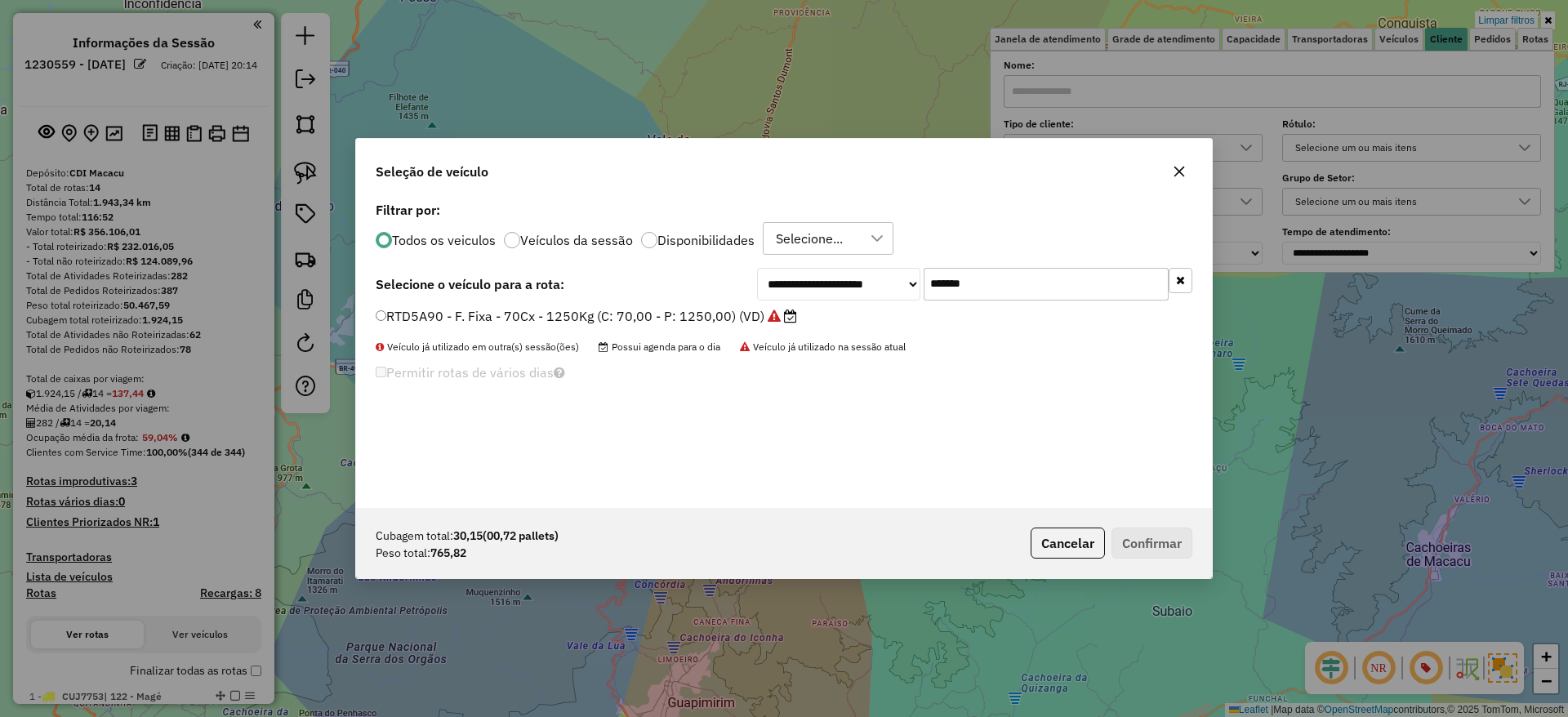
type input "*******"
click at [715, 321] on label "RTD5A90 - F. Fixa - 70Cx - 1250Kg (C: 70,00 - P: 1250,00) (VD)" at bounding box center [586, 317] width 422 height 20
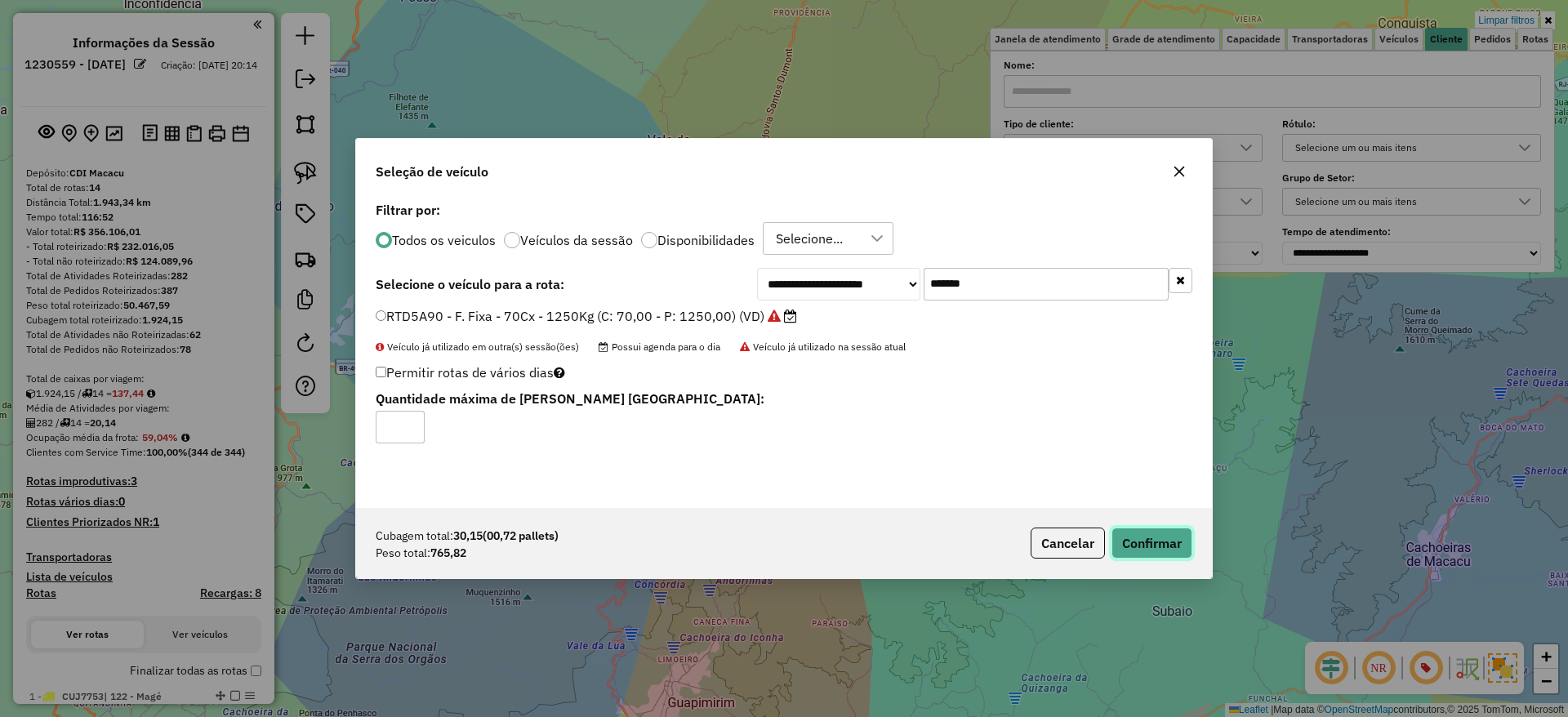
click at [1144, 551] on button "Confirmar" at bounding box center [1151, 542] width 80 height 31
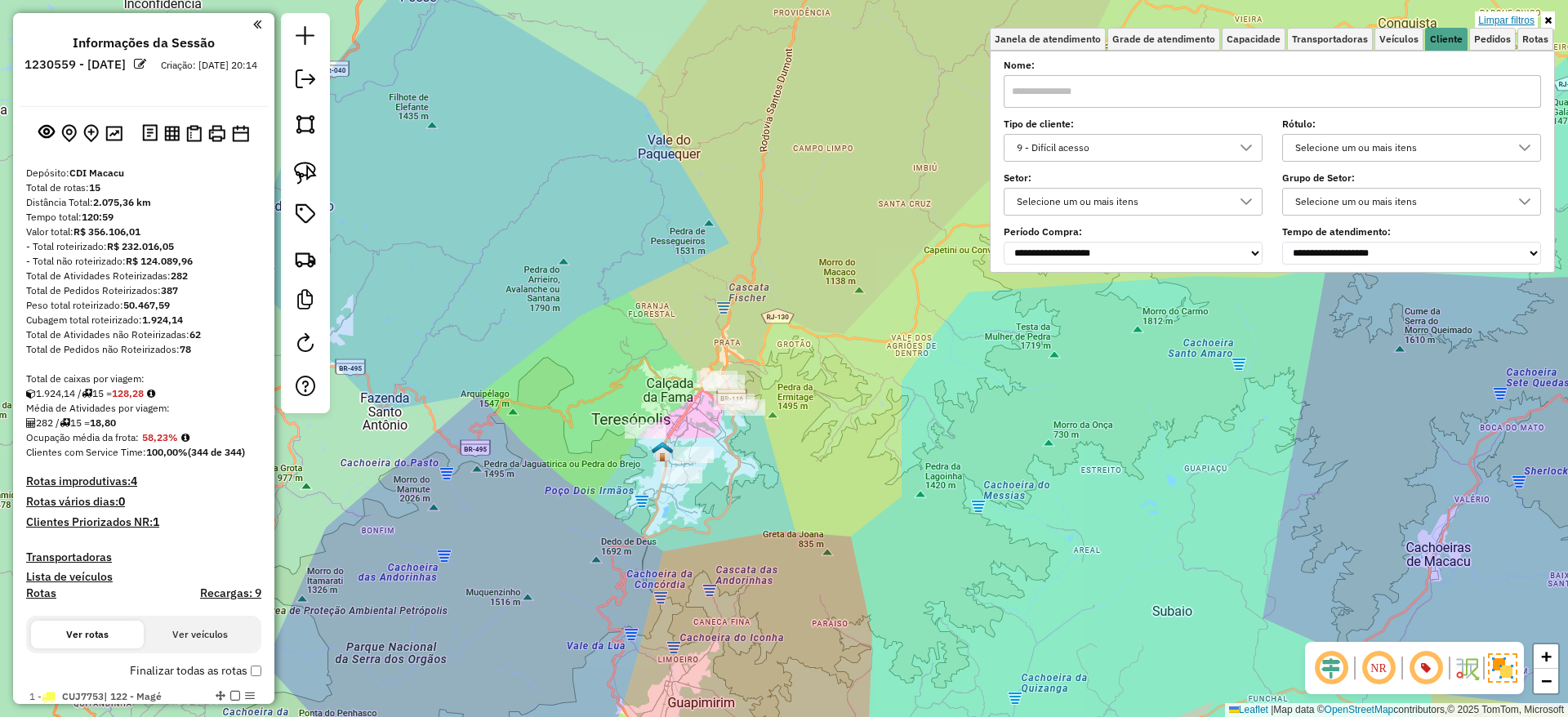
click at [1487, 16] on link "Limpar filtros" at bounding box center [1505, 21] width 63 height 18
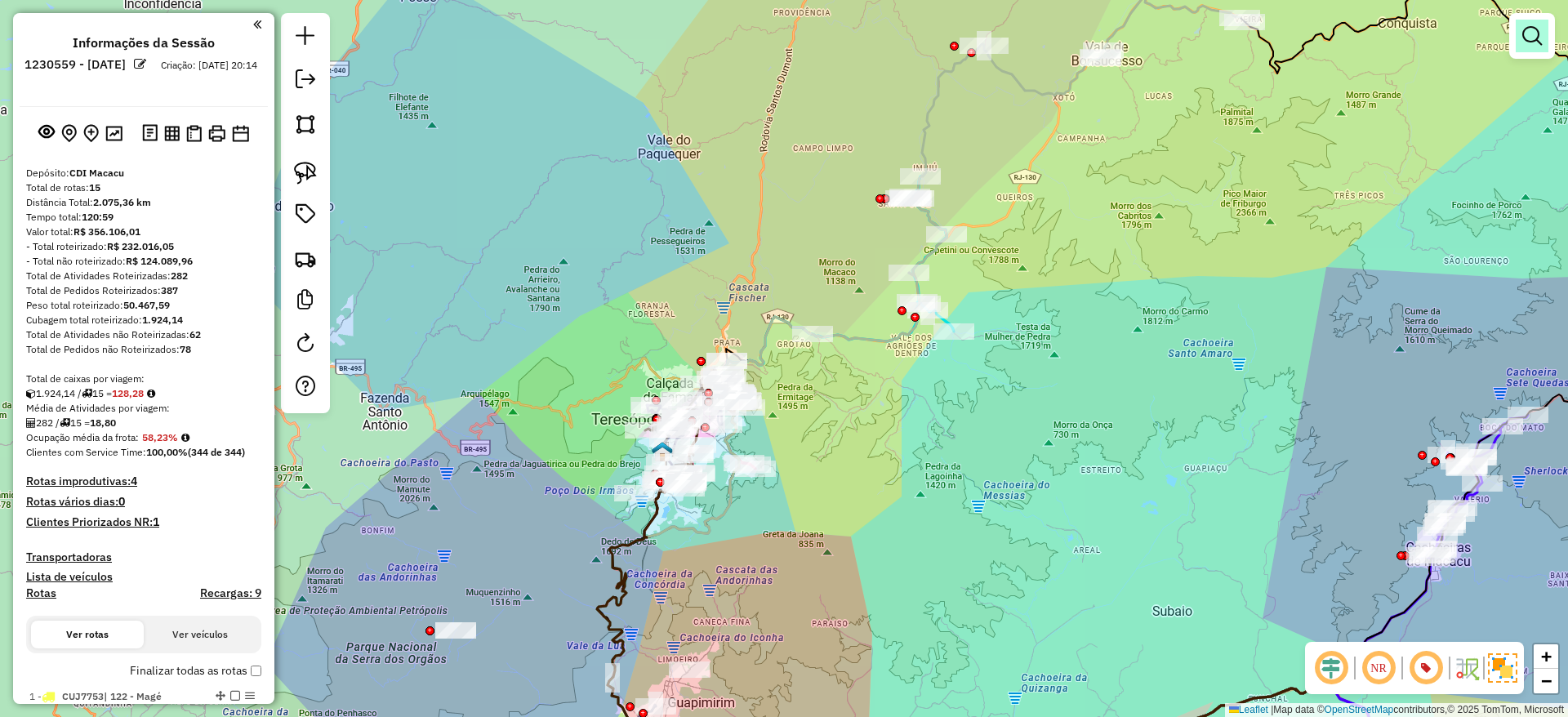
click at [1537, 44] on em at bounding box center [1532, 36] width 20 height 20
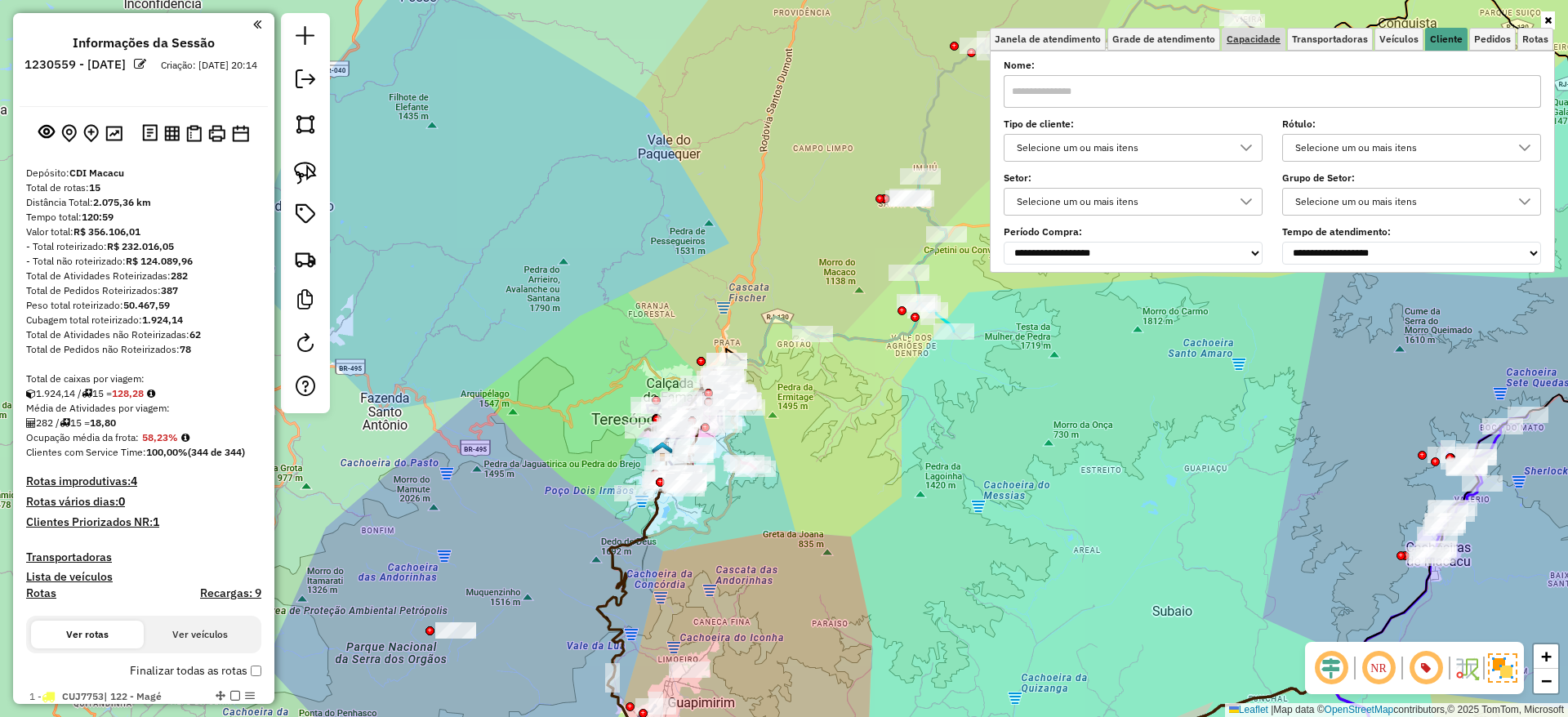
drag, startPoint x: 1216, startPoint y: 55, endPoint x: 1246, endPoint y: 32, distance: 37.8
click at [1246, 32] on div "Janela de atendimento Grade de atendimento Capacidade Transportadoras Veículos …" at bounding box center [1271, 150] width 565 height 245
click at [1246, 35] on span "Capacidade" at bounding box center [1253, 40] width 54 height 10
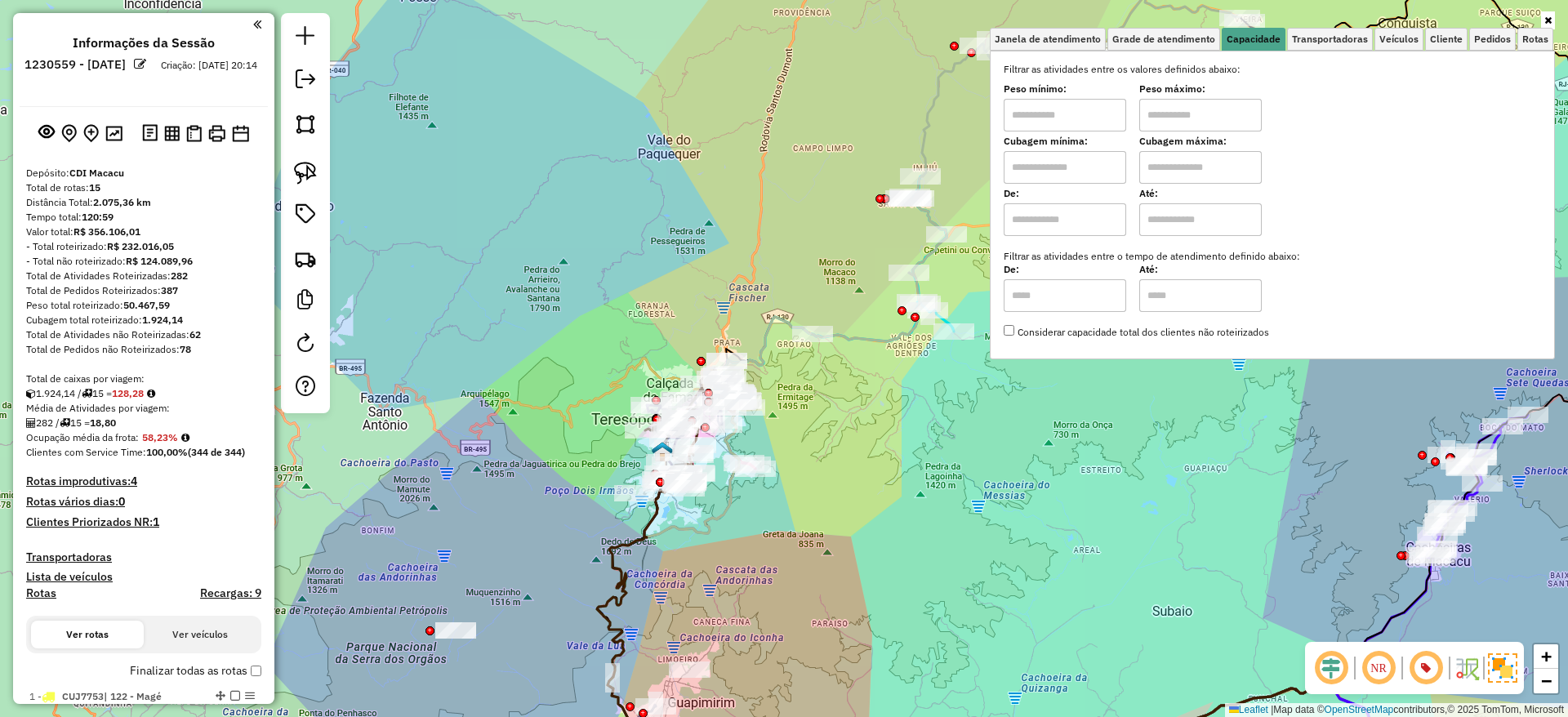
drag, startPoint x: 1072, startPoint y: 117, endPoint x: 1084, endPoint y: 156, distance: 40.8
click at [1084, 156] on div "Filtrar as atividades entre os valores definidos abaixo: Peso mínimo: Peso máxi…" at bounding box center [1271, 202] width 537 height 278
type input "****"
click at [1135, 158] on div "Cubagem mínima: Cubagem máxima:" at bounding box center [1271, 161] width 537 height 46
click at [1180, 122] on input "text" at bounding box center [1200, 115] width 122 height 33
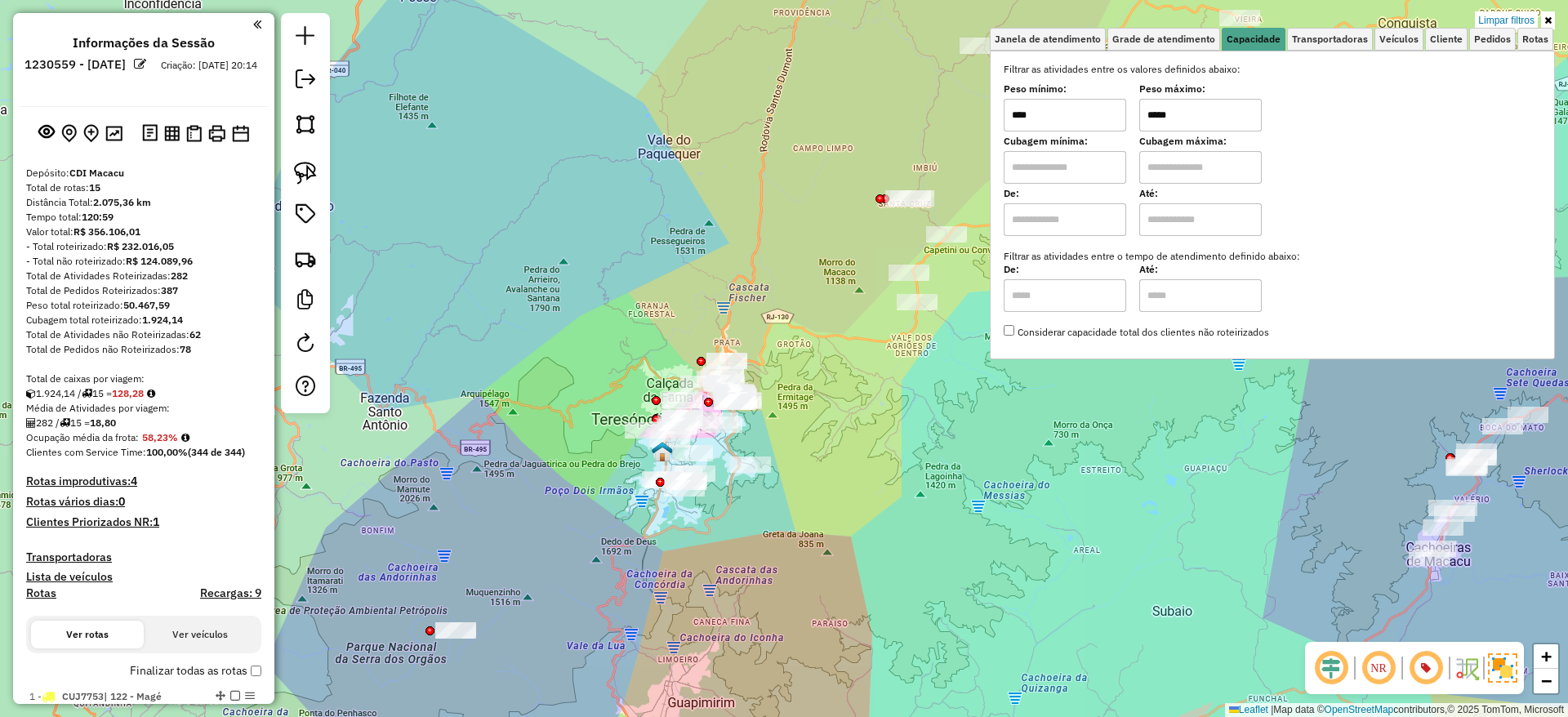
click at [1217, 127] on input "*****" at bounding box center [1200, 115] width 122 height 33
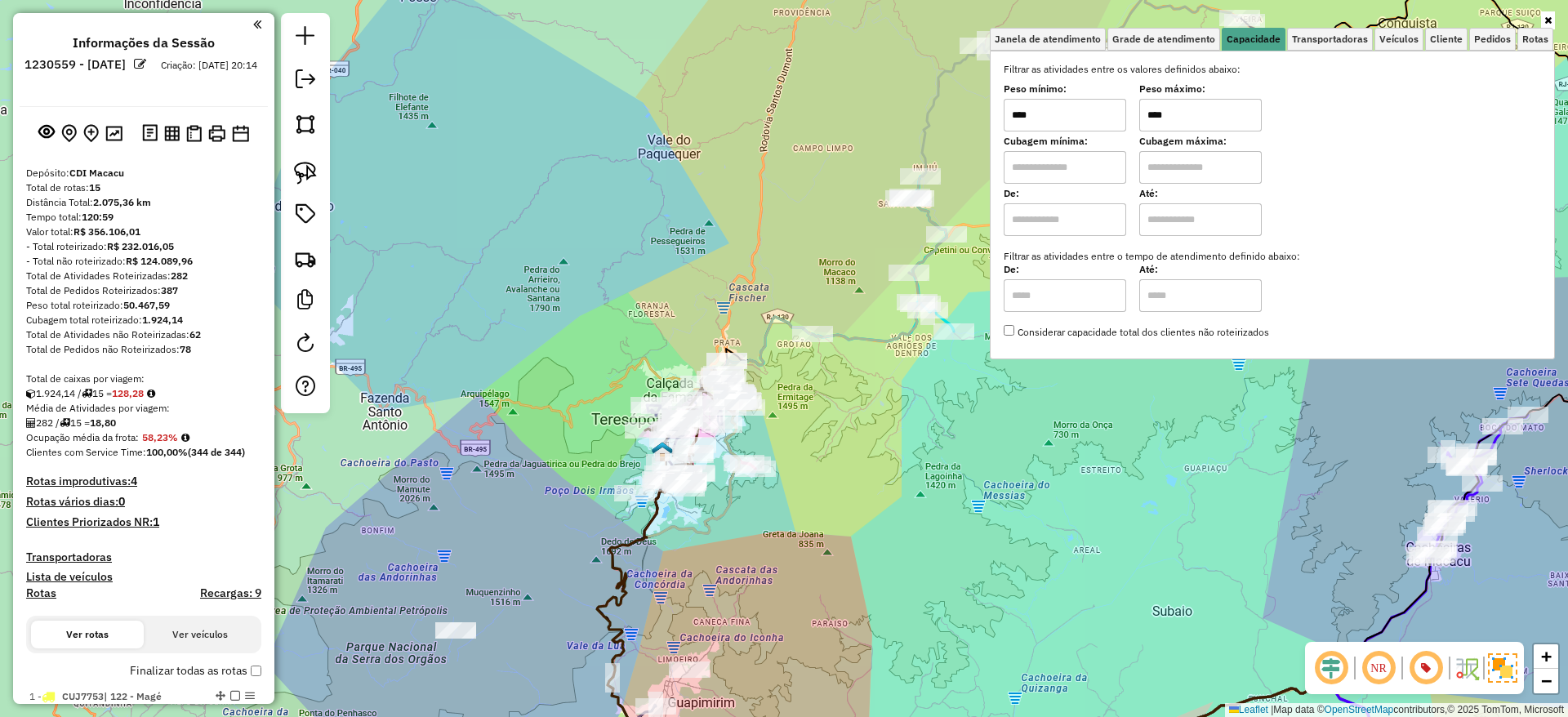
click at [1217, 127] on input "****" at bounding box center [1200, 115] width 122 height 33
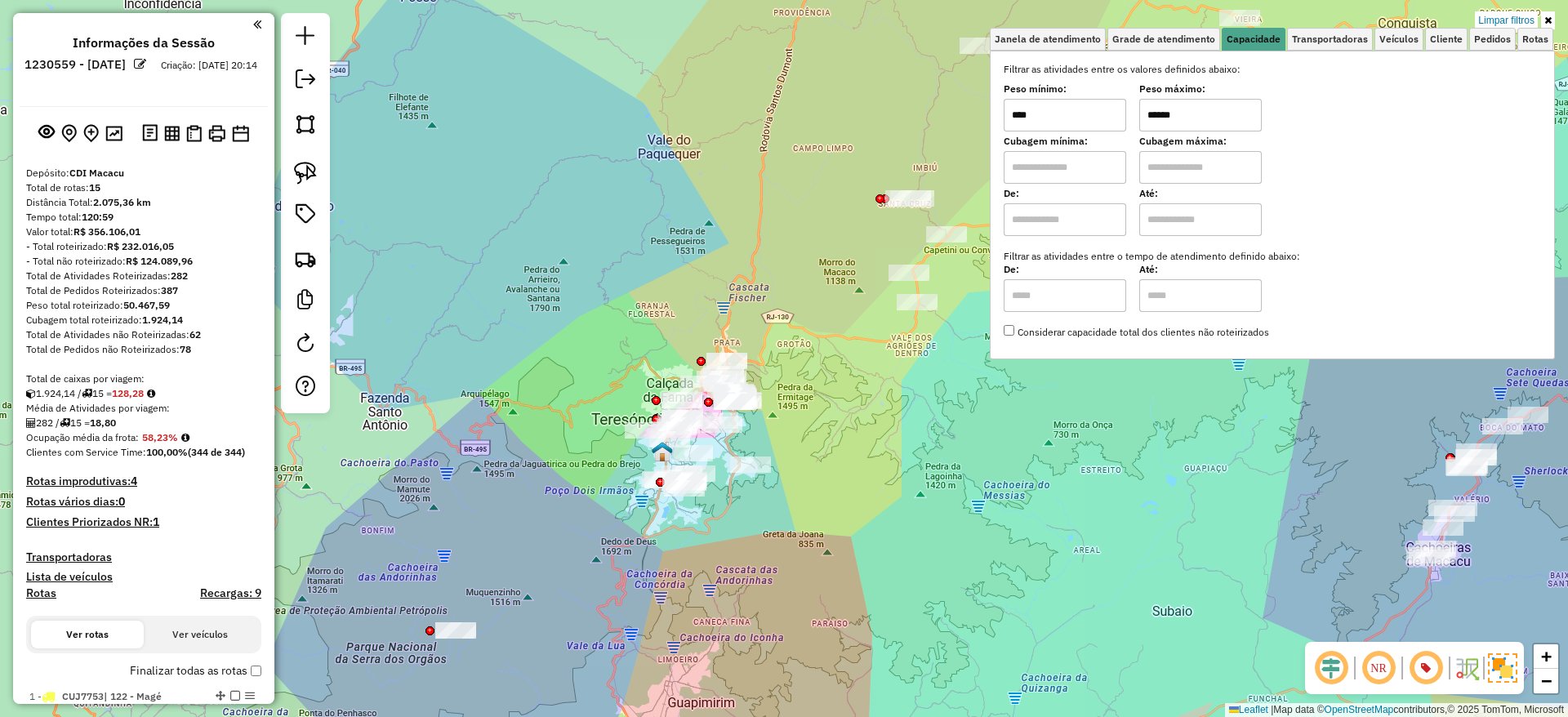
type input "******"
click at [826, 374] on div "Limpar filtros Janela de atendimento Grade de atendimento Capacidade Transporta…" at bounding box center [784, 358] width 1568 height 717
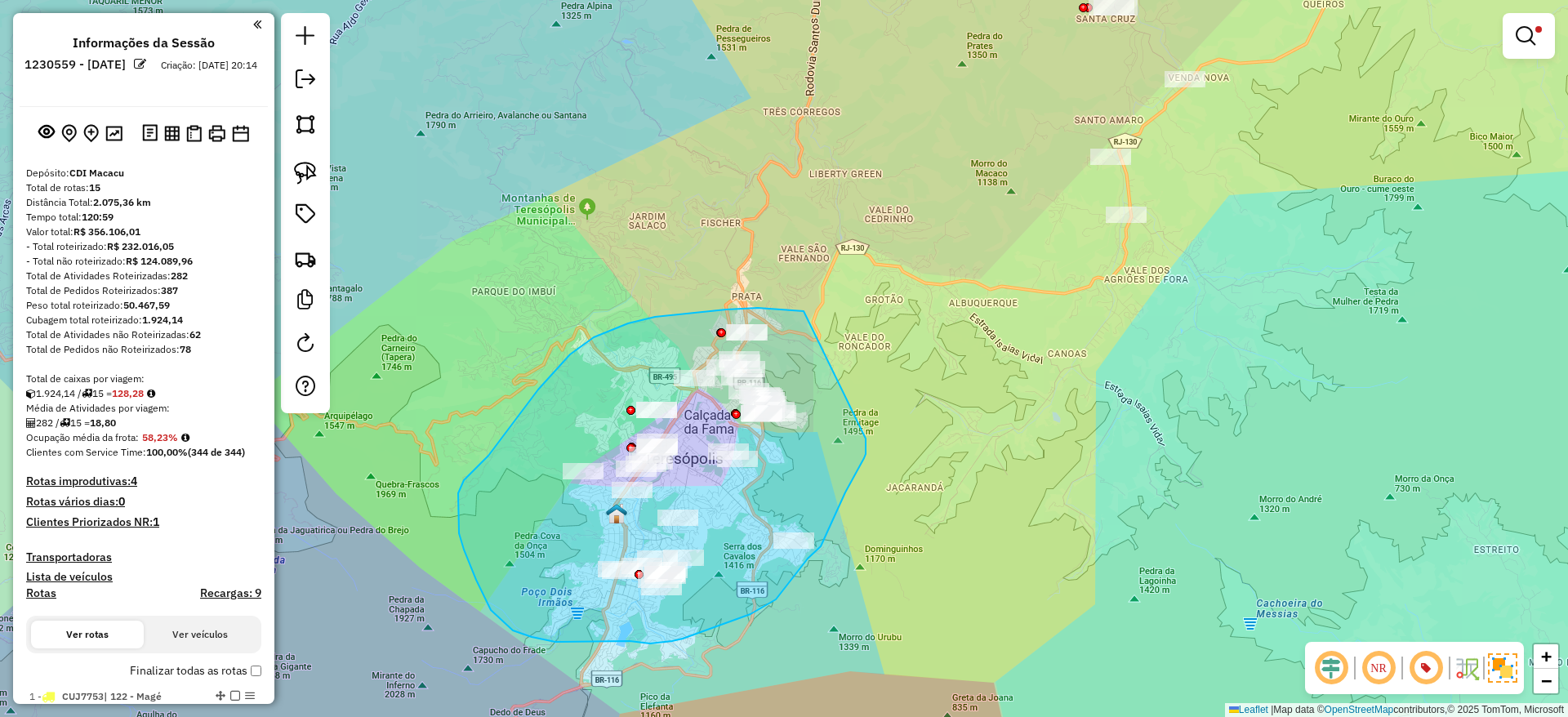
drag, startPoint x: 804, startPoint y: 311, endPoint x: 865, endPoint y: 437, distance: 140.0
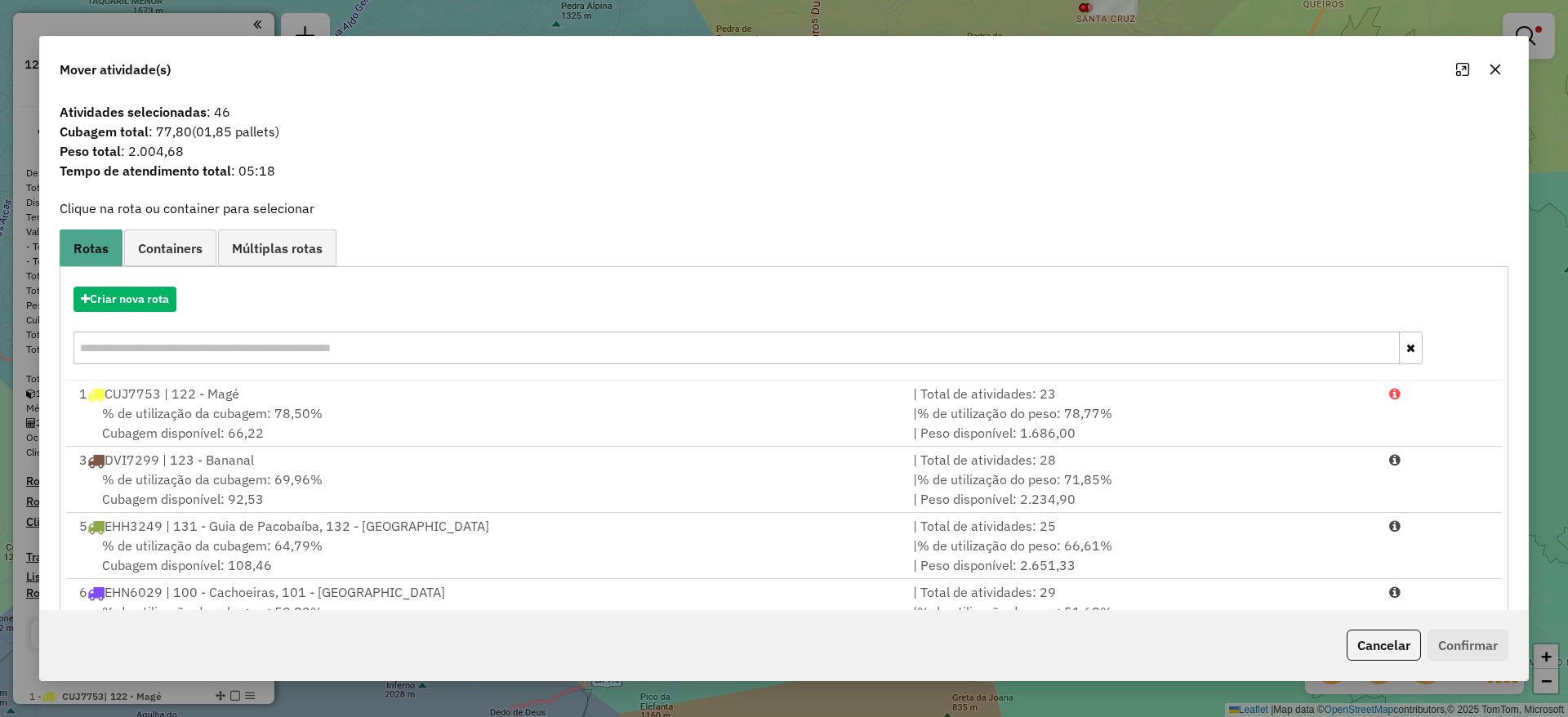
click at [865, 437] on div "% de utilização da cubagem: 78,50% Cubagem disponível: 66,22" at bounding box center [486, 422] width 834 height 39
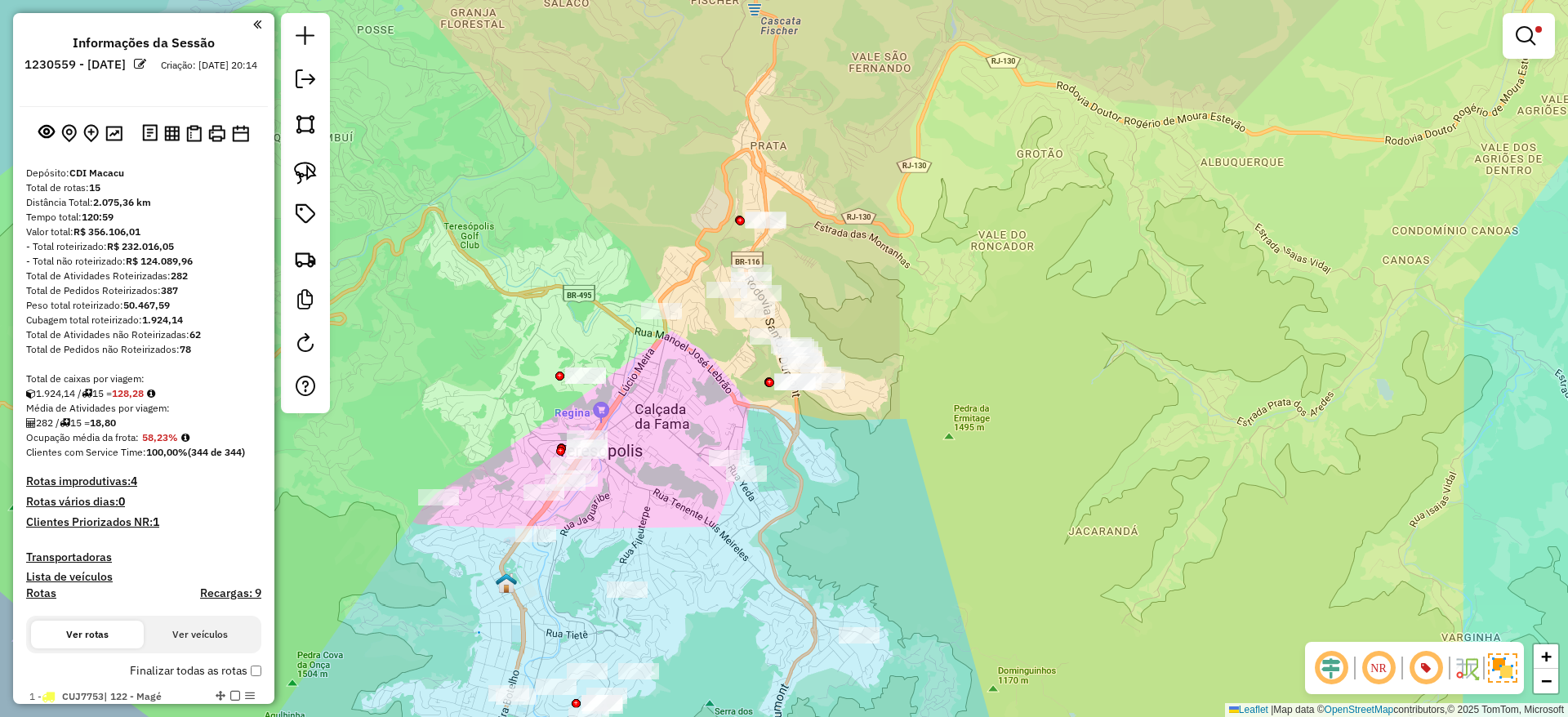
drag, startPoint x: 660, startPoint y: 517, endPoint x: 797, endPoint y: 509, distance: 137.2
click at [797, 509] on div "Limpar filtros Janela de atendimento Grade de atendimento Capacidade Transporta…" at bounding box center [784, 358] width 1568 height 717
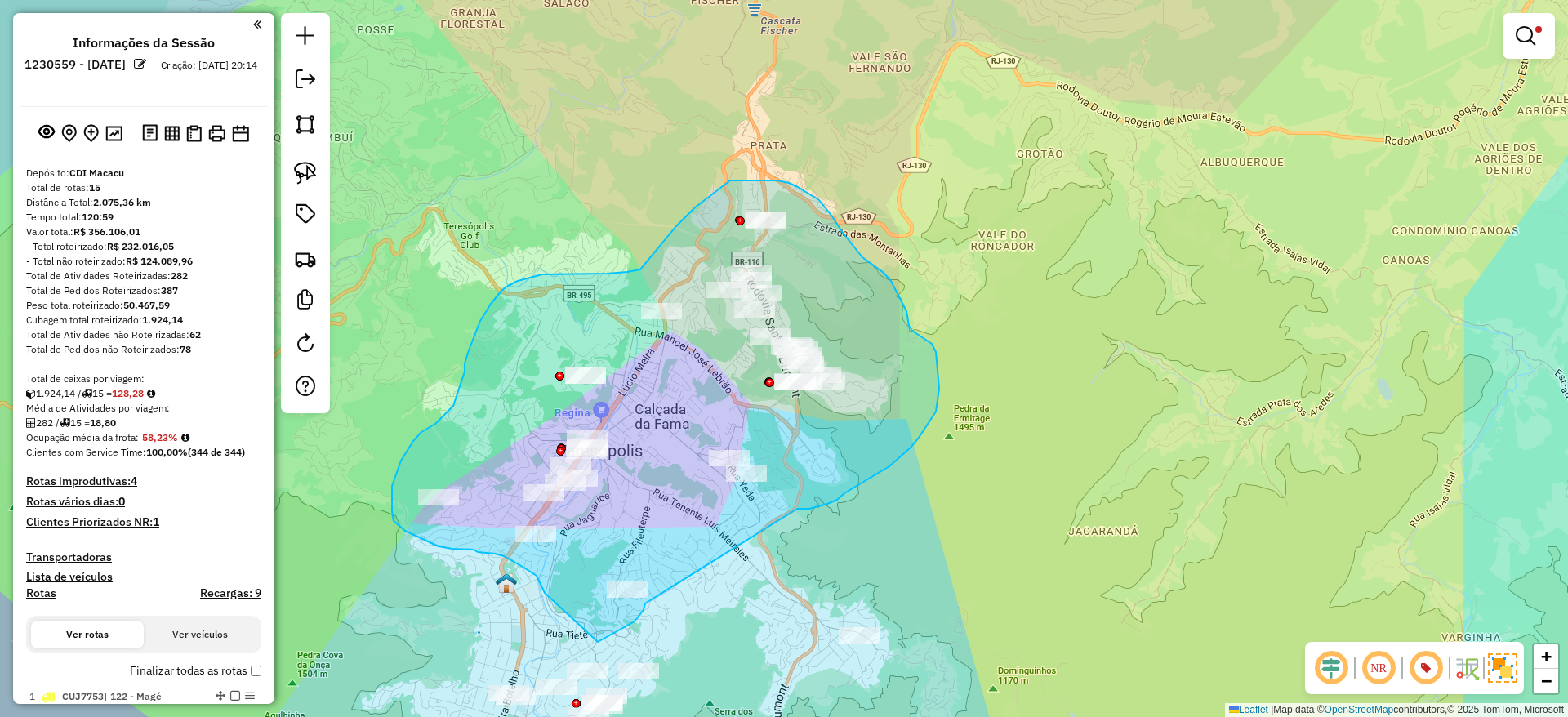
drag, startPoint x: 797, startPoint y: 509, endPoint x: 645, endPoint y: 604, distance: 179.2
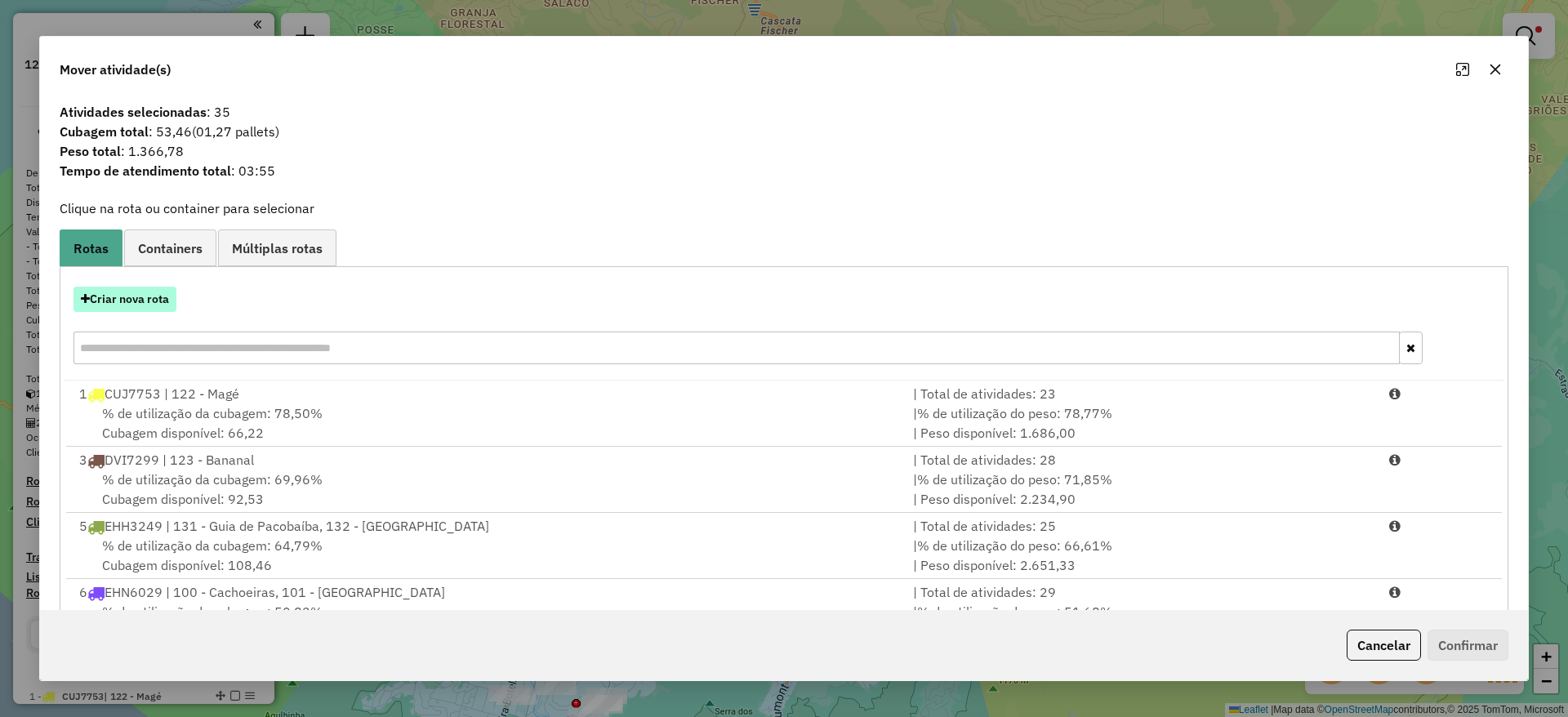
click at [136, 301] on button "Criar nova rota" at bounding box center [125, 300] width 103 height 26
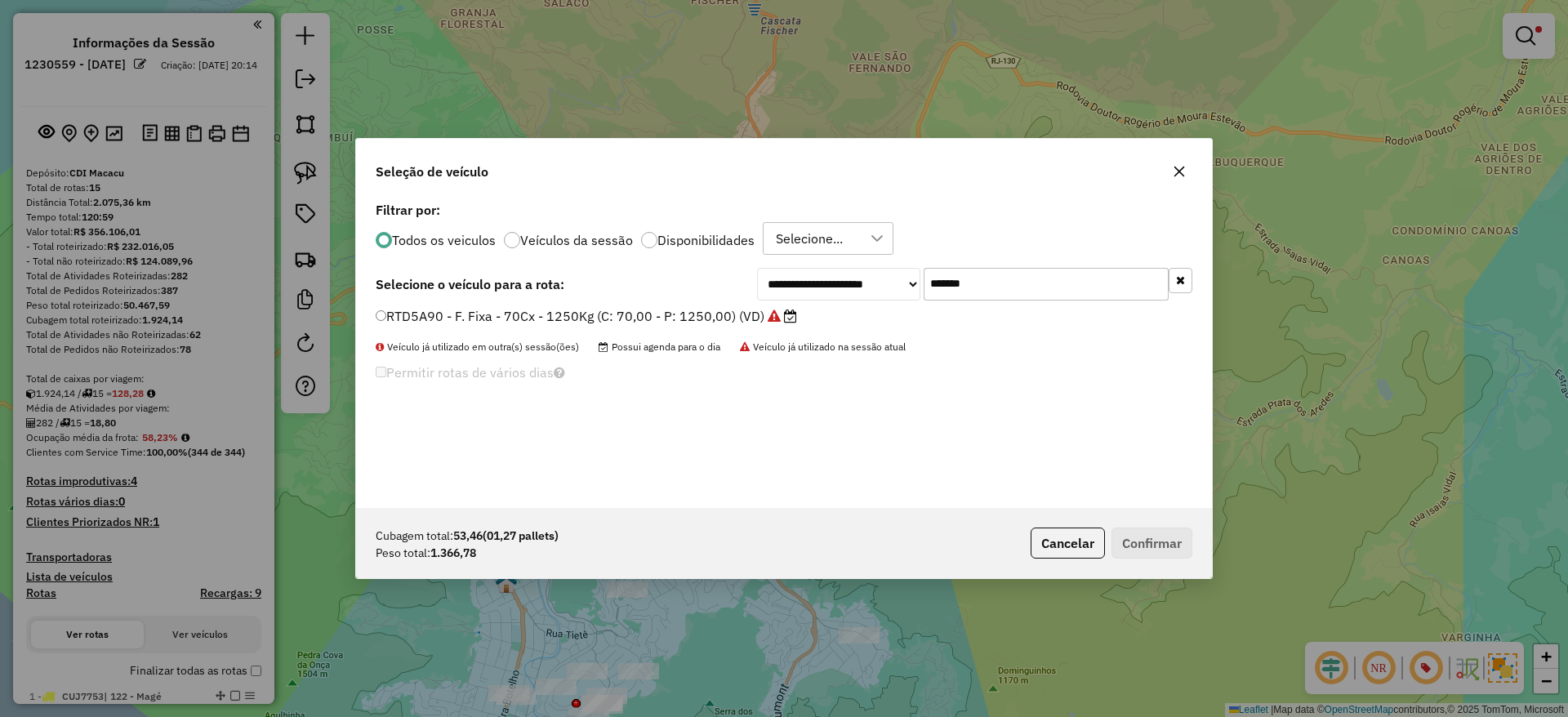
click at [601, 319] on label "RTD5A90 - F. Fixa - 70Cx - 1250Kg (C: 70,00 - P: 1250,00) (VD)" at bounding box center [586, 317] width 422 height 20
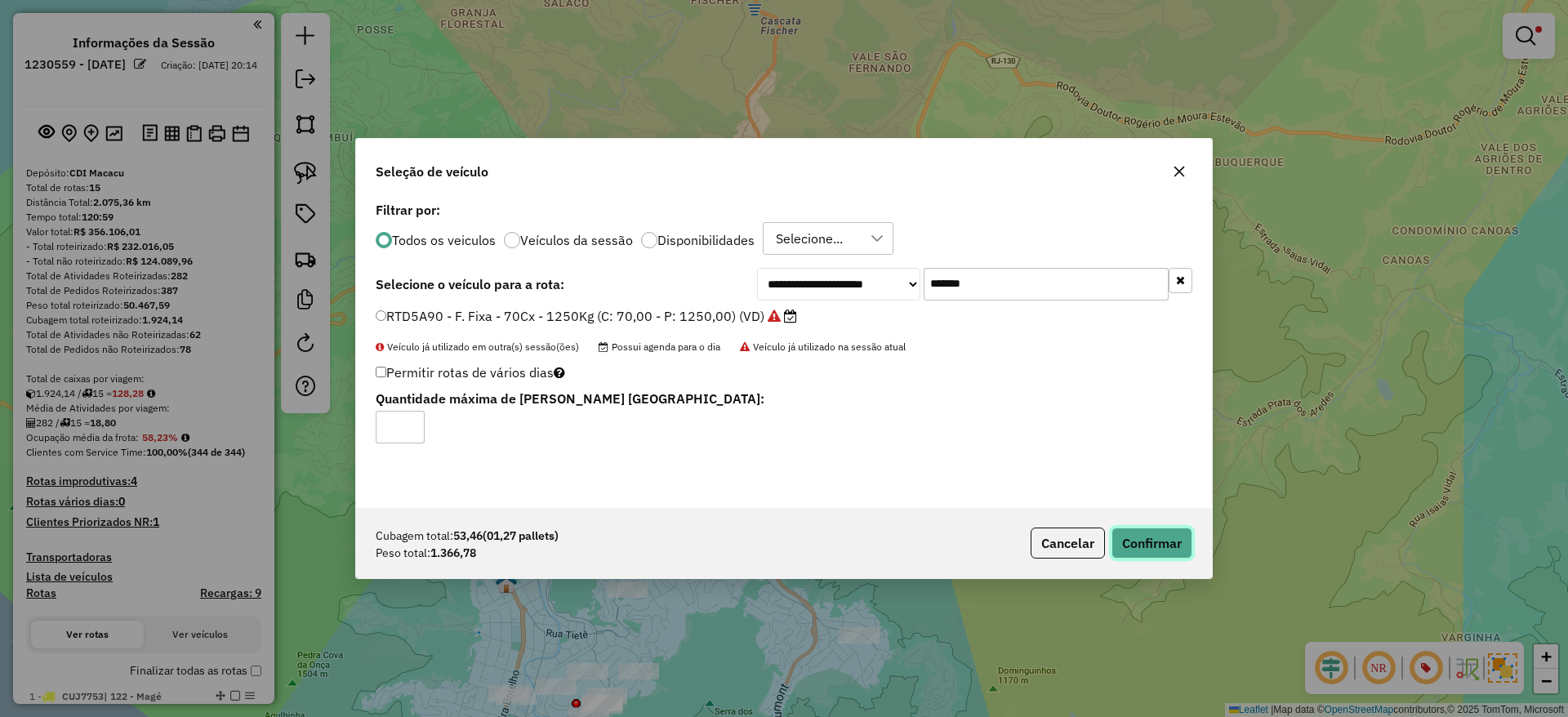
click at [1134, 537] on button "Confirmar" at bounding box center [1151, 542] width 80 height 31
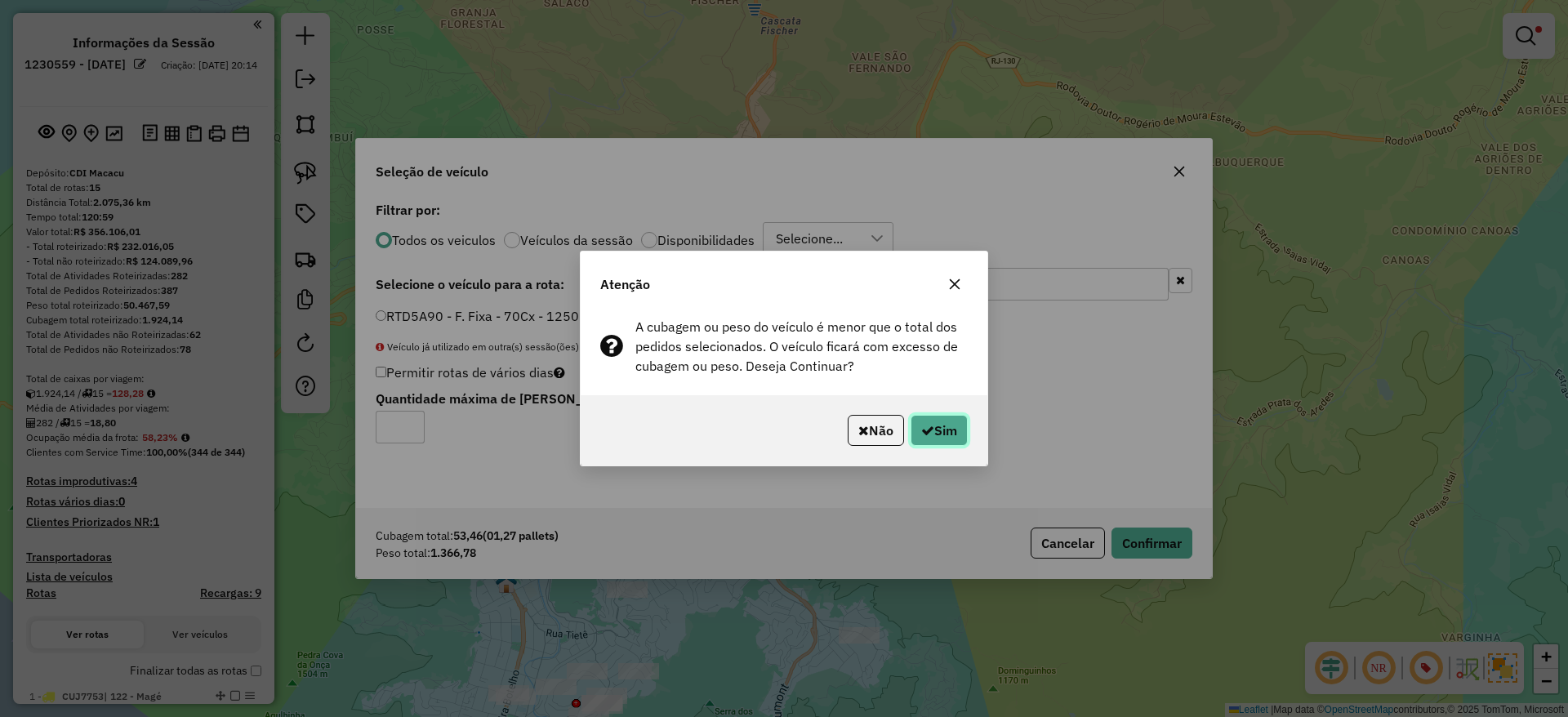
click at [933, 433] on button "Sim" at bounding box center [939, 430] width 58 height 31
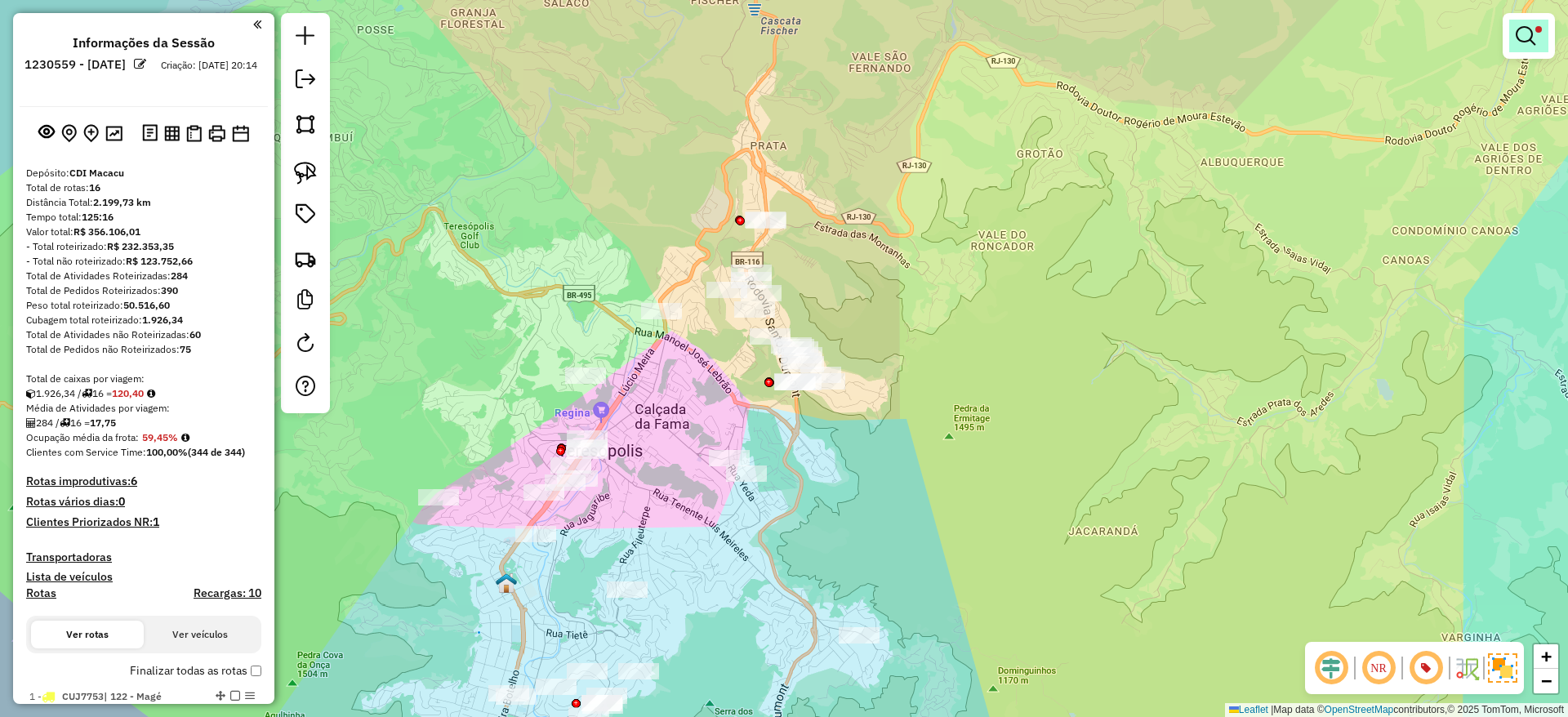
click at [1510, 37] on link at bounding box center [1527, 36] width 39 height 33
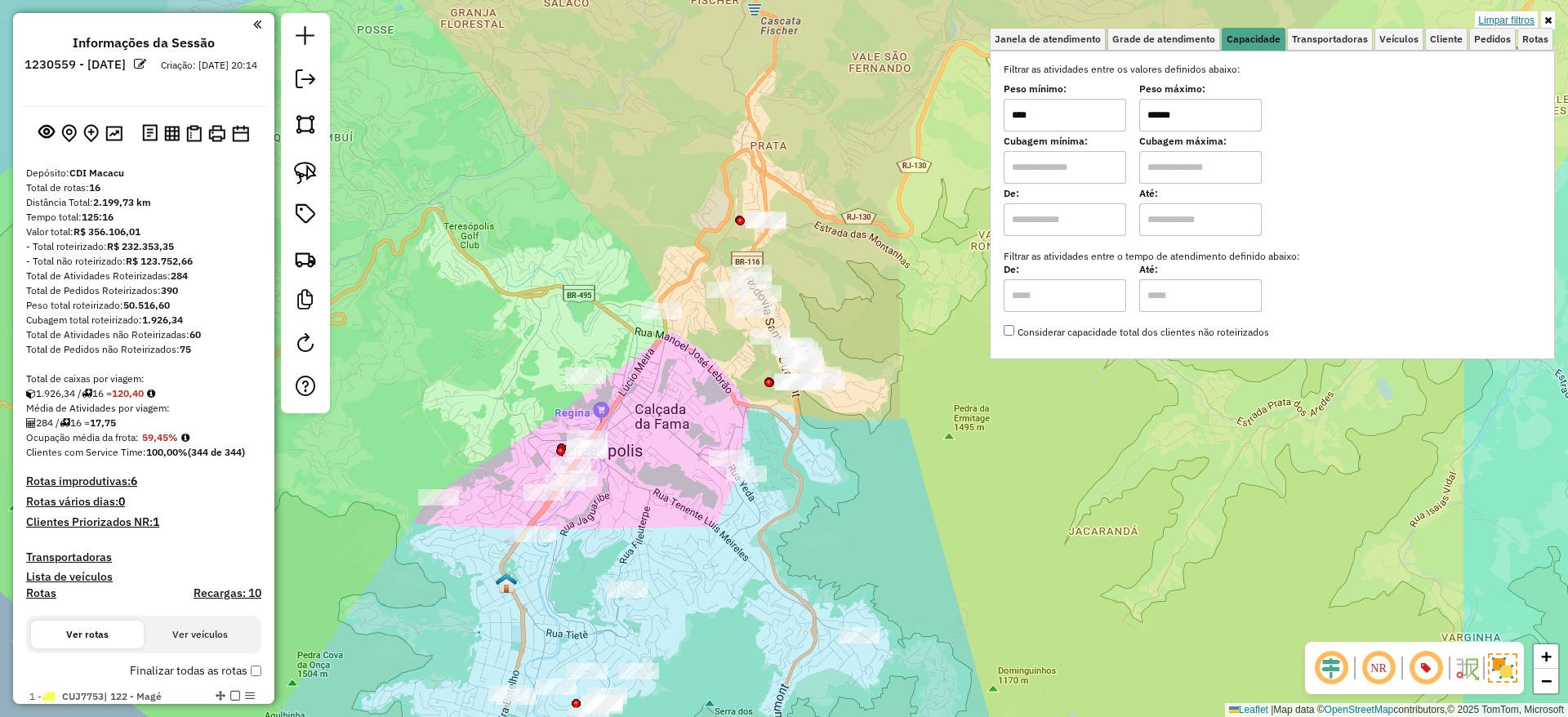
click at [1513, 19] on link "Limpar filtros" at bounding box center [1505, 21] width 63 height 18
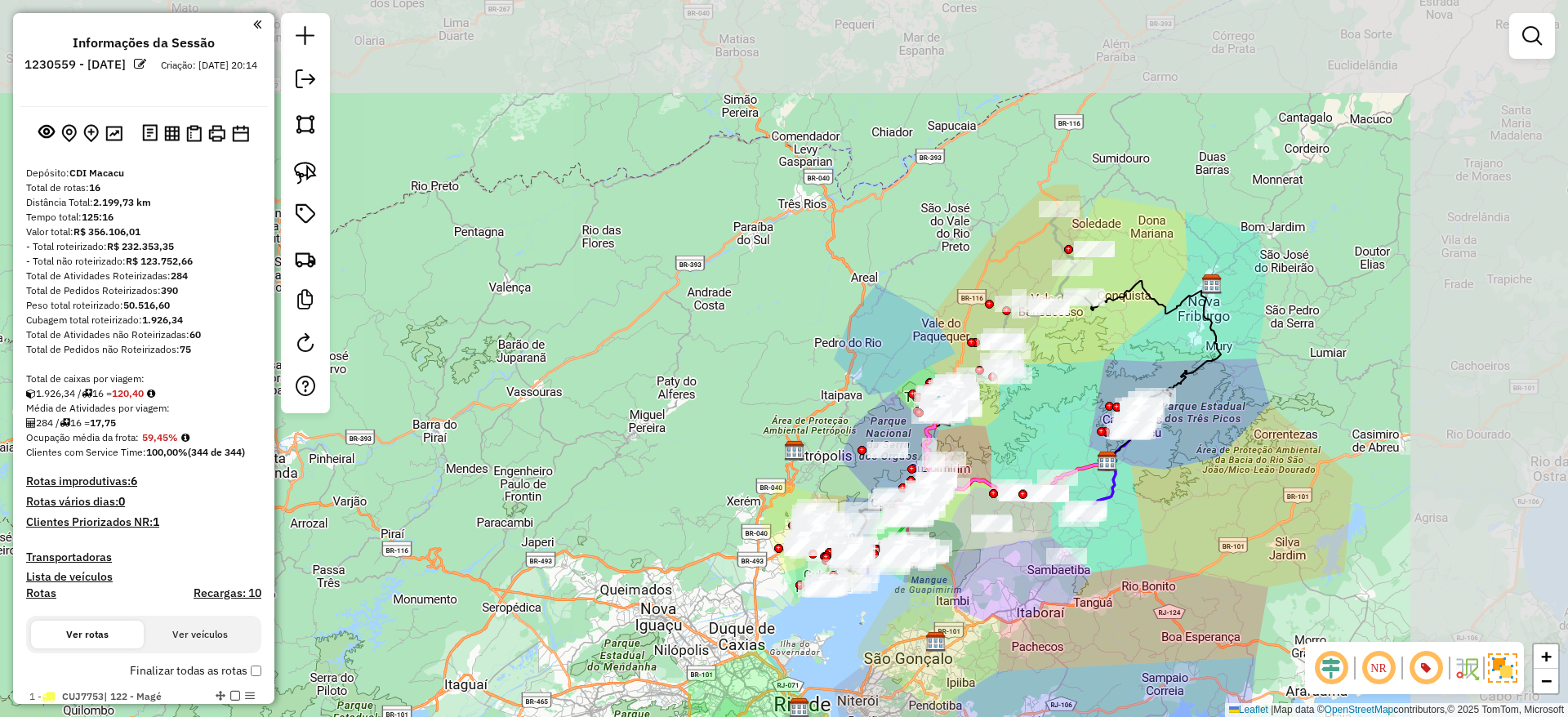
drag, startPoint x: 1237, startPoint y: 223, endPoint x: 1037, endPoint y: 366, distance: 245.9
click at [1037, 366] on div "Rota 7 - Placa JBC1E26 08551015 - MERC. VARGEM GRANDE Janela de atendimento Gra…" at bounding box center [784, 358] width 1568 height 717
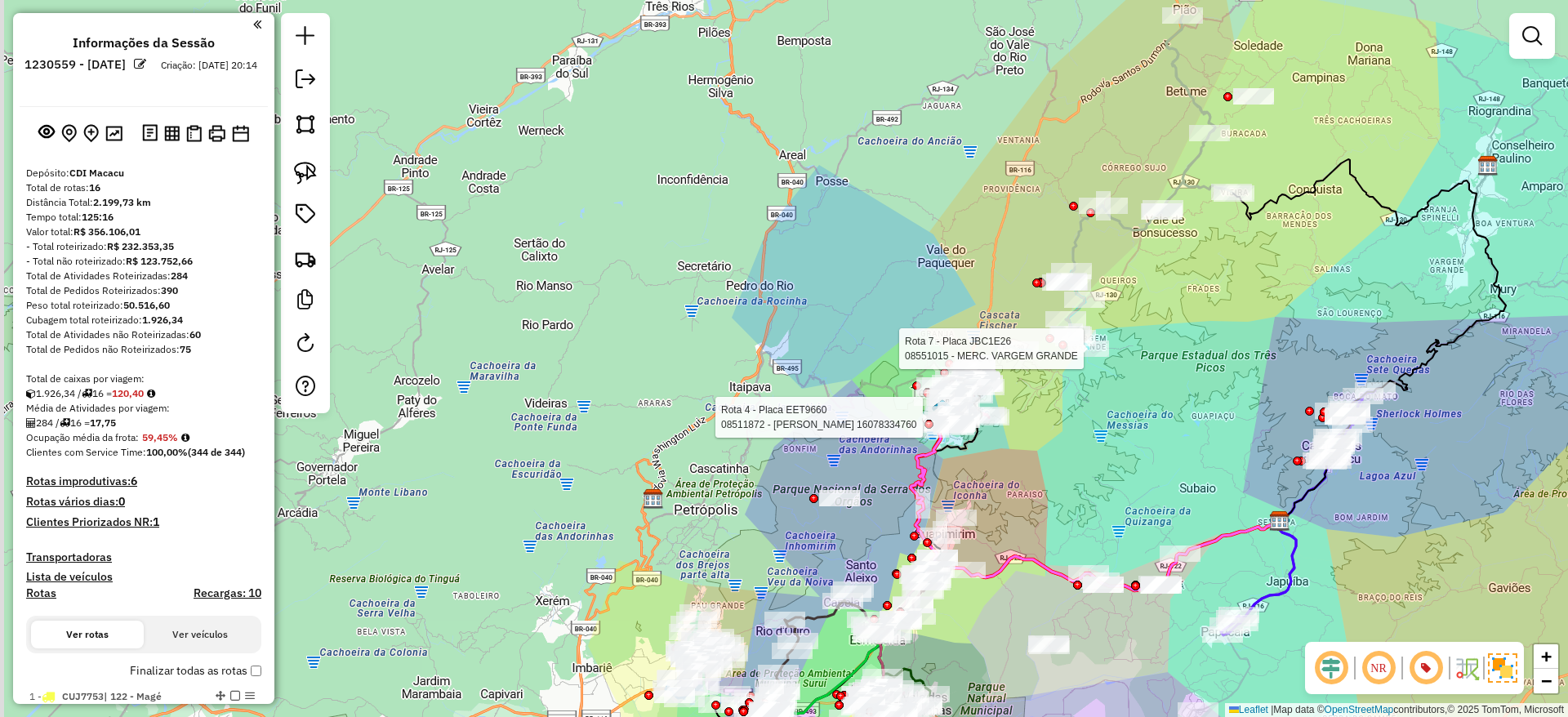
drag, startPoint x: 922, startPoint y: 502, endPoint x: 1034, endPoint y: 454, distance: 121.9
click at [1034, 454] on div "Rota 4 - Placa EET9660 08511872 - AMANDA GOMES GONCALVES 16078334760 Rota 7 - P…" at bounding box center [784, 358] width 1568 height 717
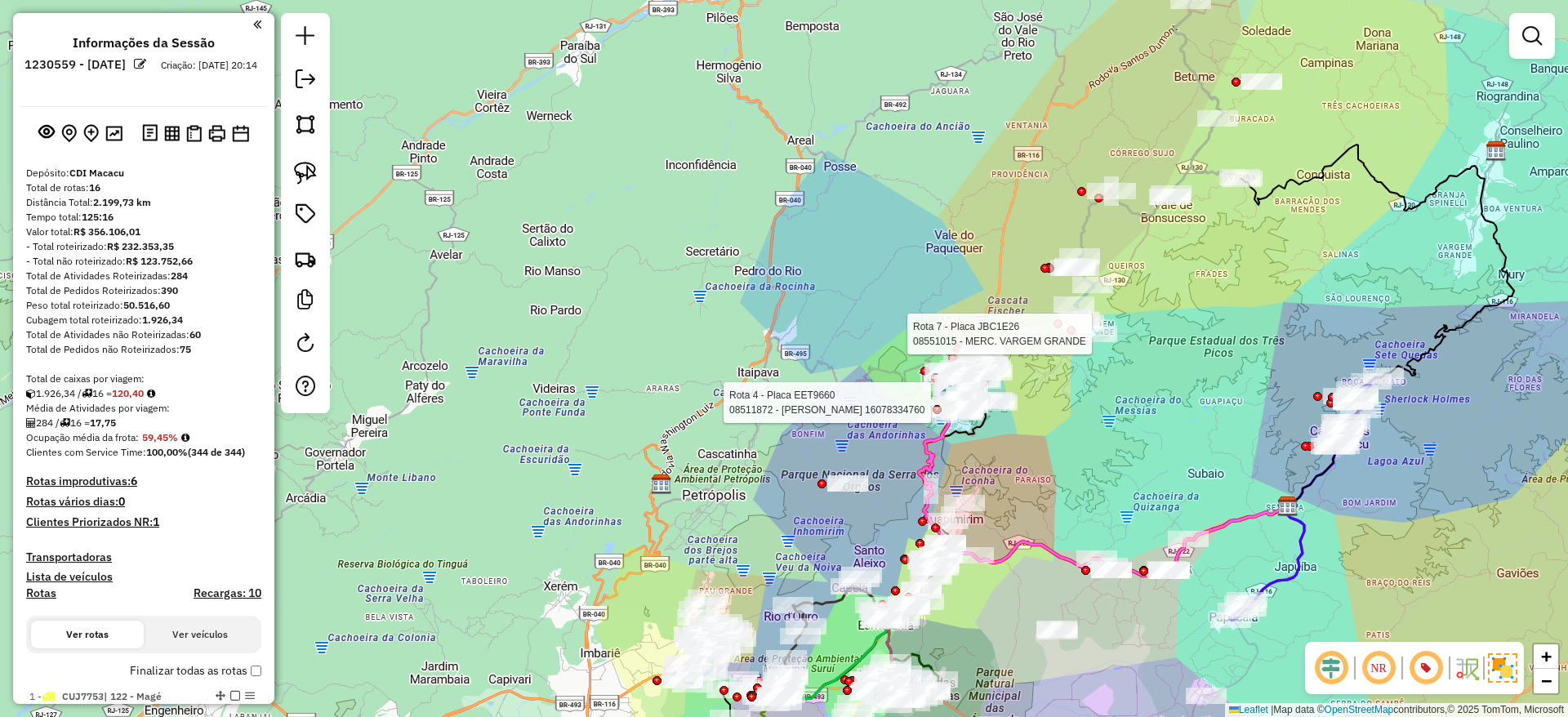
click at [1033, 452] on div "Rota 4 - Placa EET9660 08511872 - AMANDA GOMES GONCALVES 16078334760 Rota 7 - P…" at bounding box center [784, 358] width 1568 height 717
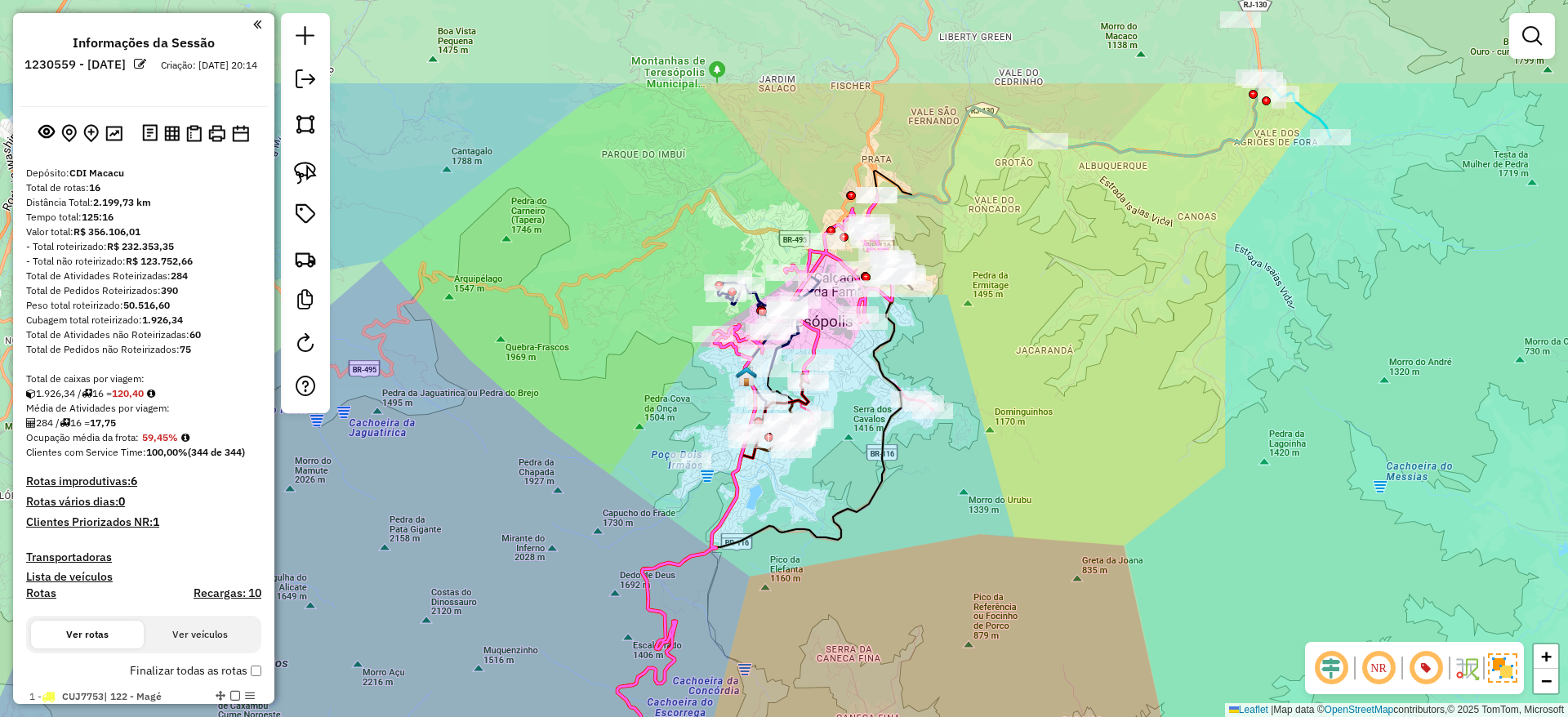
drag, startPoint x: 946, startPoint y: 352, endPoint x: 987, endPoint y: 505, distance: 158.4
click at [987, 505] on div "Janela de atendimento Grade de atendimento Capacidade Transportadoras Veículos …" at bounding box center [784, 358] width 1568 height 717
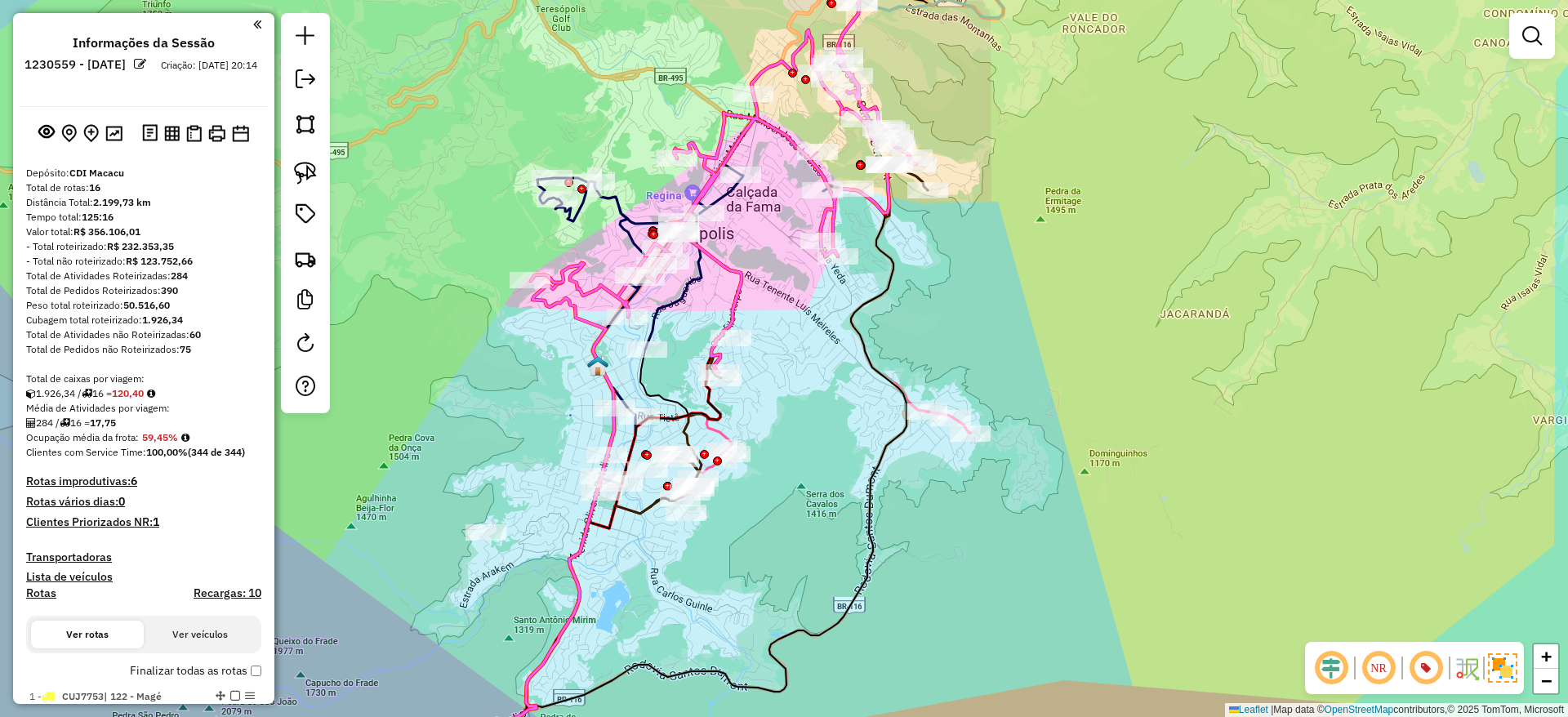
click at [785, 136] on icon at bounding box center [723, 187] width 385 height 371
select select "**********"
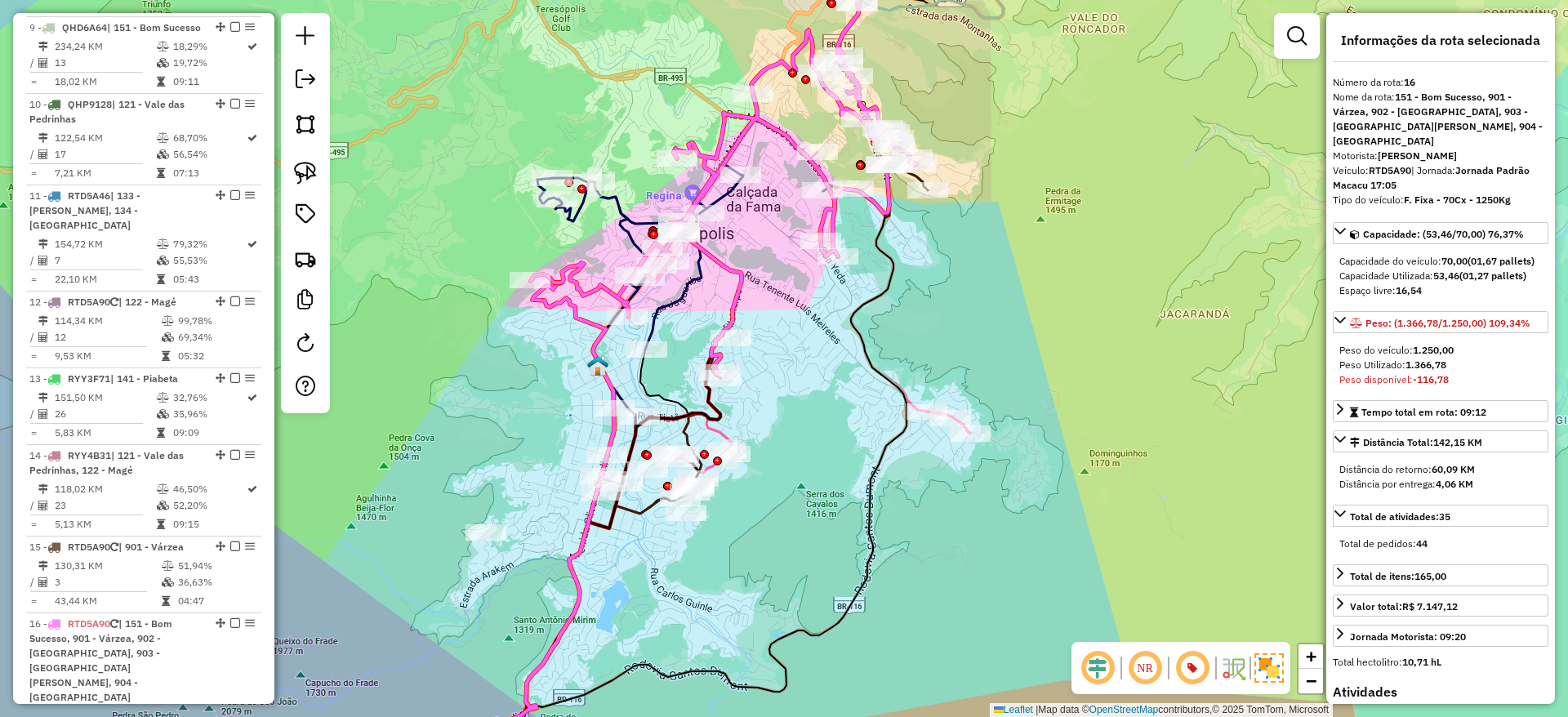
scroll to position [1739, 0]
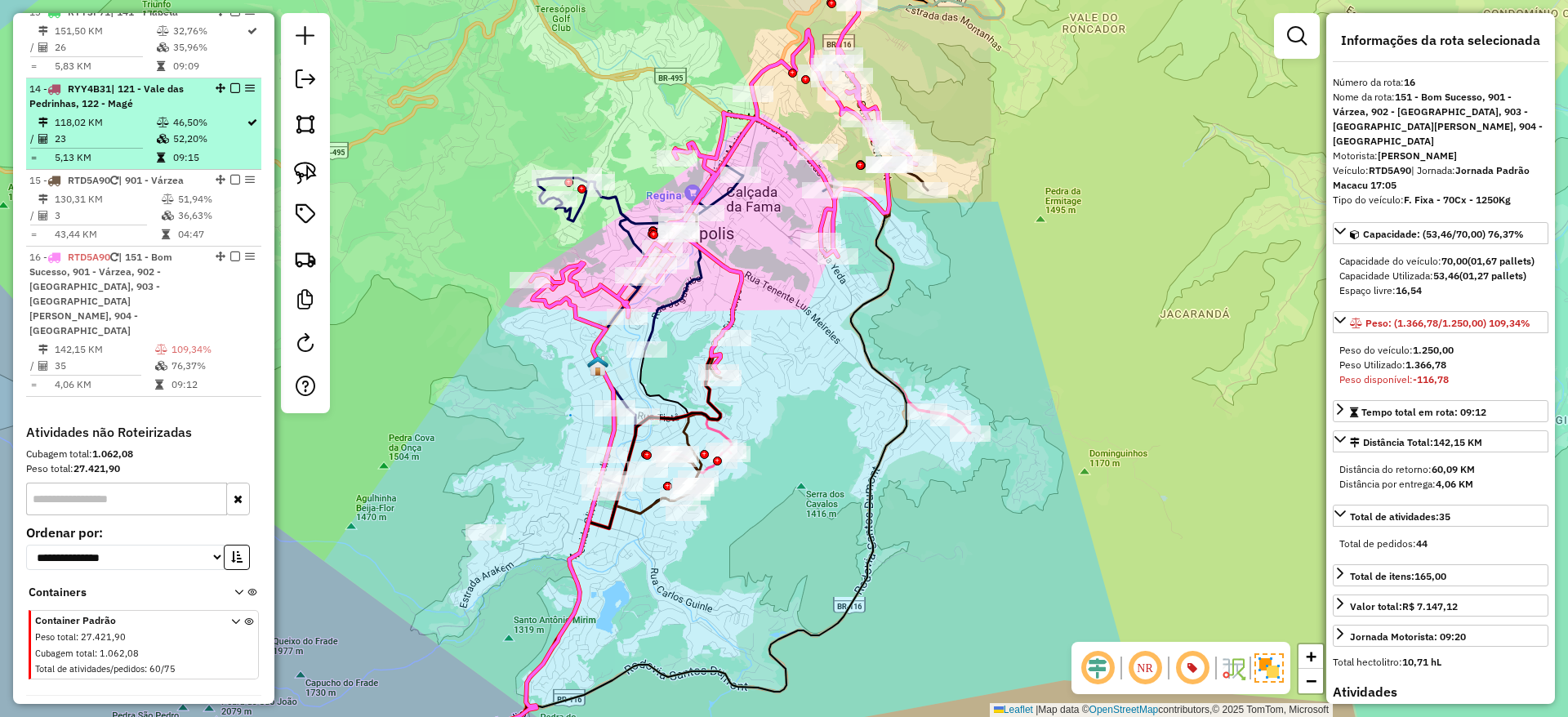
click at [90, 150] on td "5,13 KM" at bounding box center [104, 158] width 102 height 16
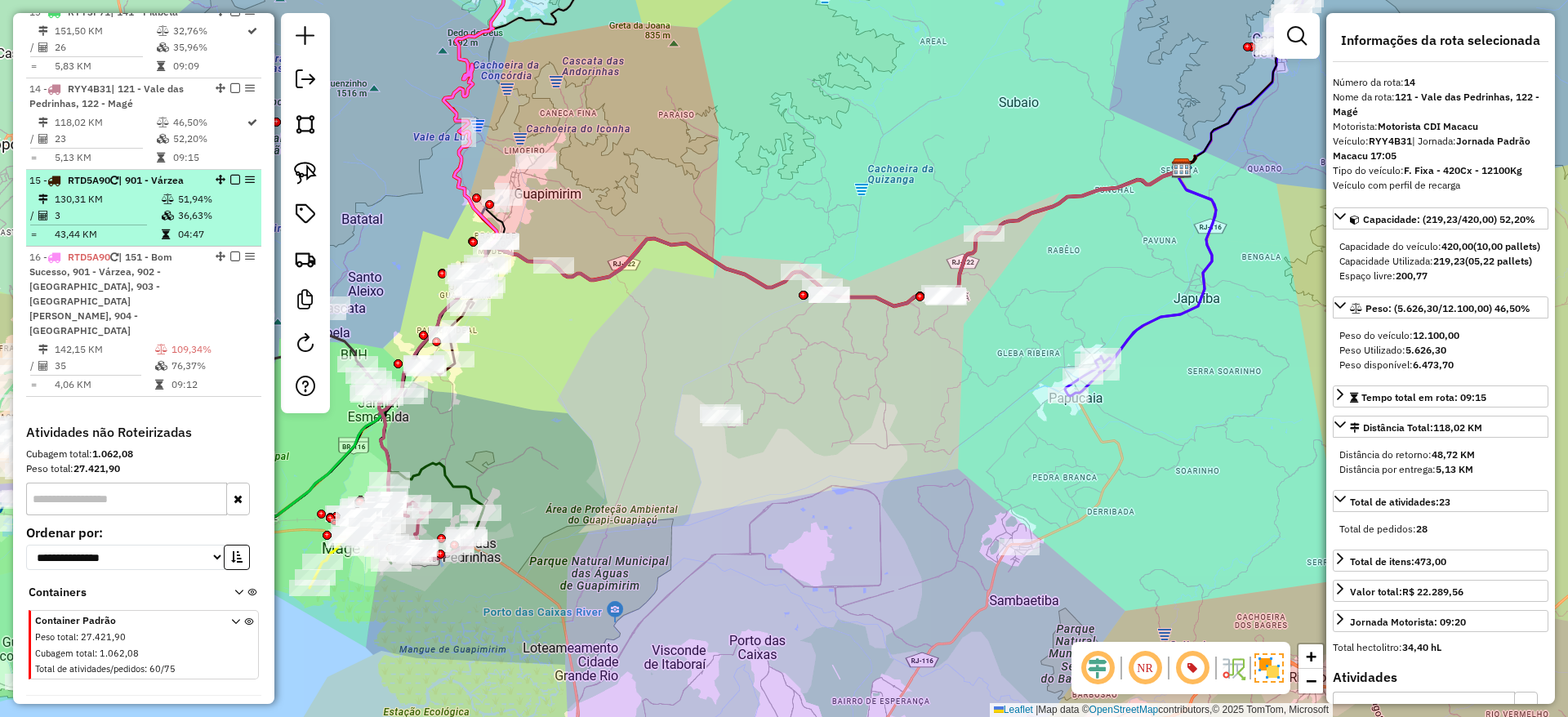
click at [122, 228] on li "15 - RTD5A90 | 901 - Várzea 130,31 KM 51,94% / 3 36,63% = 43,44 KM 04:47" at bounding box center [143, 208] width 235 height 76
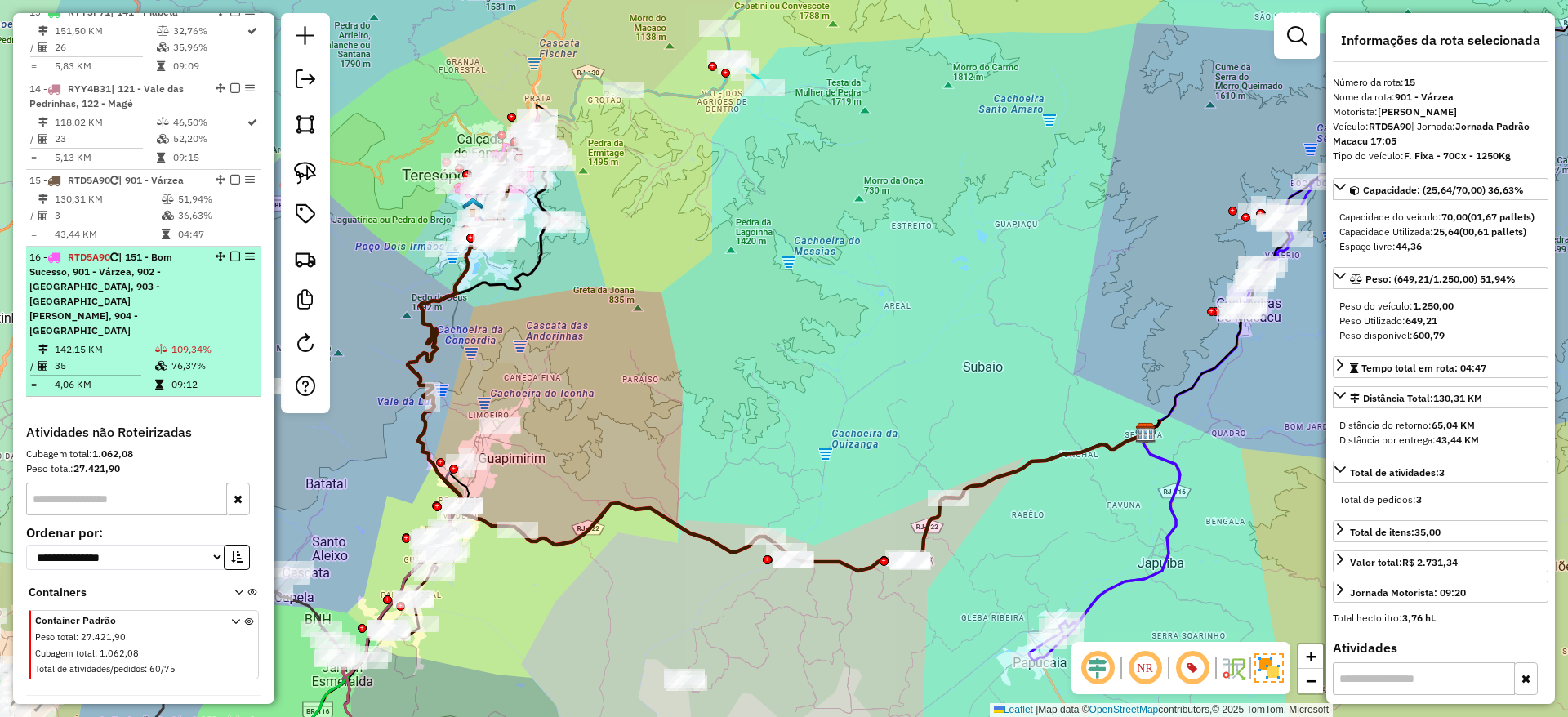
click at [118, 264] on div "16 - RTD5A90 | 151 - Bom Sucesso, 901 - Várzea, 902 - Varzea, 903 - São Pedro, …" at bounding box center [116, 294] width 173 height 88
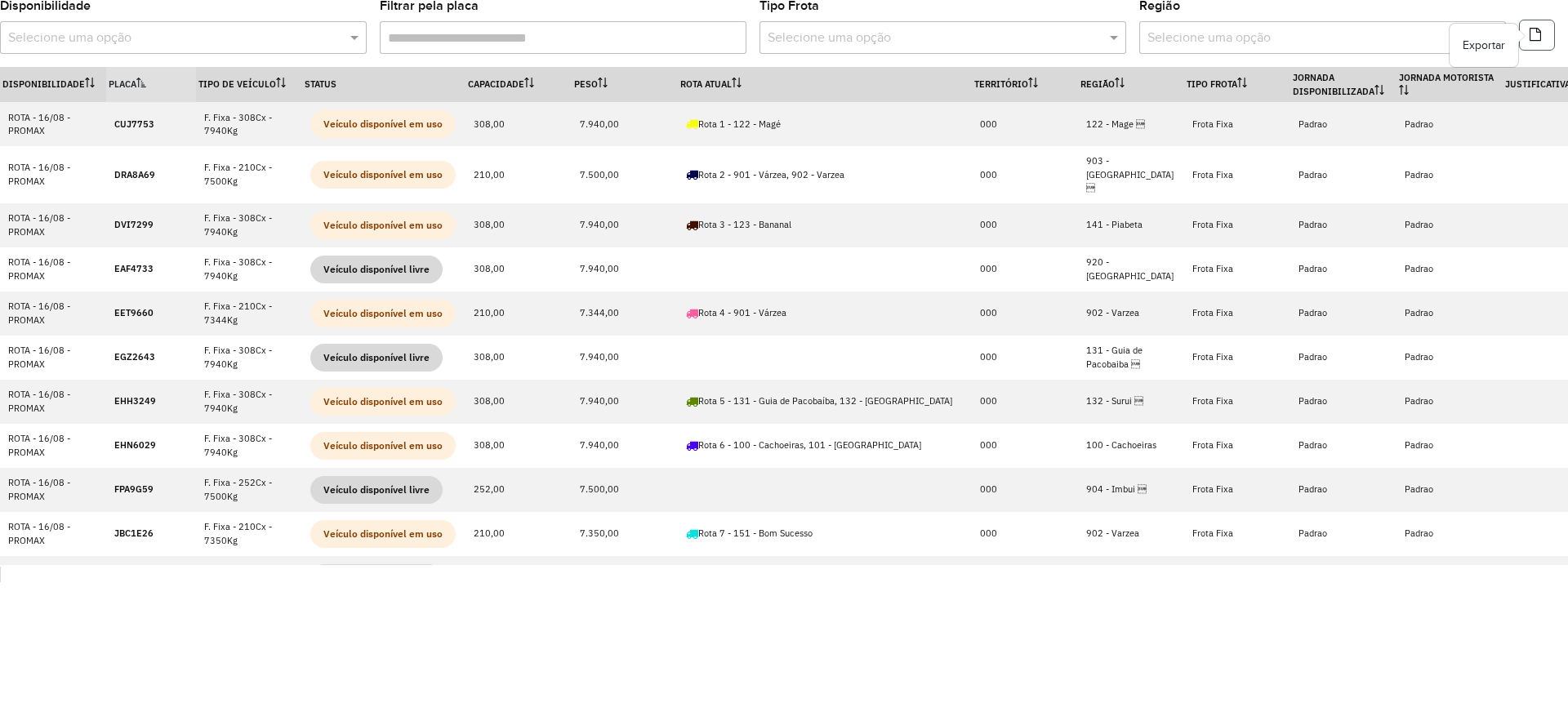
click at [1525, 26] on button "button" at bounding box center [1536, 35] width 36 height 31
